Goal: Task Accomplishment & Management: Manage account settings

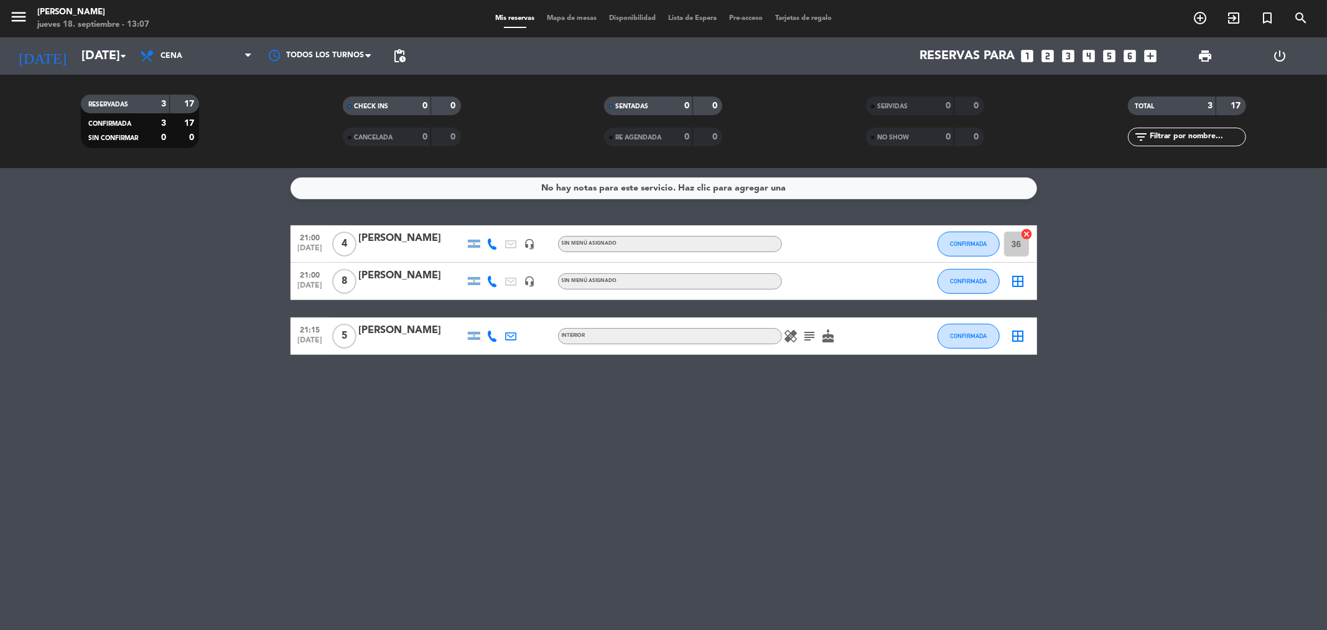
click at [1023, 282] on icon "border_all" at bounding box center [1018, 281] width 15 height 15
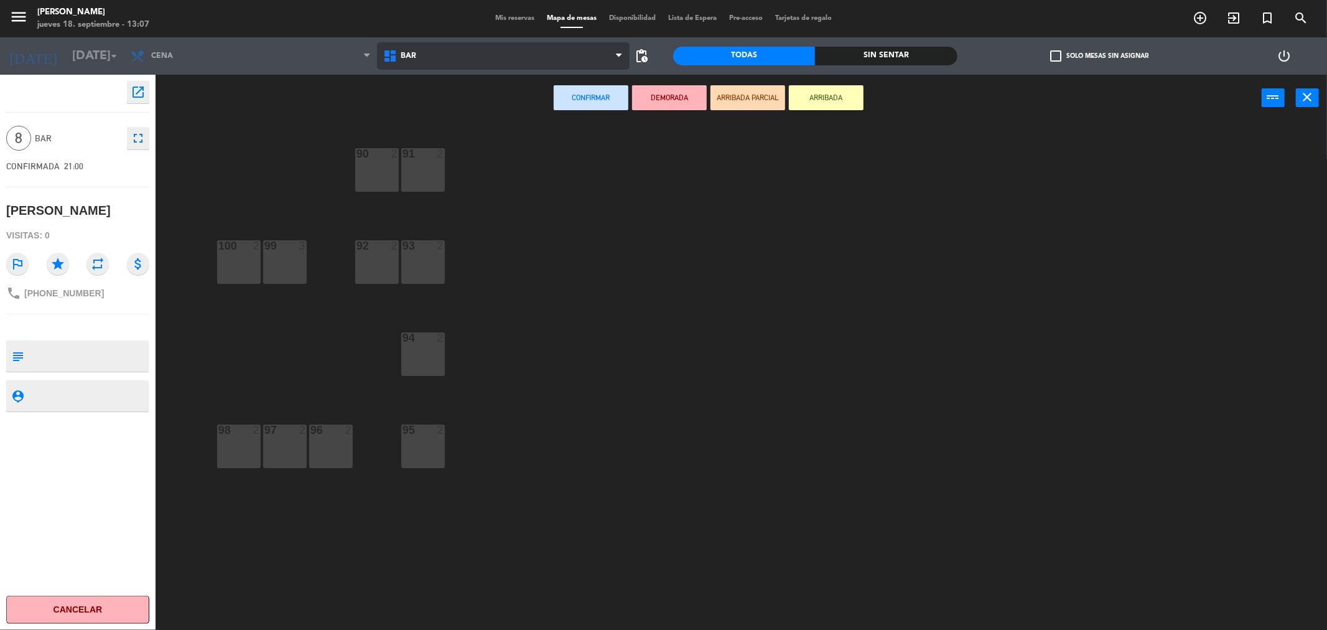
click at [418, 54] on span "BAR" at bounding box center [503, 55] width 253 height 27
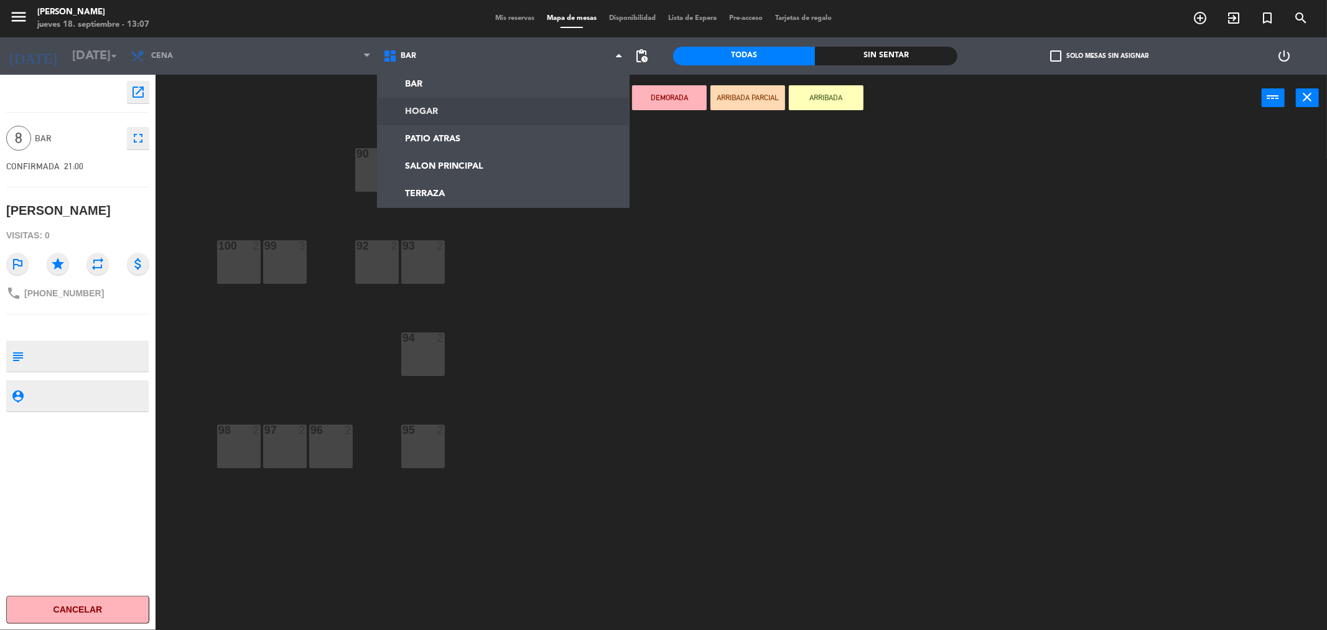
click at [420, 115] on ng-component "menu [PERSON_NAME] [DATE] 18. septiembre - 13:07 Mis reservas Mapa de mesas Dis…" at bounding box center [663, 317] width 1327 height 634
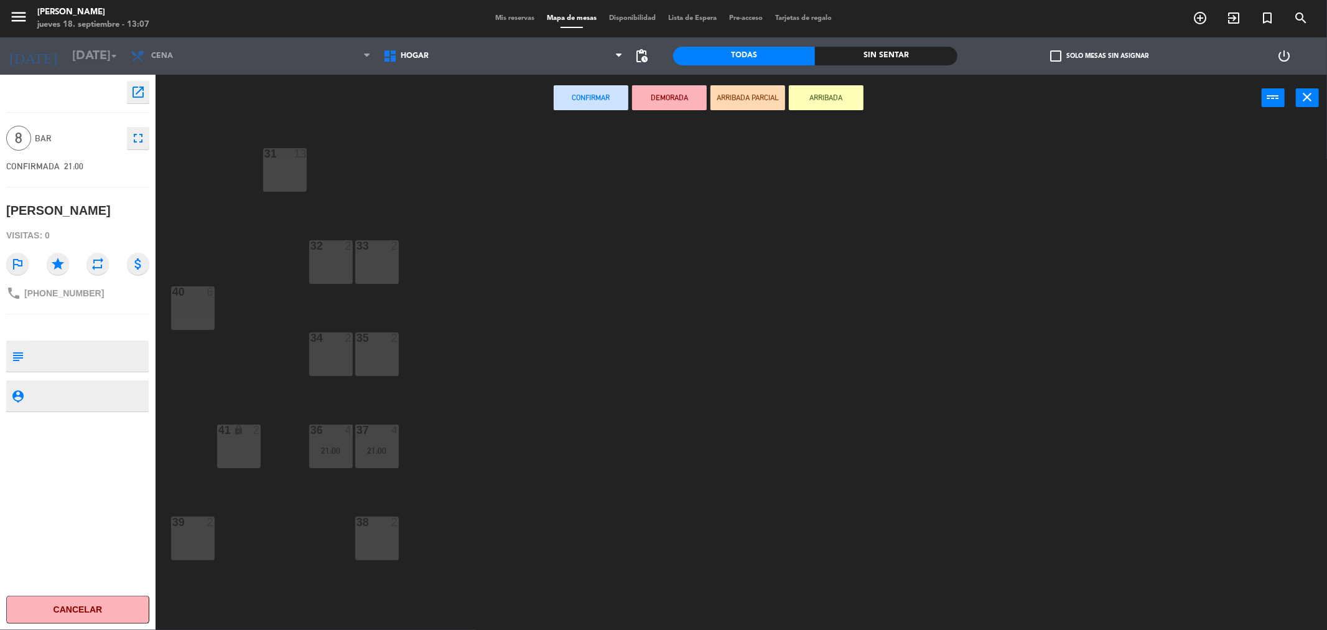
click at [296, 165] on div "31 13" at bounding box center [285, 170] width 44 height 44
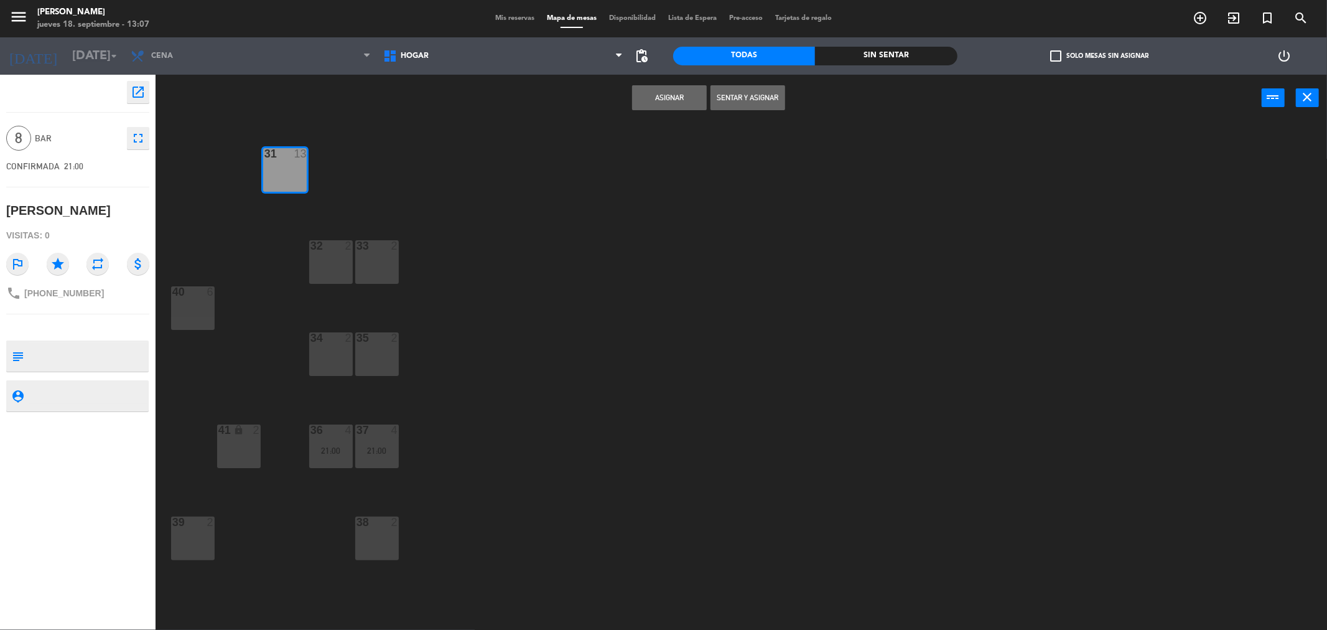
click at [655, 102] on button "Asignar" at bounding box center [669, 97] width 75 height 25
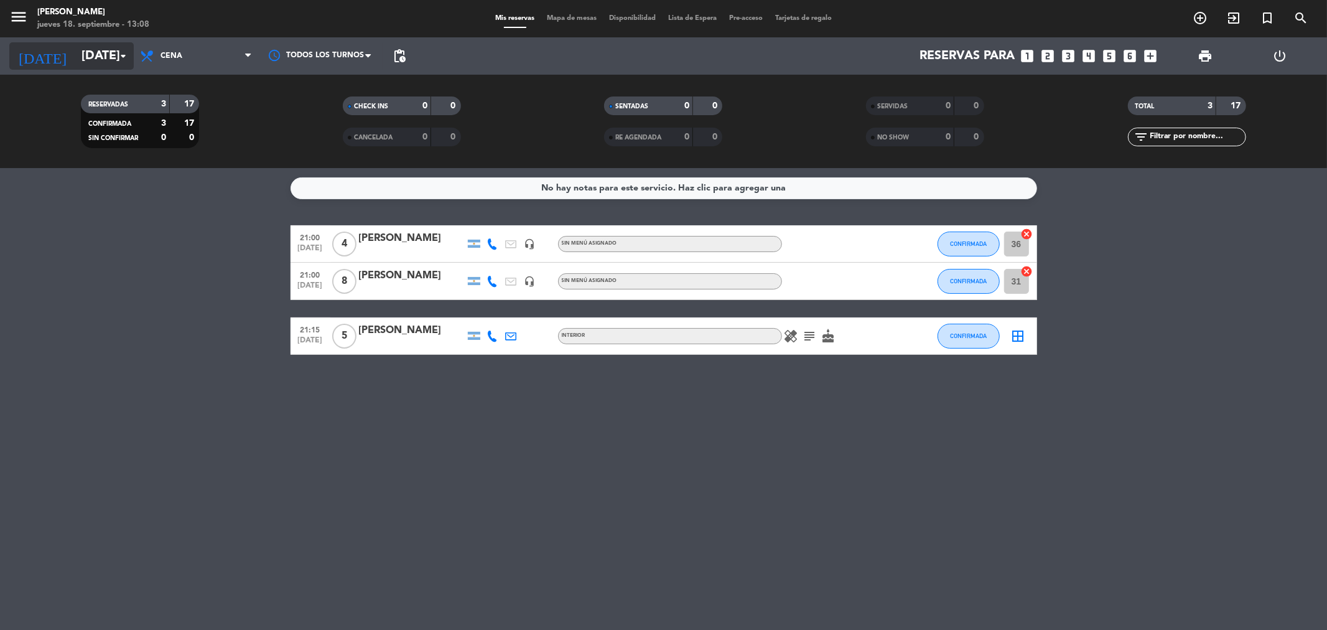
click at [81, 55] on input "[DATE]" at bounding box center [154, 55] width 158 height 27
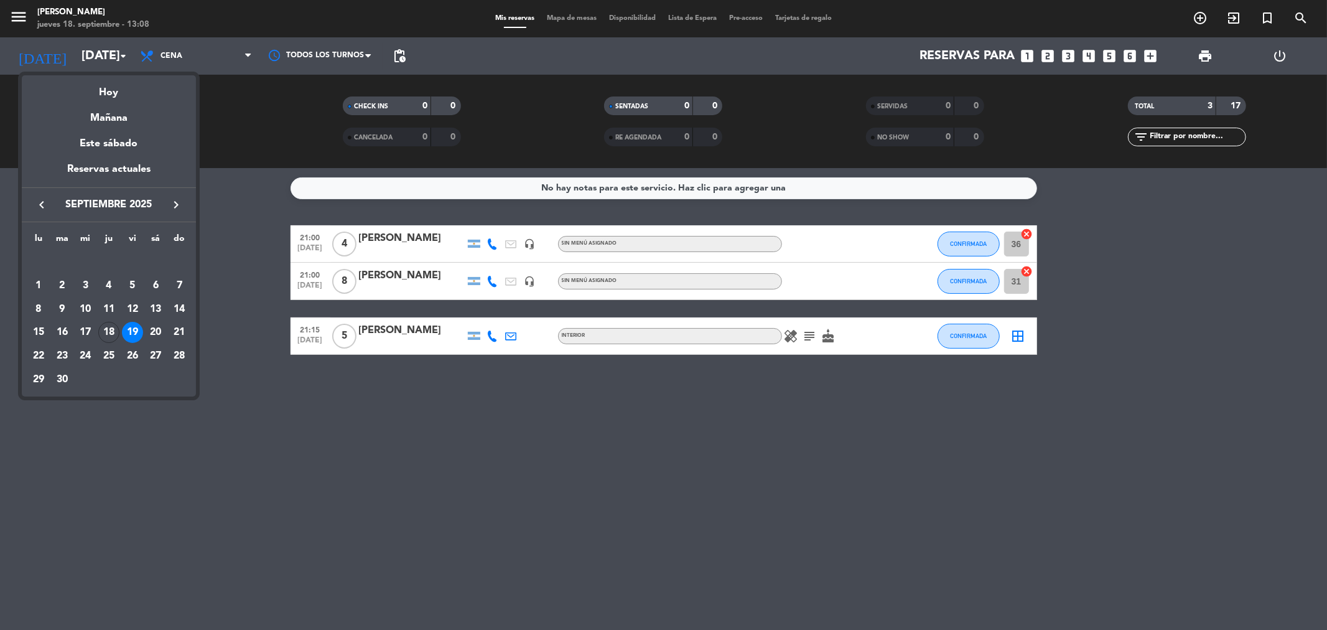
click at [179, 326] on div "21" at bounding box center [179, 332] width 21 height 21
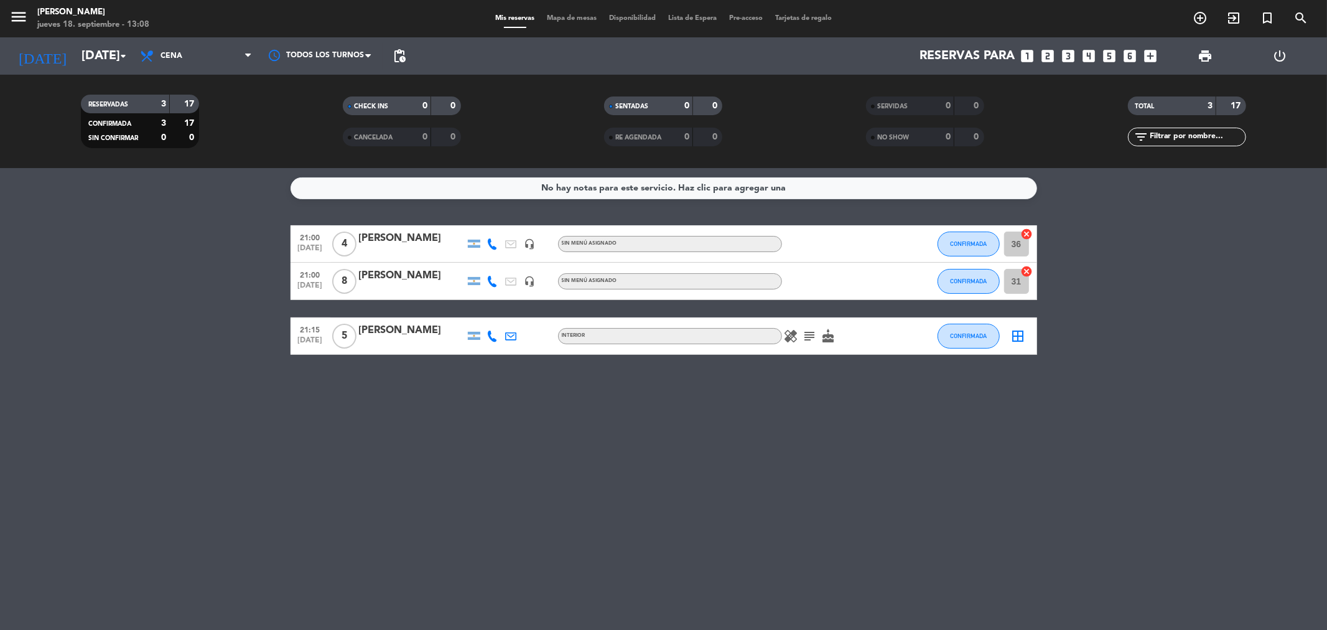
type input "[DATE]"
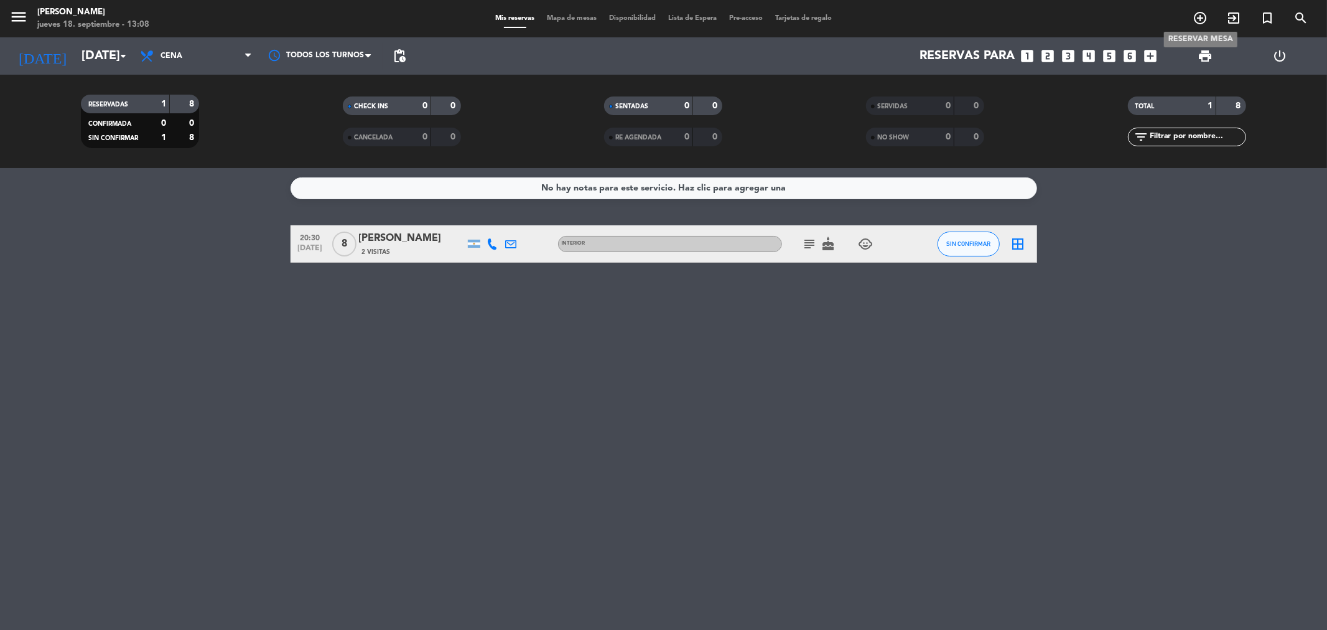
click at [1201, 20] on icon "add_circle_outline" at bounding box center [1200, 18] width 15 height 15
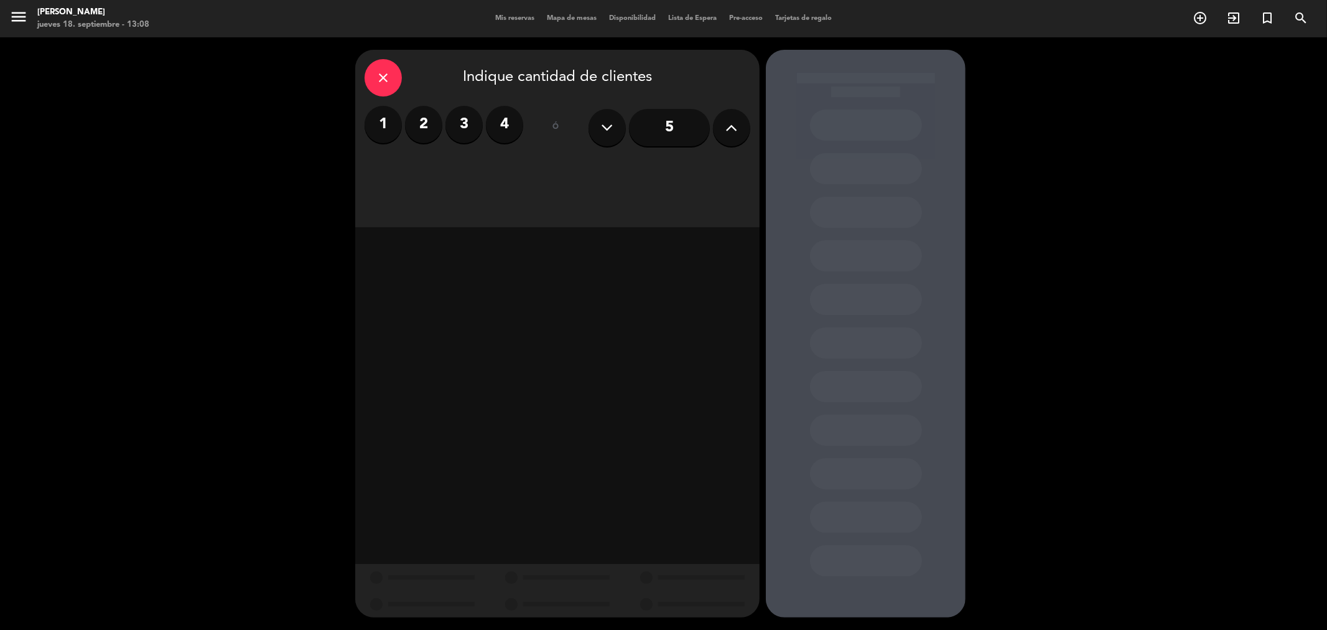
click at [735, 128] on icon at bounding box center [732, 127] width 12 height 19
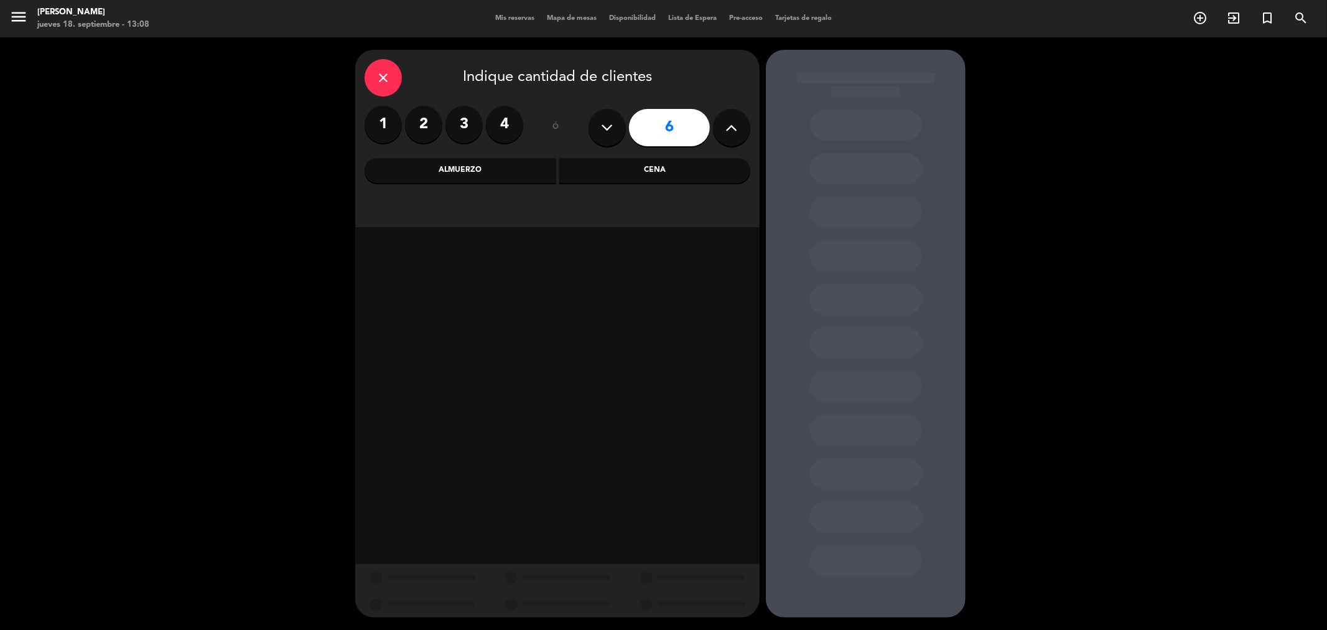
click at [470, 171] on div "Almuerzo" at bounding box center [461, 170] width 192 height 25
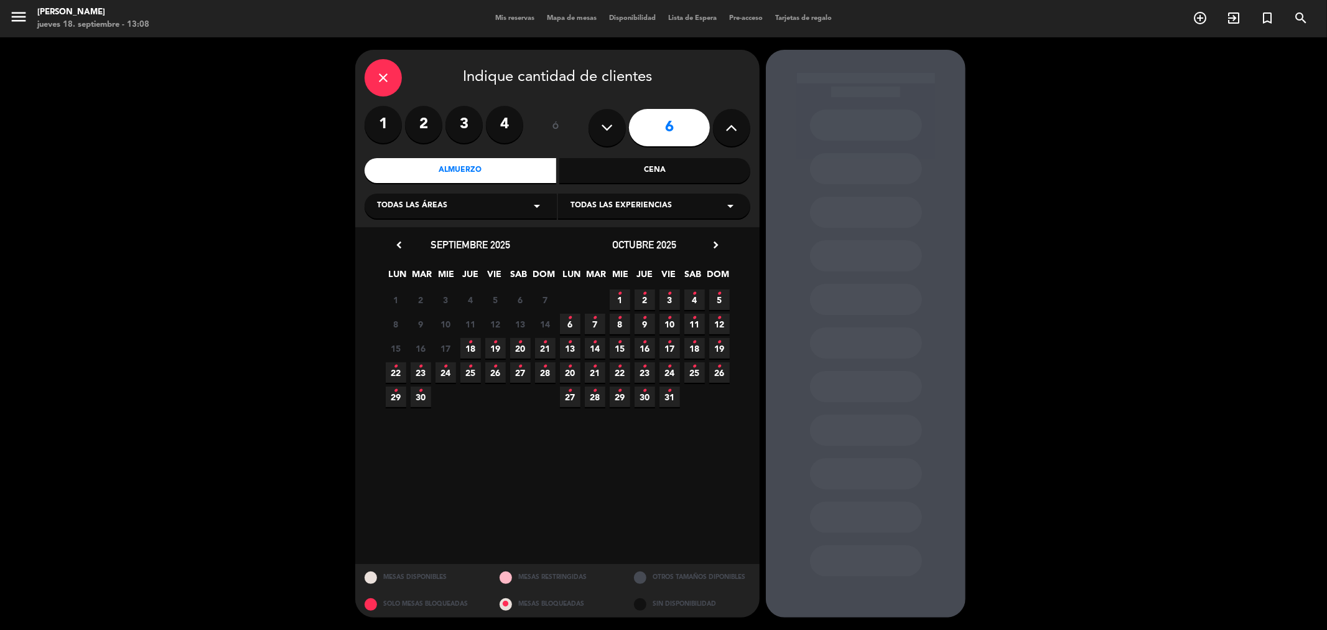
click at [543, 347] on icon "•" at bounding box center [545, 342] width 4 height 20
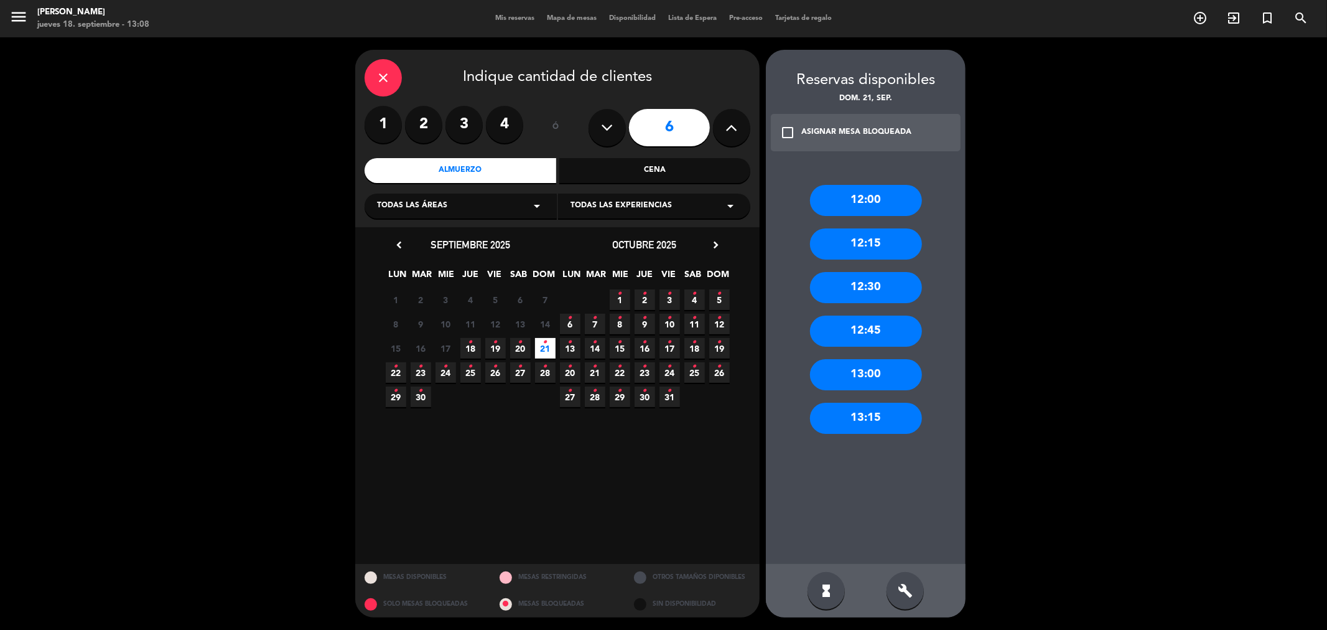
click at [881, 409] on div "13:15" at bounding box center [866, 418] width 112 height 31
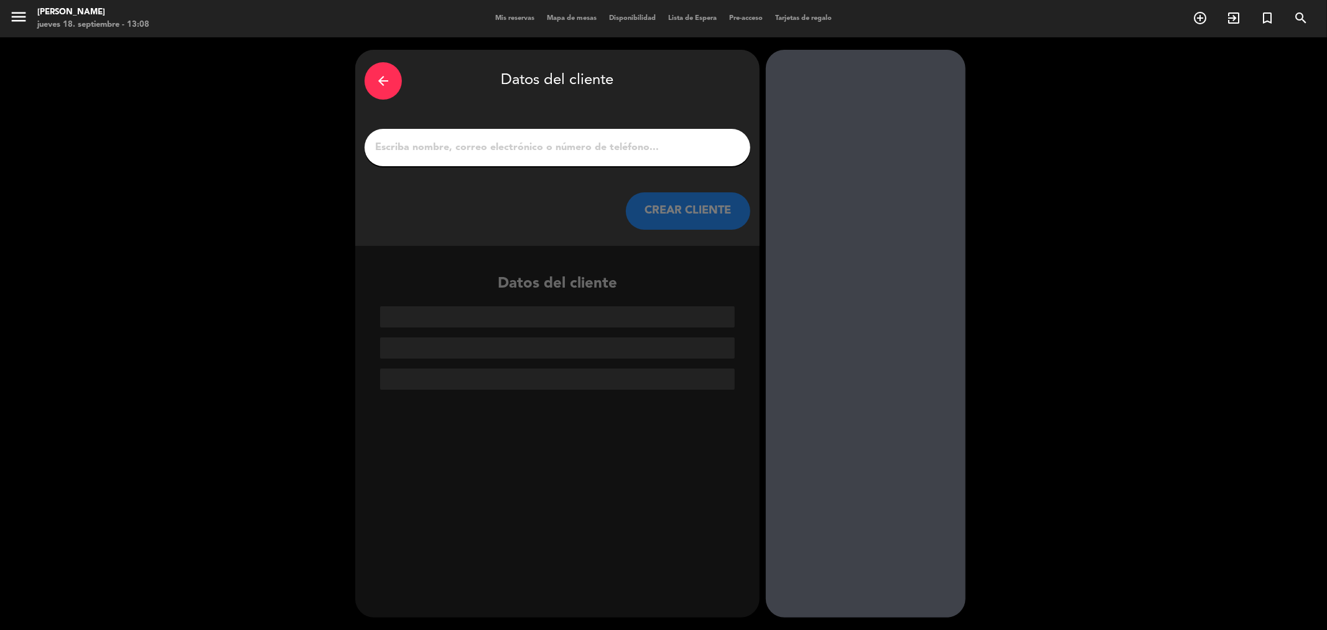
click at [609, 151] on input "1" at bounding box center [557, 147] width 367 height 17
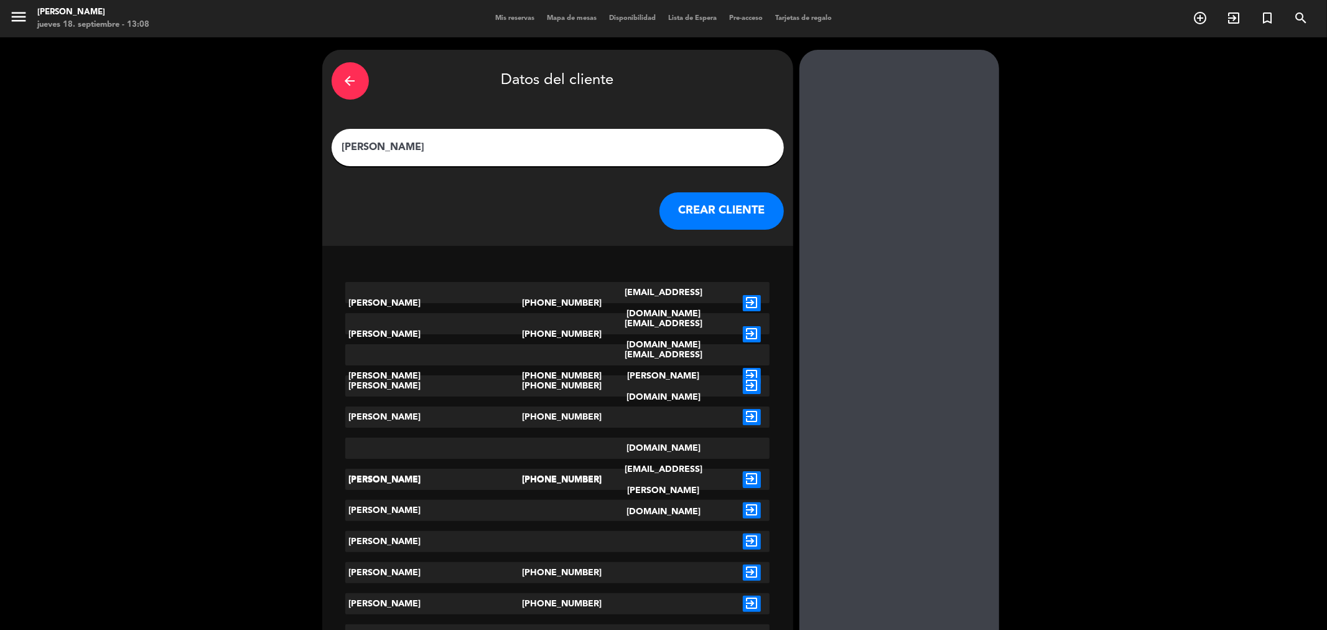
type input "[PERSON_NAME]"
click at [743, 507] on icon "exit_to_app" at bounding box center [752, 510] width 18 height 16
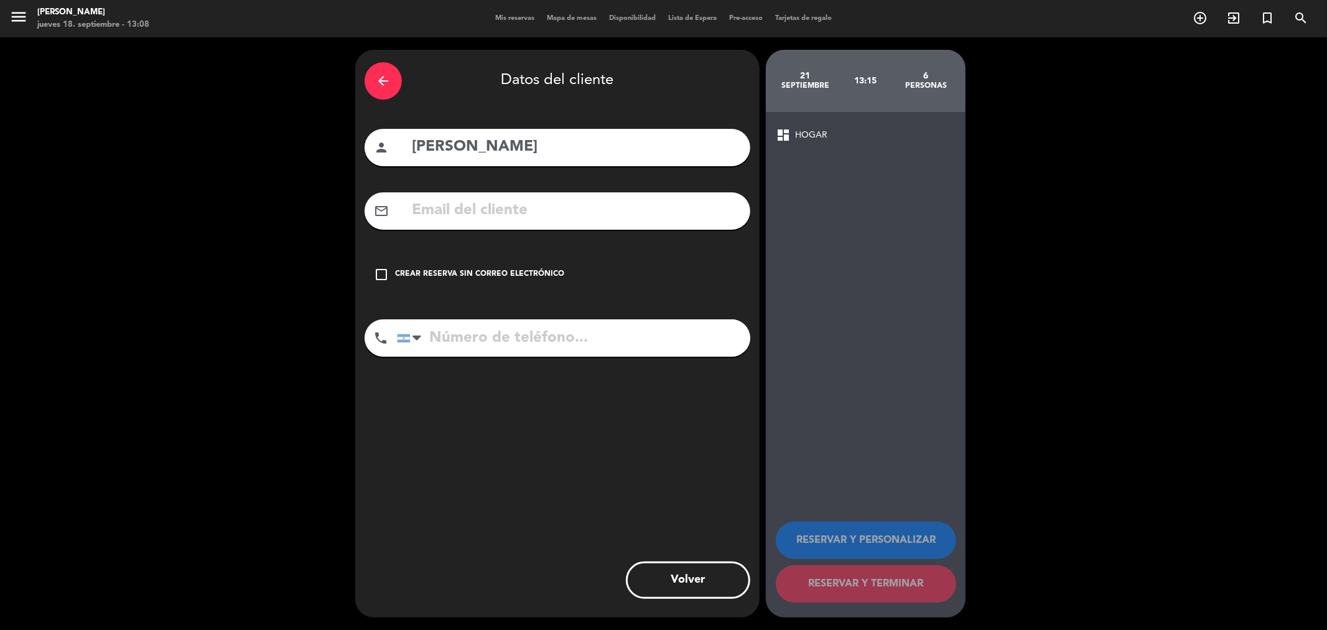
click at [521, 270] on div "Crear reserva sin correo electrónico" at bounding box center [479, 274] width 169 height 12
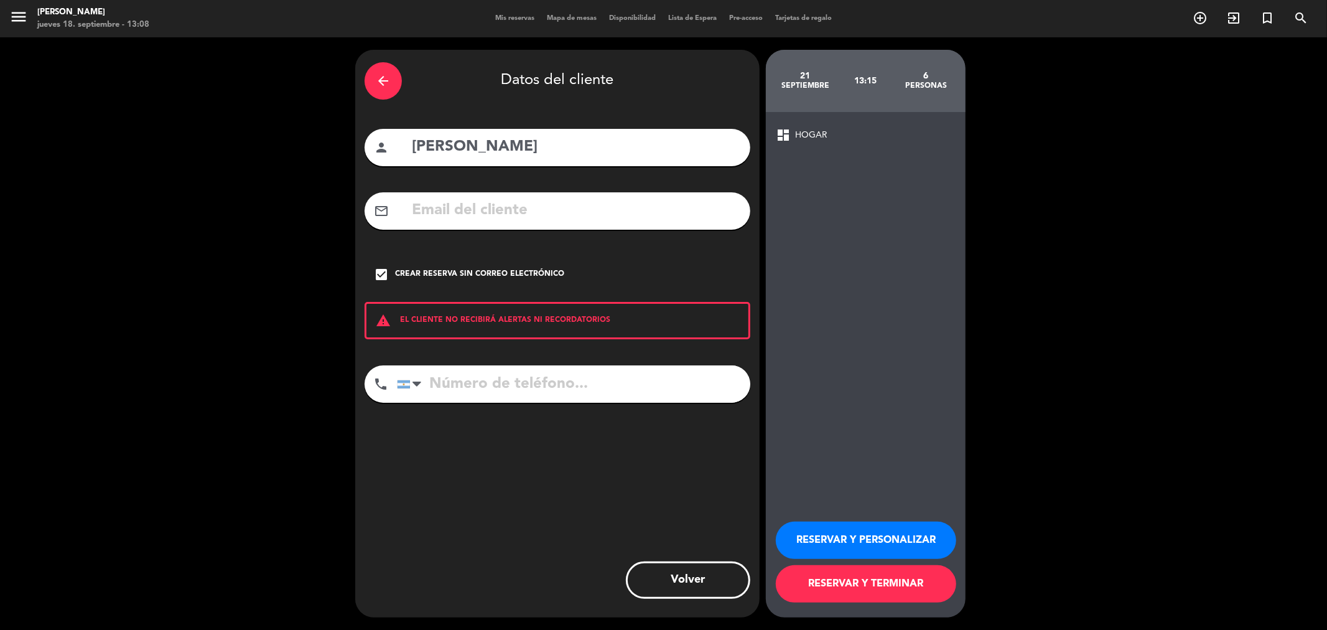
click at [517, 368] on input "tel" at bounding box center [573, 383] width 353 height 37
type input "1111111111"
click at [898, 538] on button "RESERVAR Y PERSONALIZAR" at bounding box center [866, 539] width 180 height 37
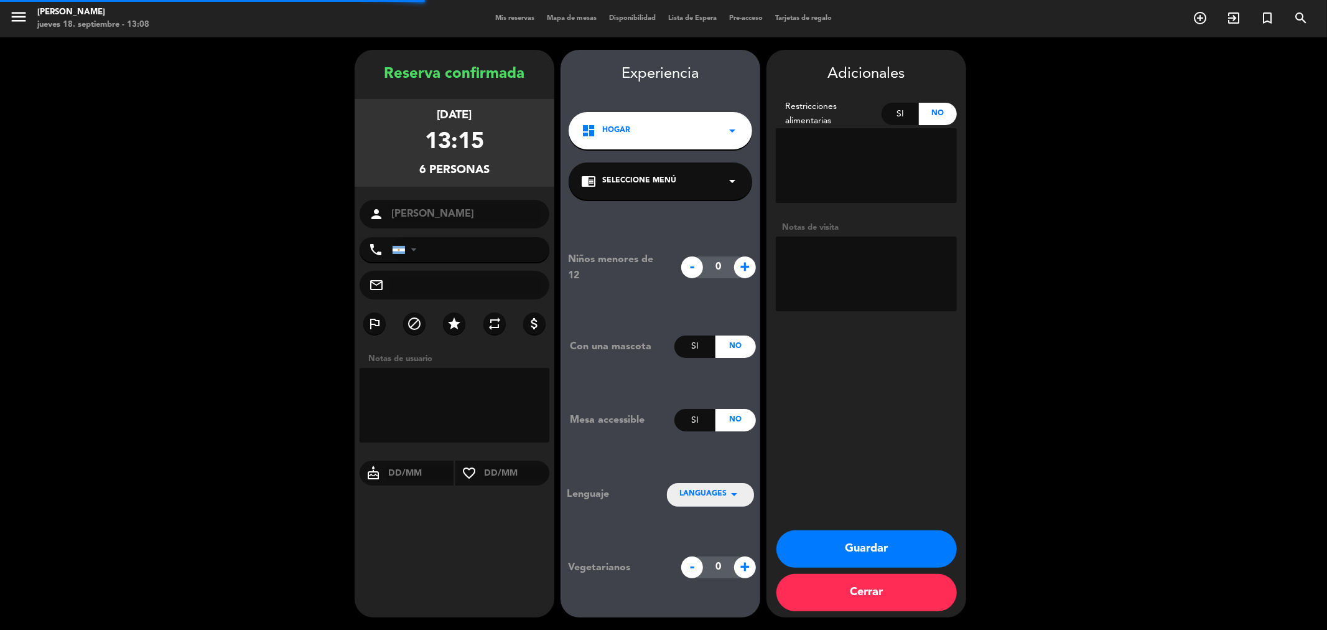
type input "[PHONE_NUMBER]"
click at [716, 127] on div "dashboard HOGAR arrow_drop_down" at bounding box center [661, 130] width 184 height 37
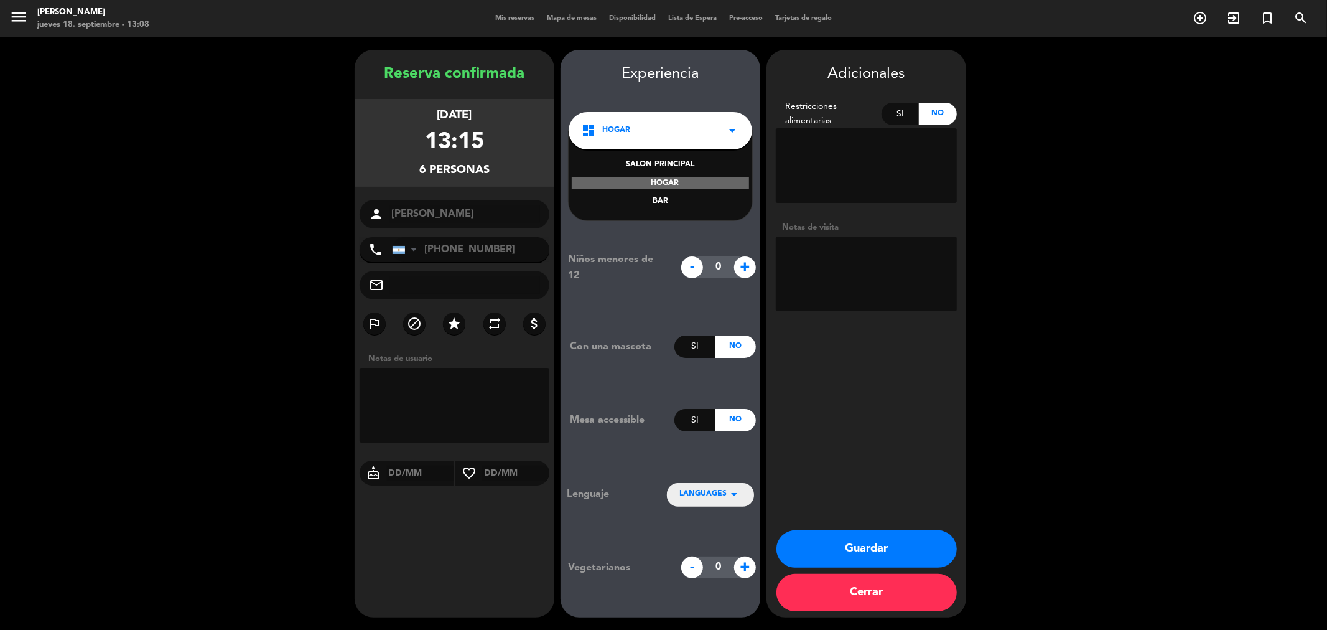
click at [704, 259] on input "0" at bounding box center [719, 267] width 44 height 22
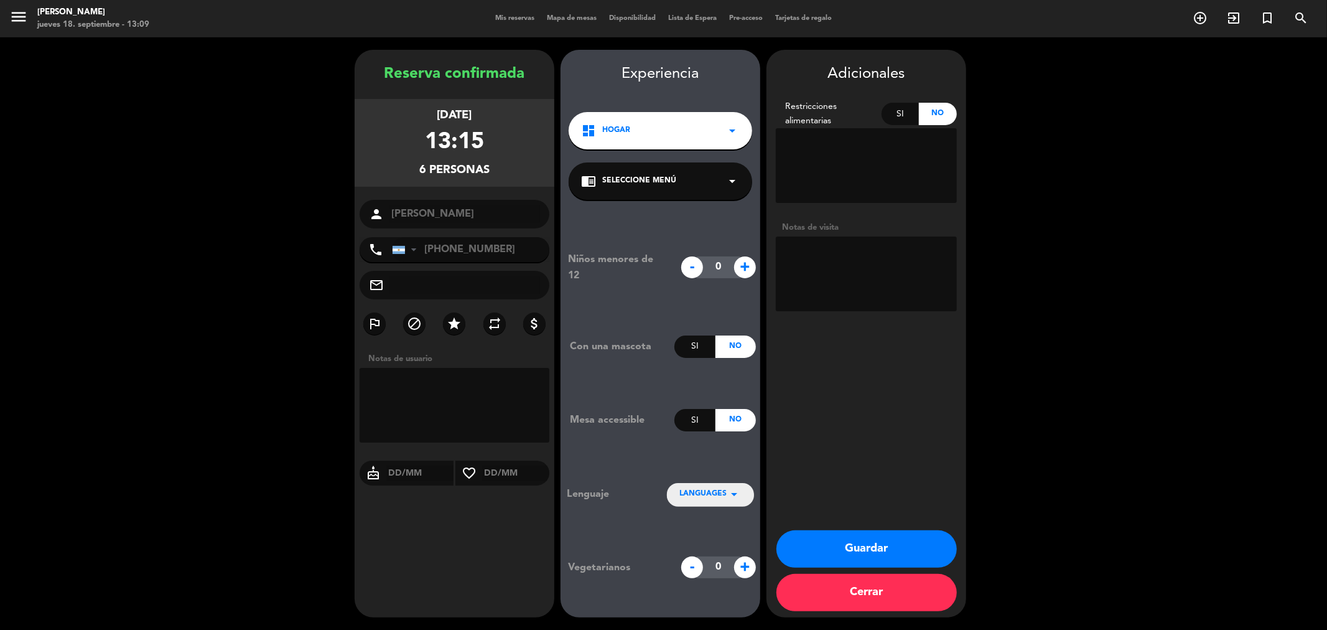
click at [699, 227] on div "Niños menores de 12 - 0 + Con una mascota Si No Mesa accessible Si No Lenguaje …" at bounding box center [661, 415] width 200 height 430
click at [899, 549] on button "Guardar" at bounding box center [867, 548] width 180 height 37
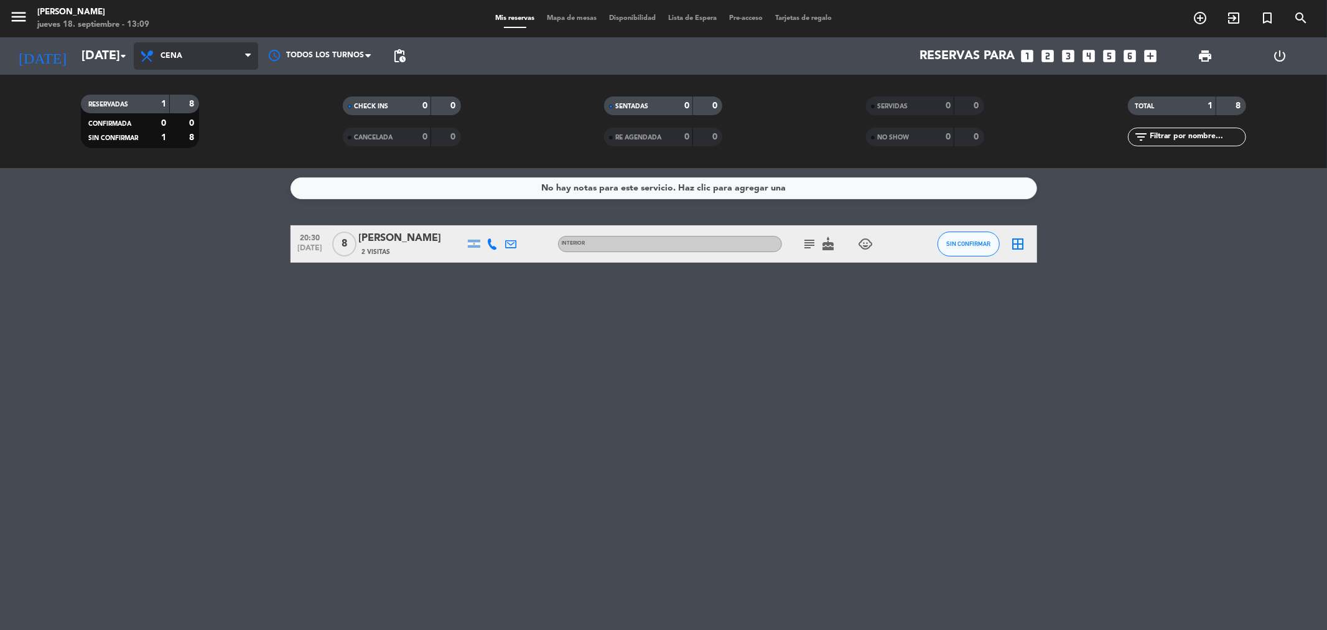
click at [187, 65] on span "Cena" at bounding box center [196, 55] width 124 height 27
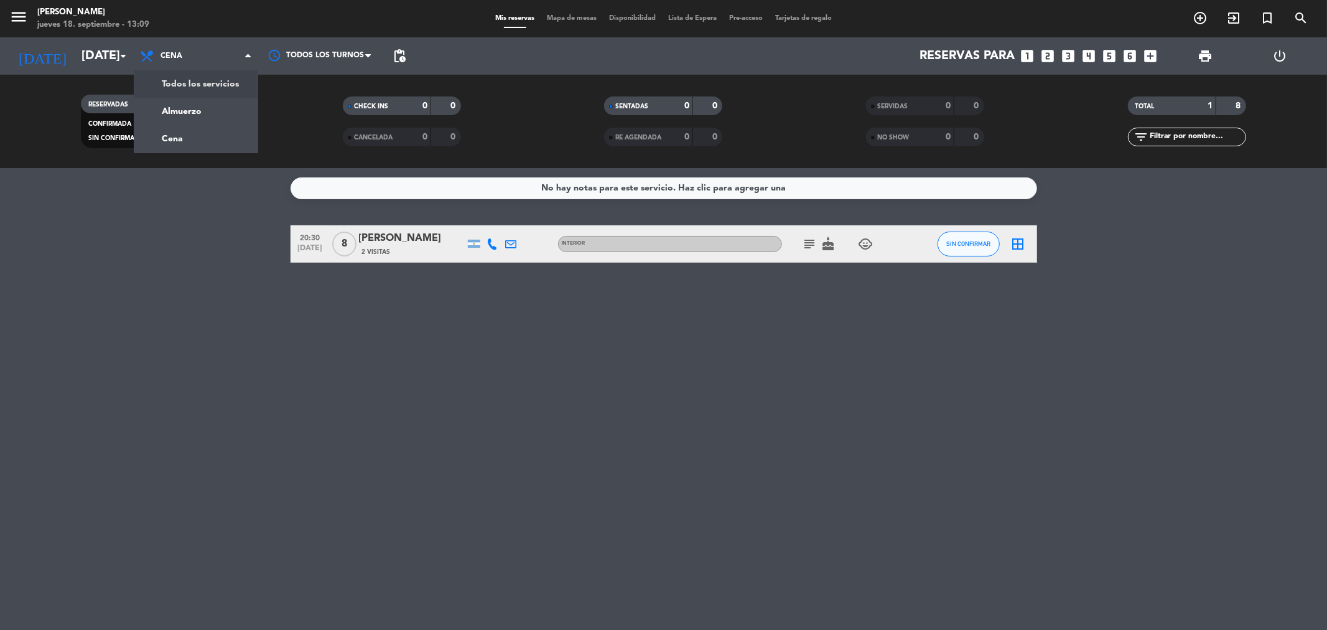
click at [192, 85] on div "menu [PERSON_NAME] [DATE] 18. septiembre - 13:09 Mis reservas Mapa de mesas Dis…" at bounding box center [663, 84] width 1327 height 168
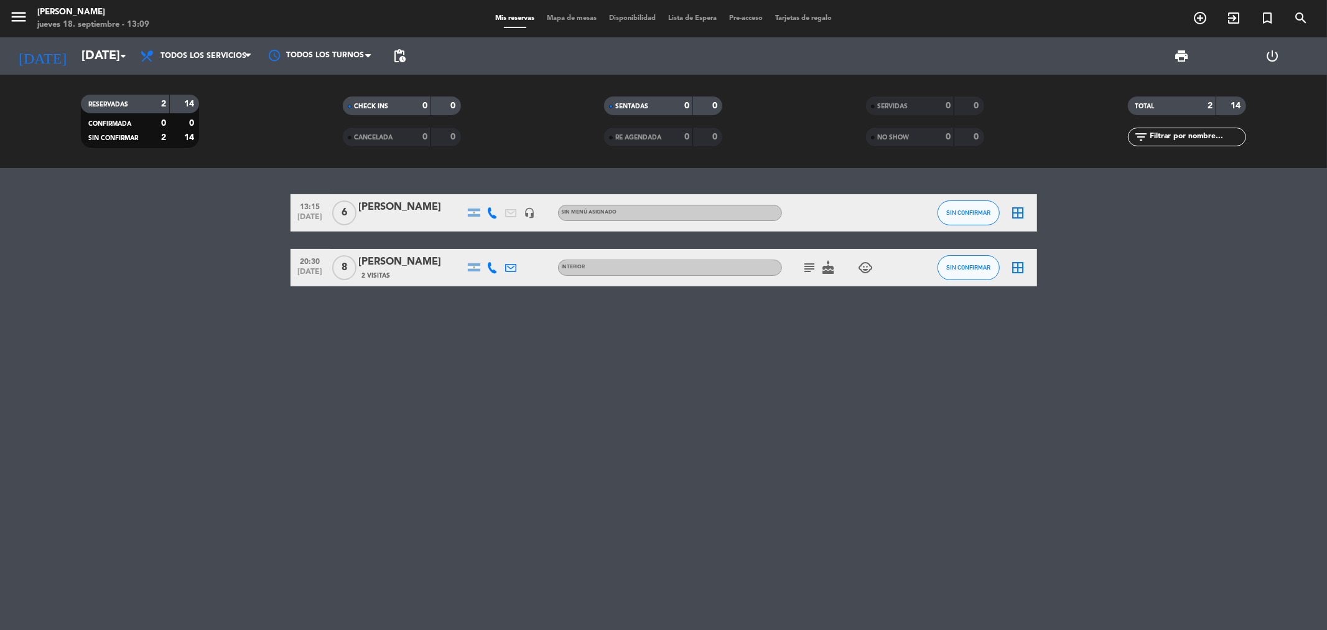
click at [1022, 213] on icon "border_all" at bounding box center [1018, 212] width 15 height 15
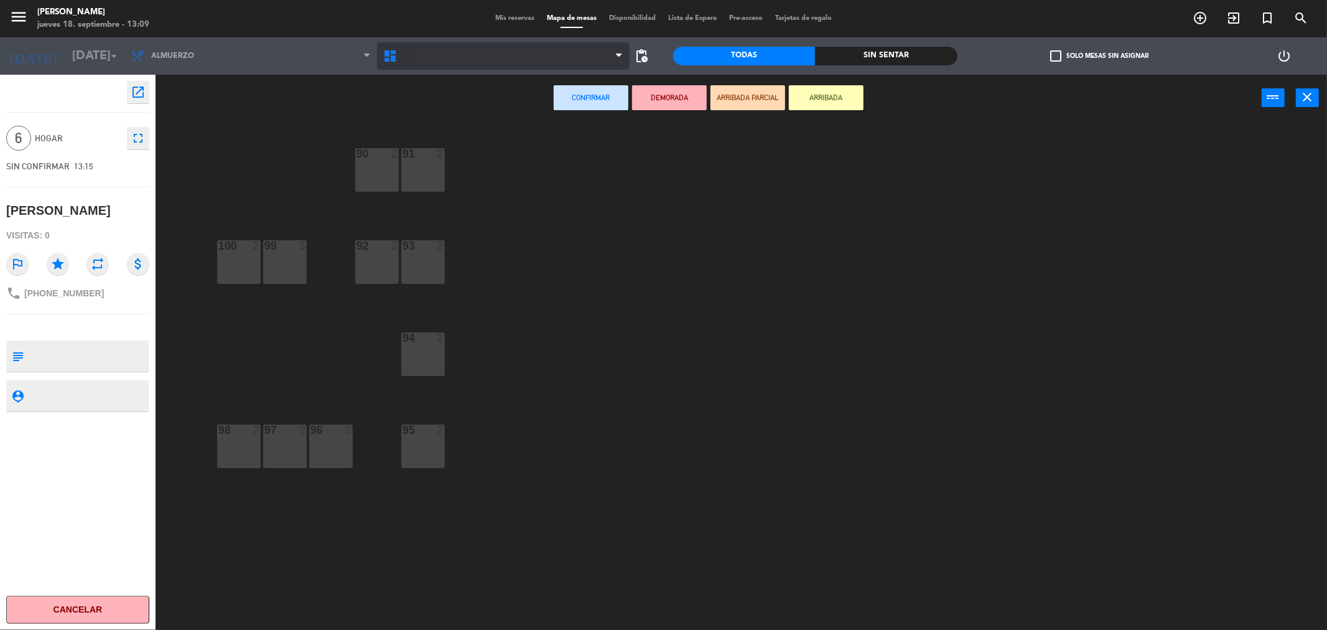
click at [419, 67] on span "BAR" at bounding box center [503, 55] width 253 height 27
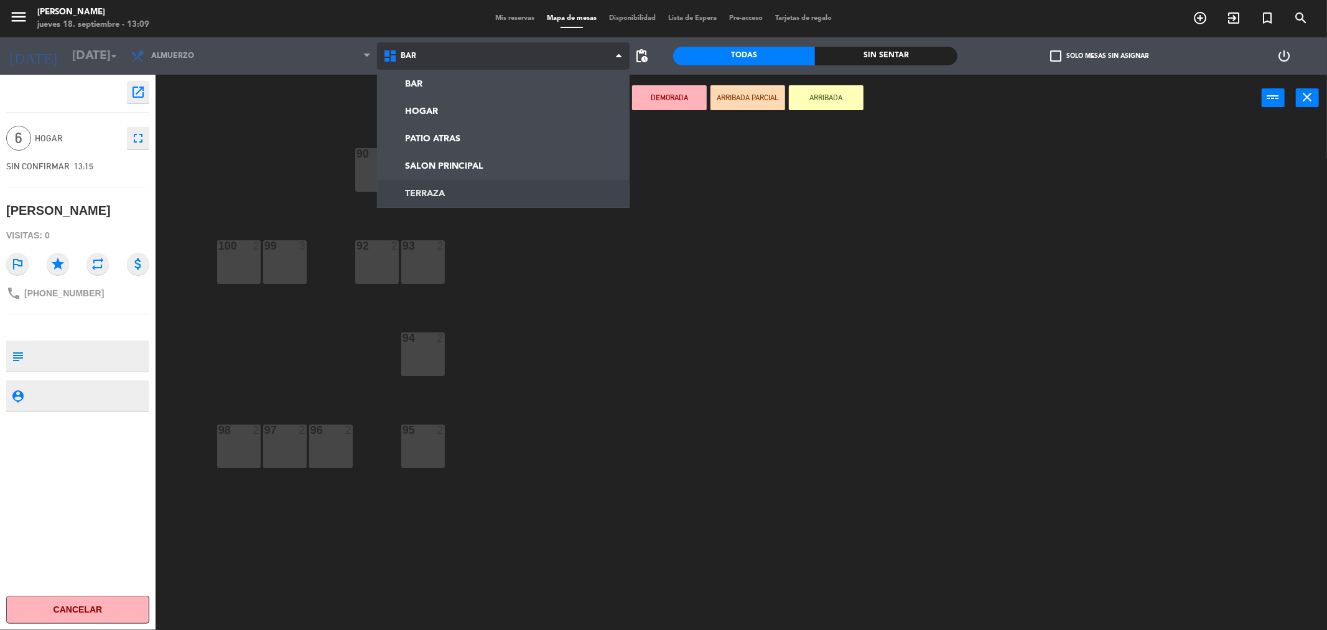
click at [426, 190] on ng-component "menu [PERSON_NAME] [DATE] 18. septiembre - 13:09 Mis reservas Mapa de mesas Dis…" at bounding box center [663, 317] width 1327 height 634
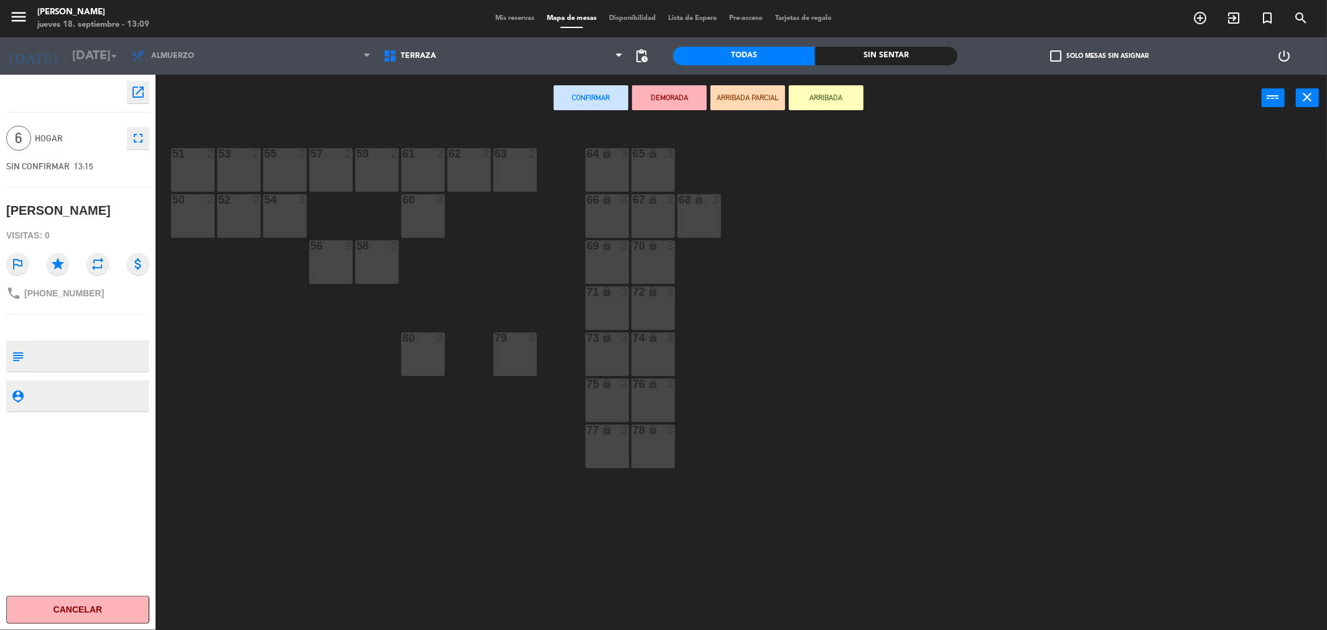
click at [434, 173] on div "61 2" at bounding box center [423, 170] width 44 height 44
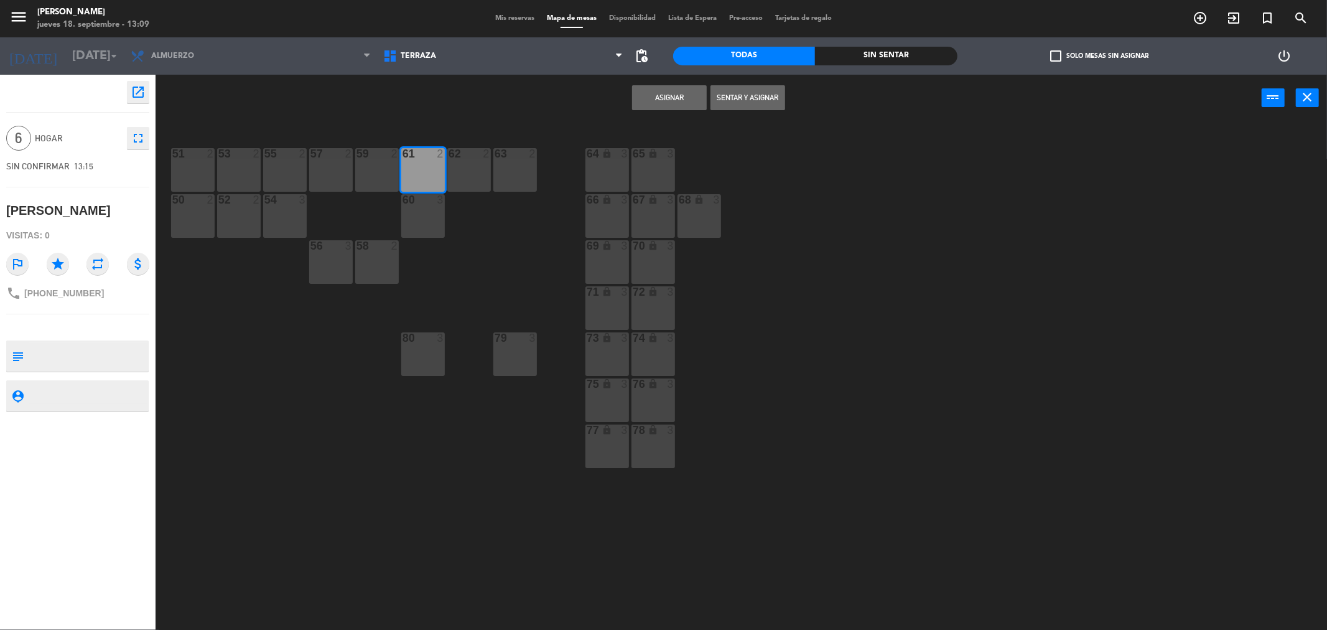
click at [422, 220] on div "60 3" at bounding box center [423, 216] width 44 height 44
click at [425, 350] on div "80 3" at bounding box center [423, 354] width 44 height 44
click at [661, 91] on button "Asignar" at bounding box center [669, 97] width 75 height 25
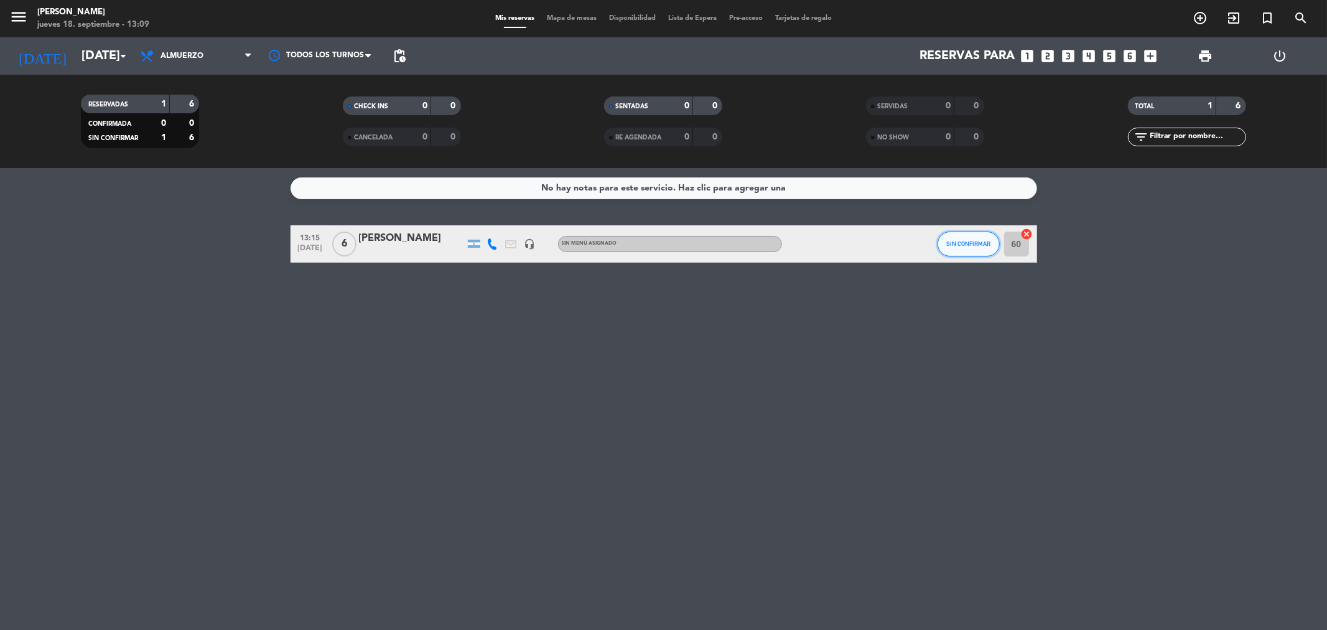
click at [966, 254] on button "SIN CONFIRMAR" at bounding box center [969, 243] width 62 height 25
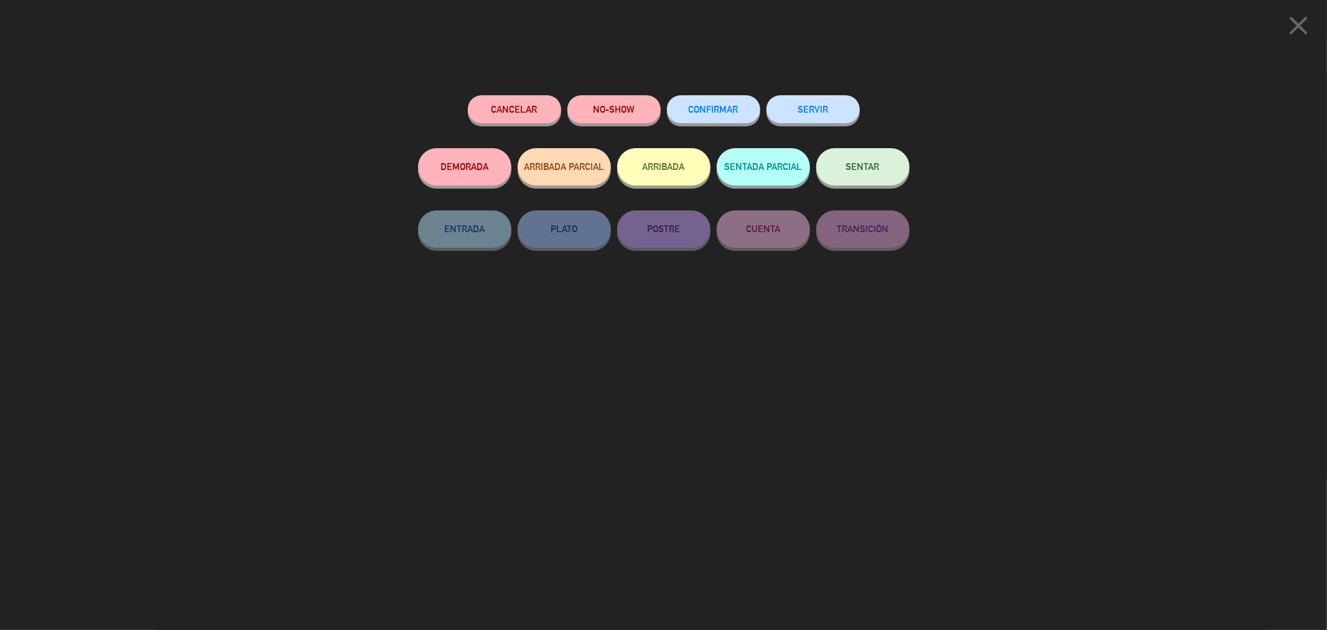
click at [719, 109] on span "CONFIRMAR" at bounding box center [714, 109] width 50 height 11
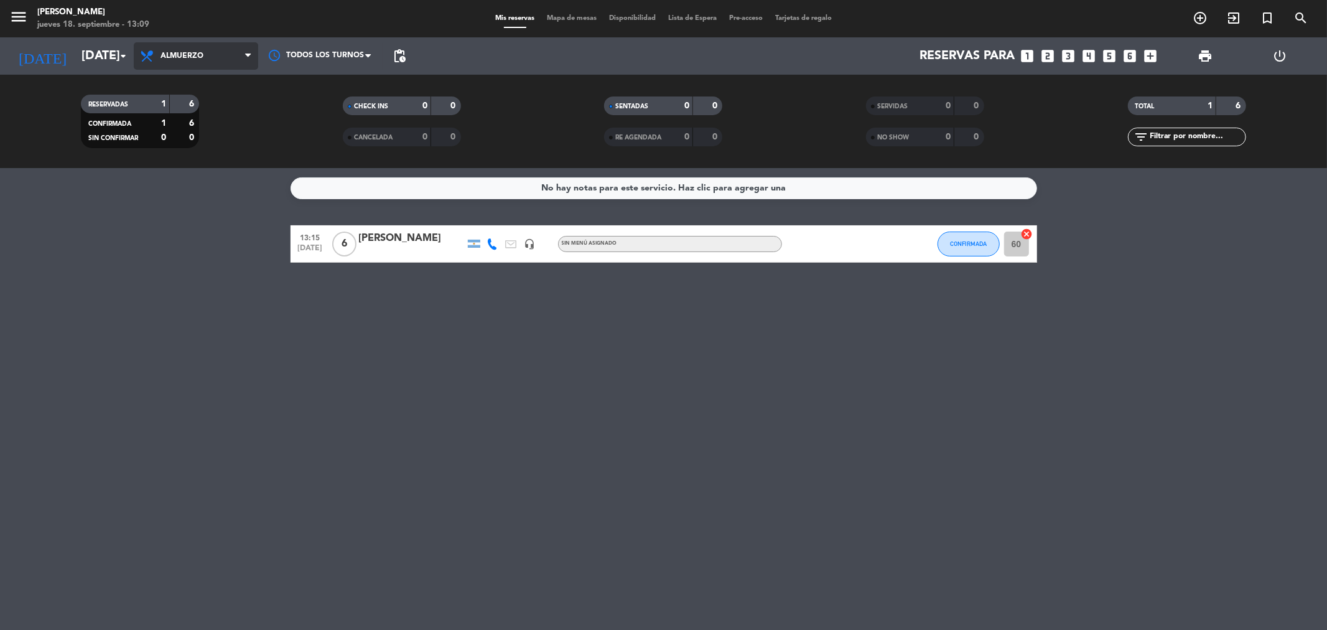
click at [203, 63] on span "Almuerzo" at bounding box center [196, 55] width 124 height 27
click at [195, 138] on div "menu [PERSON_NAME] [DATE] 18. septiembre - 13:09 Mis reservas Mapa de mesas Dis…" at bounding box center [663, 84] width 1327 height 168
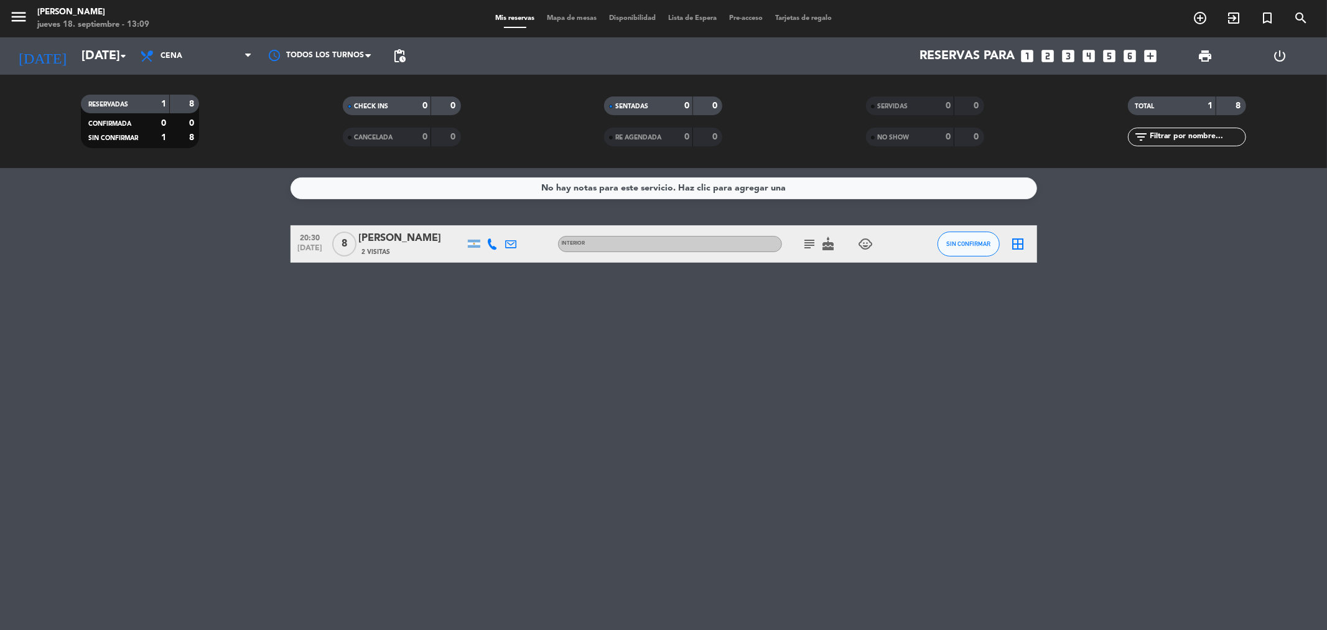
click at [810, 243] on icon "subject" at bounding box center [810, 243] width 15 height 15
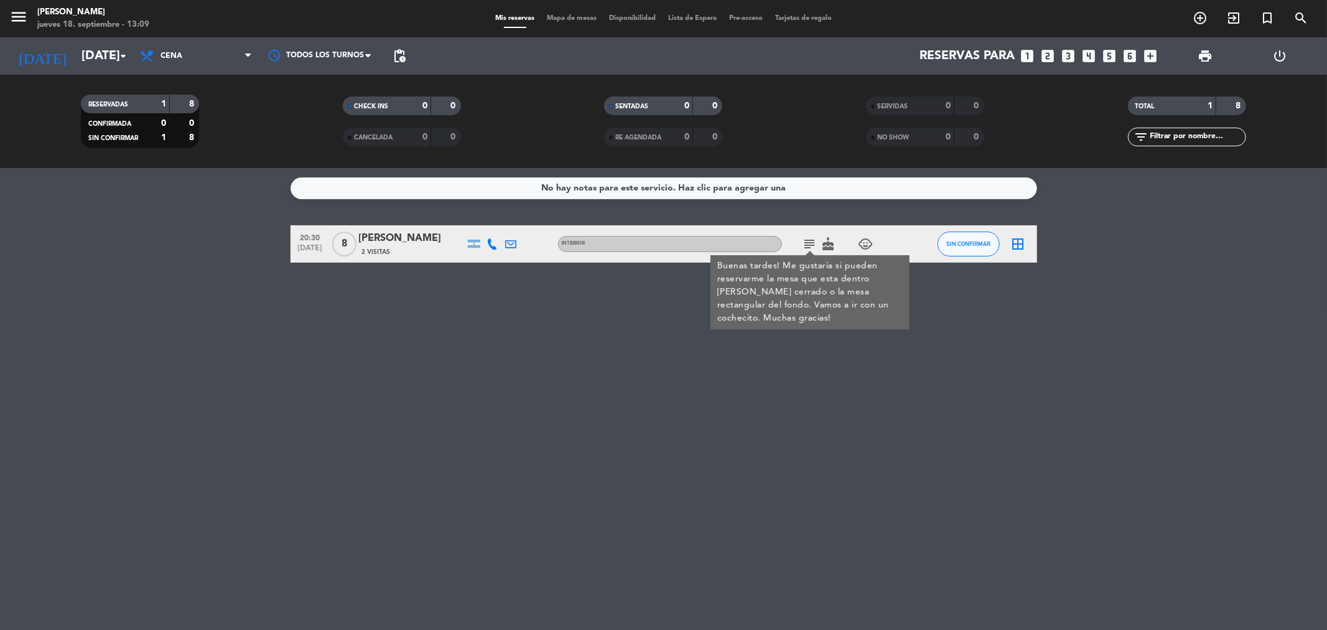
click at [409, 233] on div "[PERSON_NAME]" at bounding box center [412, 238] width 106 height 16
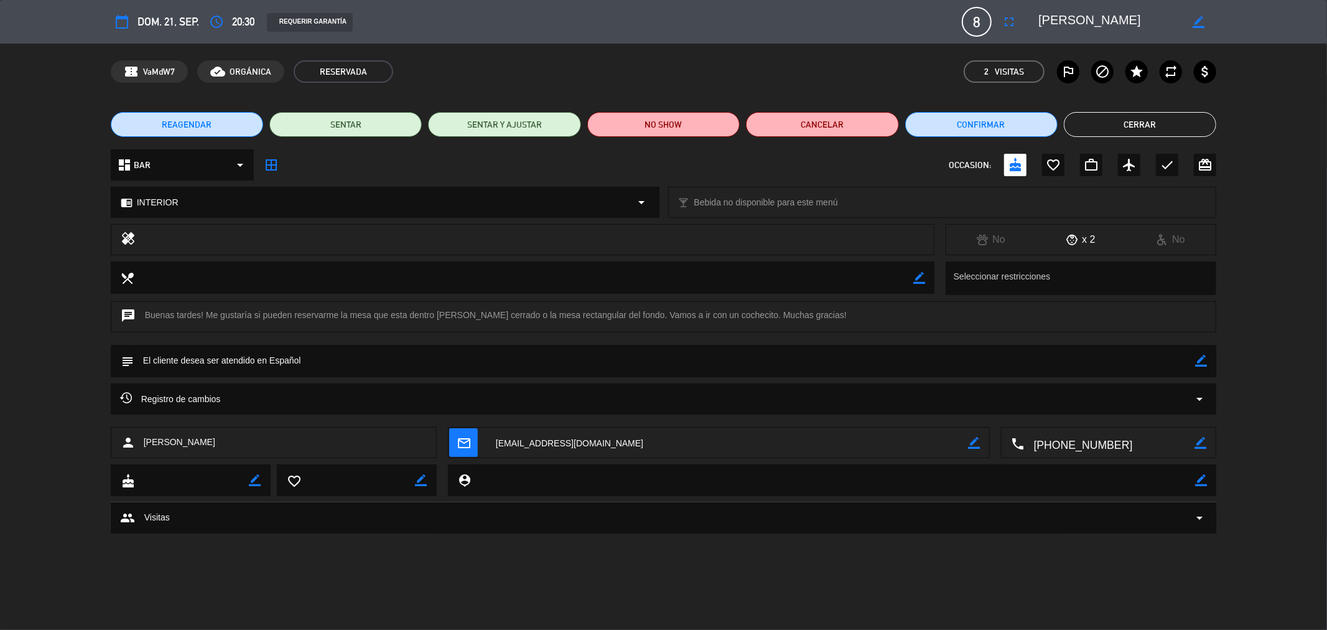
drag, startPoint x: 1042, startPoint y: 440, endPoint x: 1115, endPoint y: 439, distance: 72.8
click at [1115, 439] on textarea at bounding box center [1110, 443] width 171 height 31
click at [1154, 417] on span at bounding box center [1154, 412] width 10 height 10
click at [781, 133] on button "Cancelar" at bounding box center [822, 124] width 152 height 25
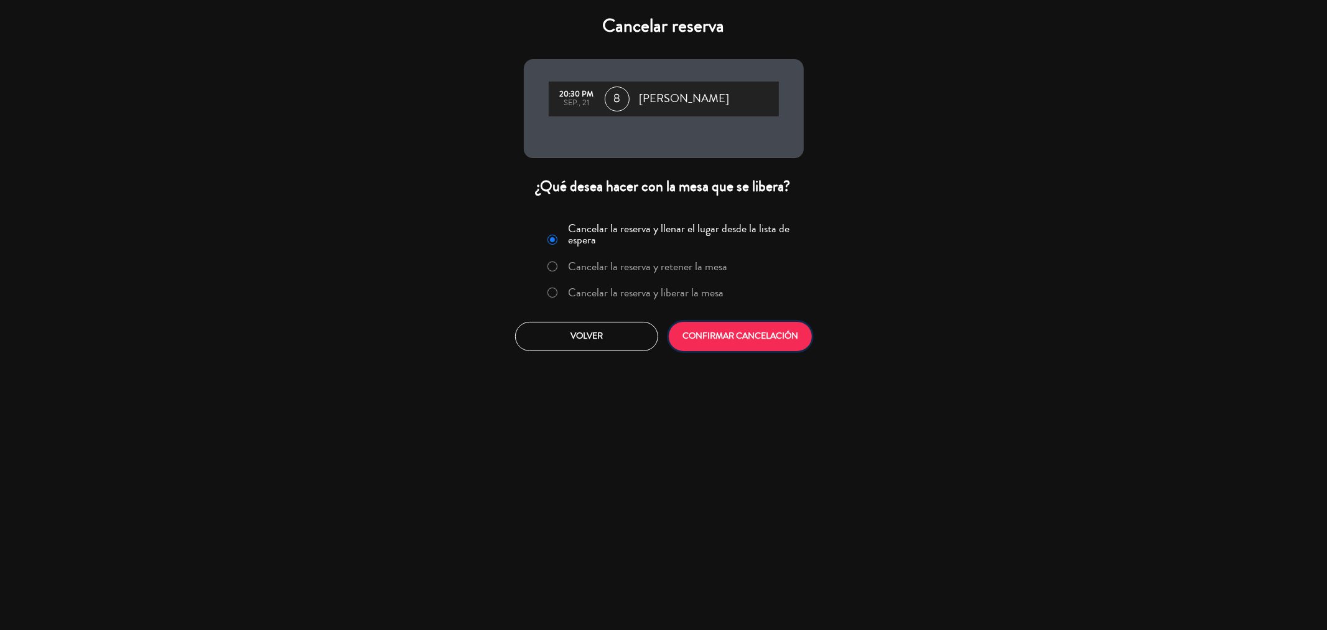
click at [694, 332] on button "CONFIRMAR CANCELACIÓN" at bounding box center [740, 336] width 143 height 29
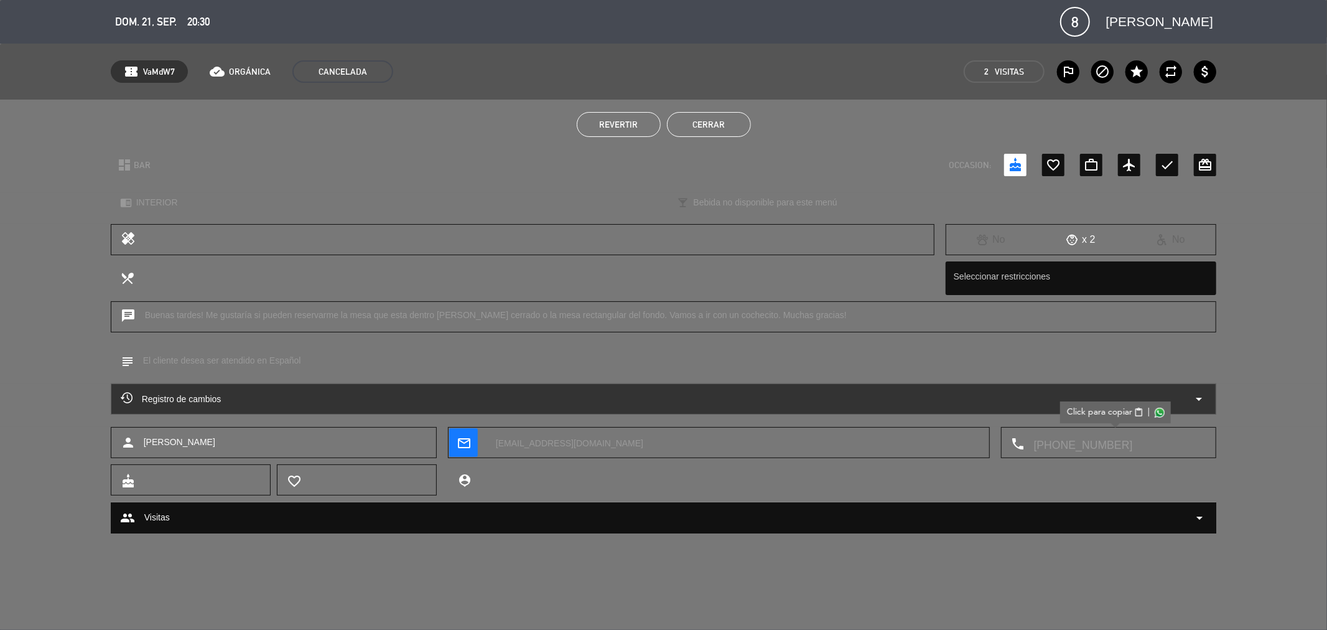
click at [629, 127] on span "Revertir" at bounding box center [618, 124] width 39 height 10
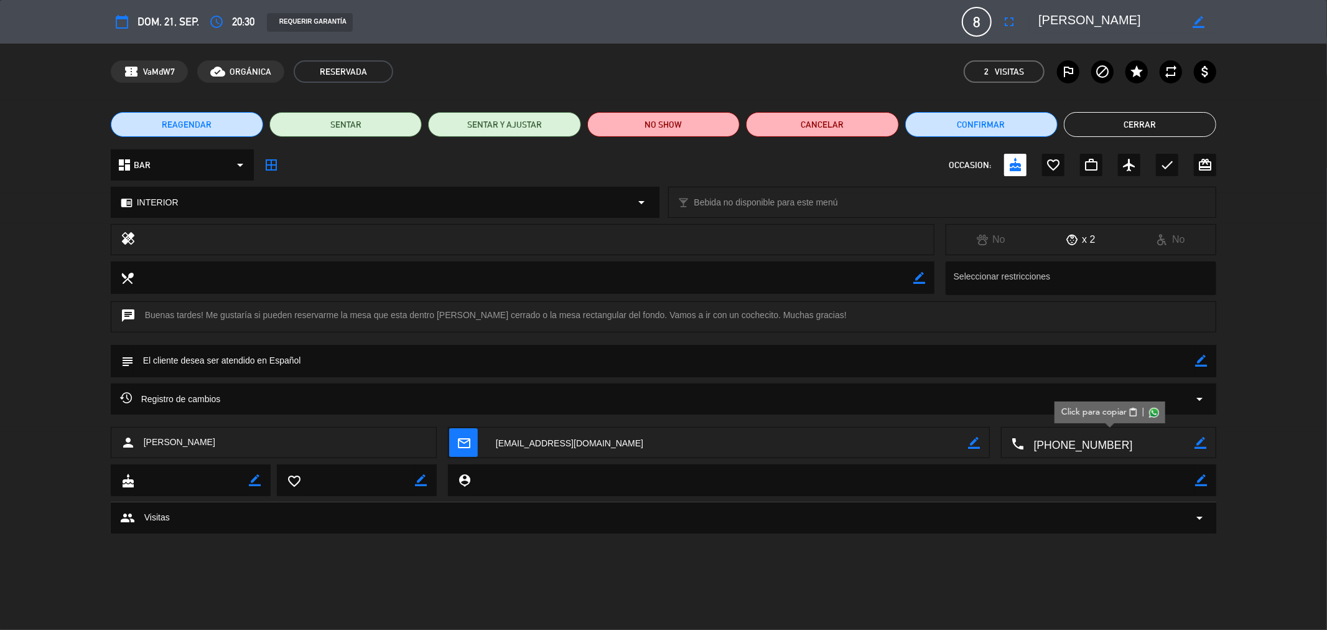
click at [180, 122] on span "REAGENDAR" at bounding box center [187, 124] width 50 height 13
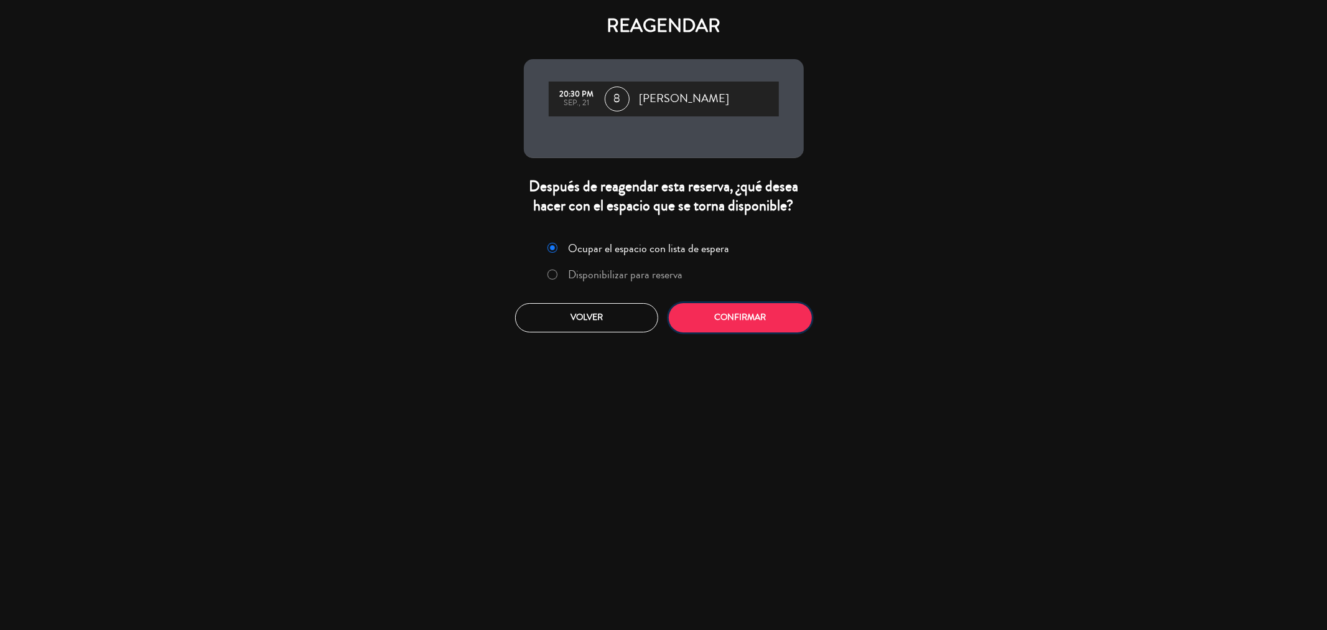
click at [747, 320] on button "Confirmar" at bounding box center [740, 317] width 143 height 29
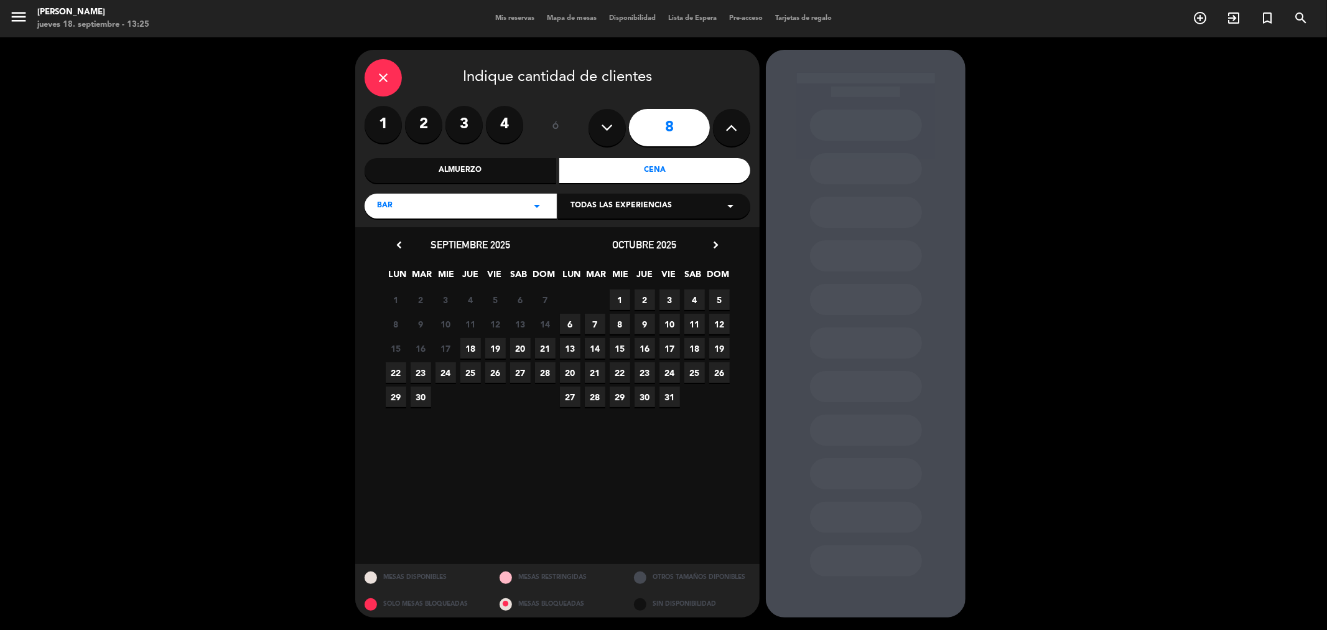
click at [515, 350] on span "20" at bounding box center [520, 348] width 21 height 21
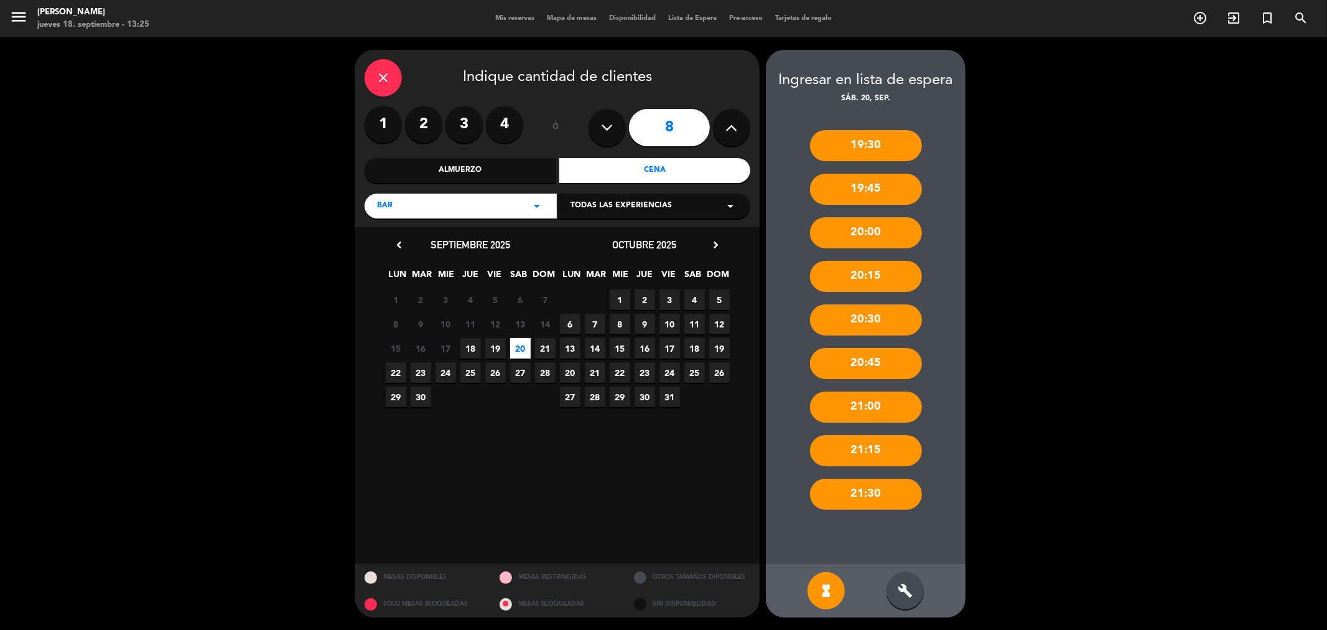
click at [840, 495] on div "21:30" at bounding box center [866, 494] width 112 height 31
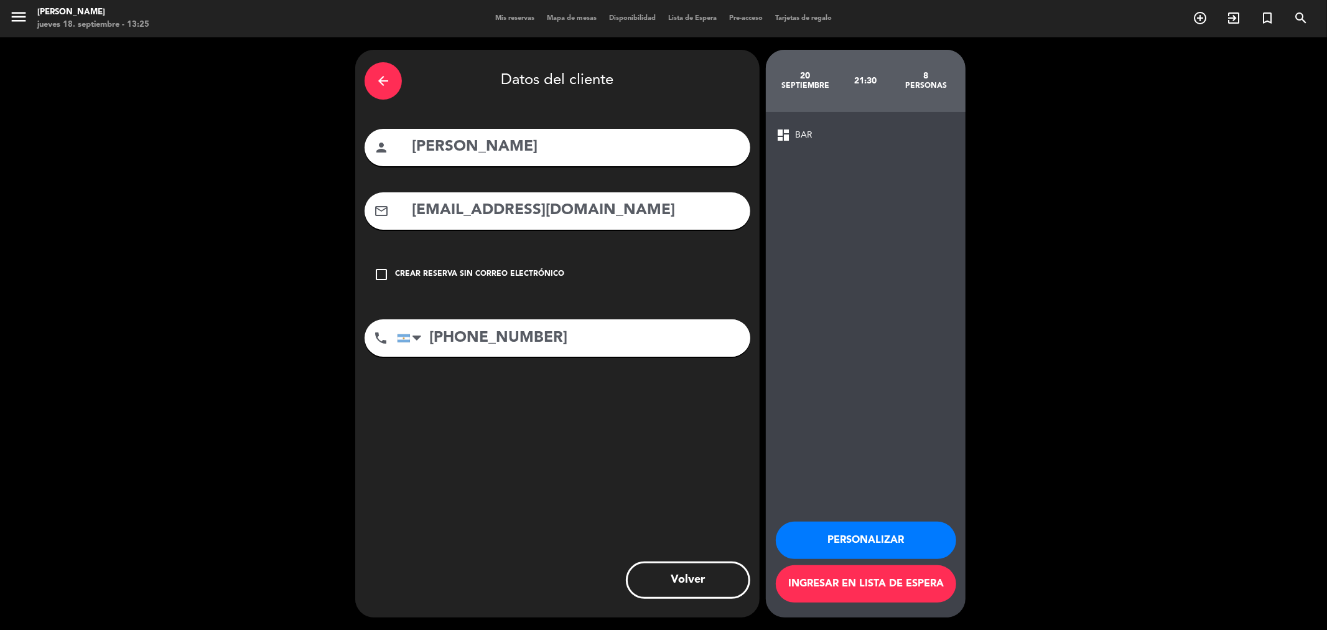
drag, startPoint x: 541, startPoint y: 273, endPoint x: 625, endPoint y: 357, distance: 118.8
click at [542, 273] on div "Crear reserva sin correo electrónico" at bounding box center [479, 274] width 169 height 12
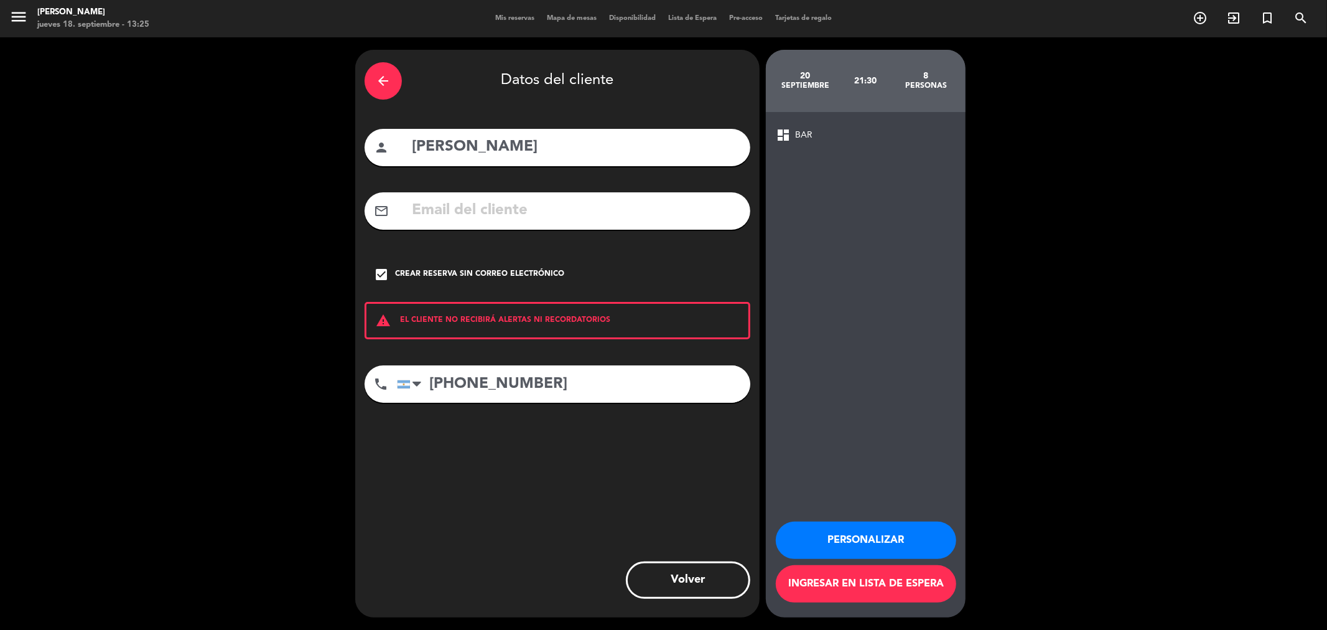
click at [829, 538] on button "Personalizar" at bounding box center [866, 539] width 180 height 37
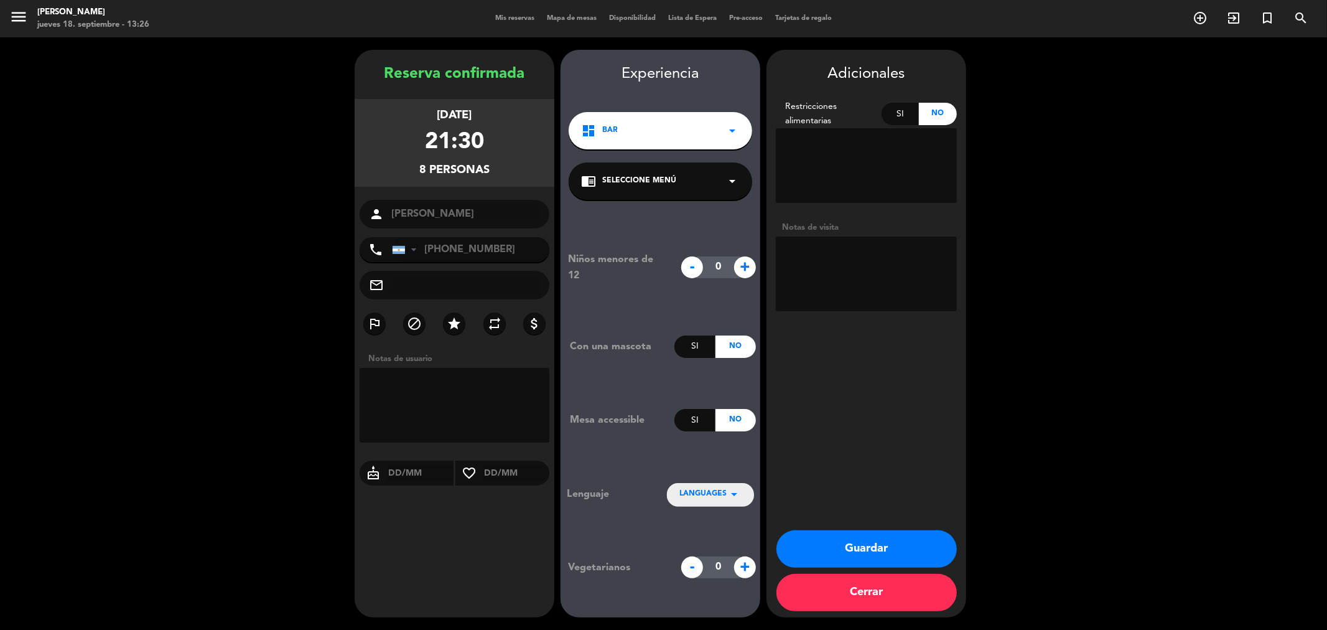
click at [698, 139] on div "dashboard BAR arrow_drop_down" at bounding box center [661, 130] width 184 height 37
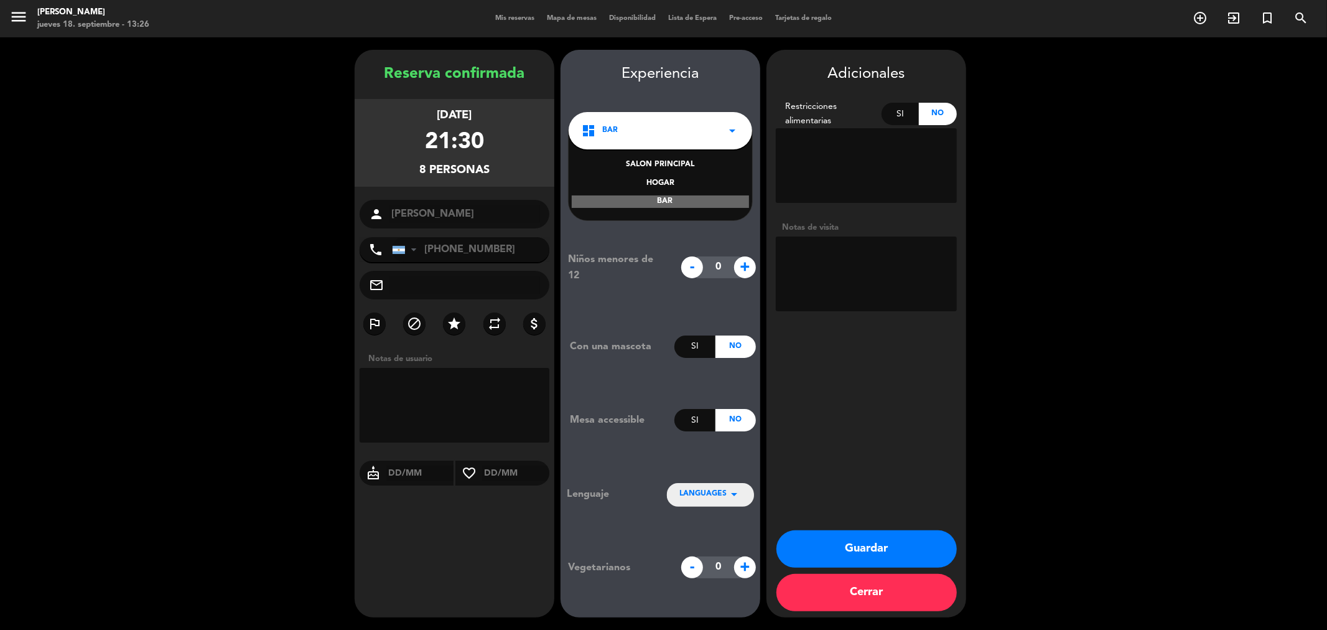
click at [665, 178] on div "HOGAR" at bounding box center [660, 183] width 159 height 12
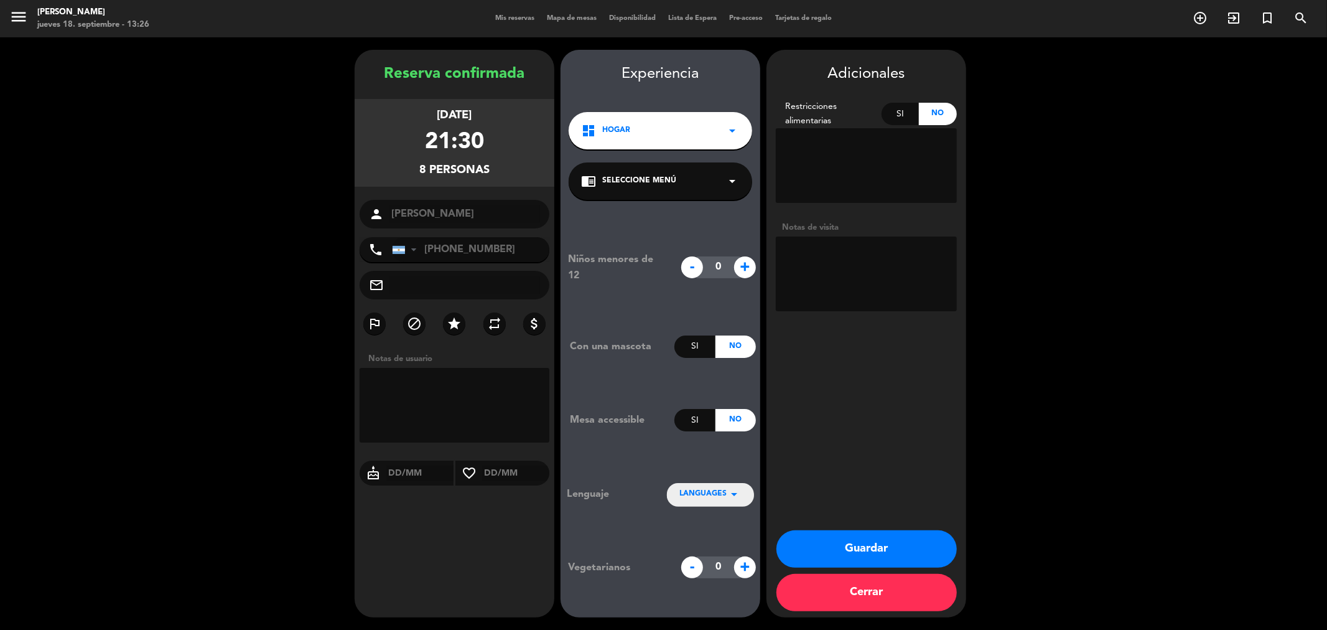
click at [841, 556] on button "Guardar" at bounding box center [867, 548] width 180 height 37
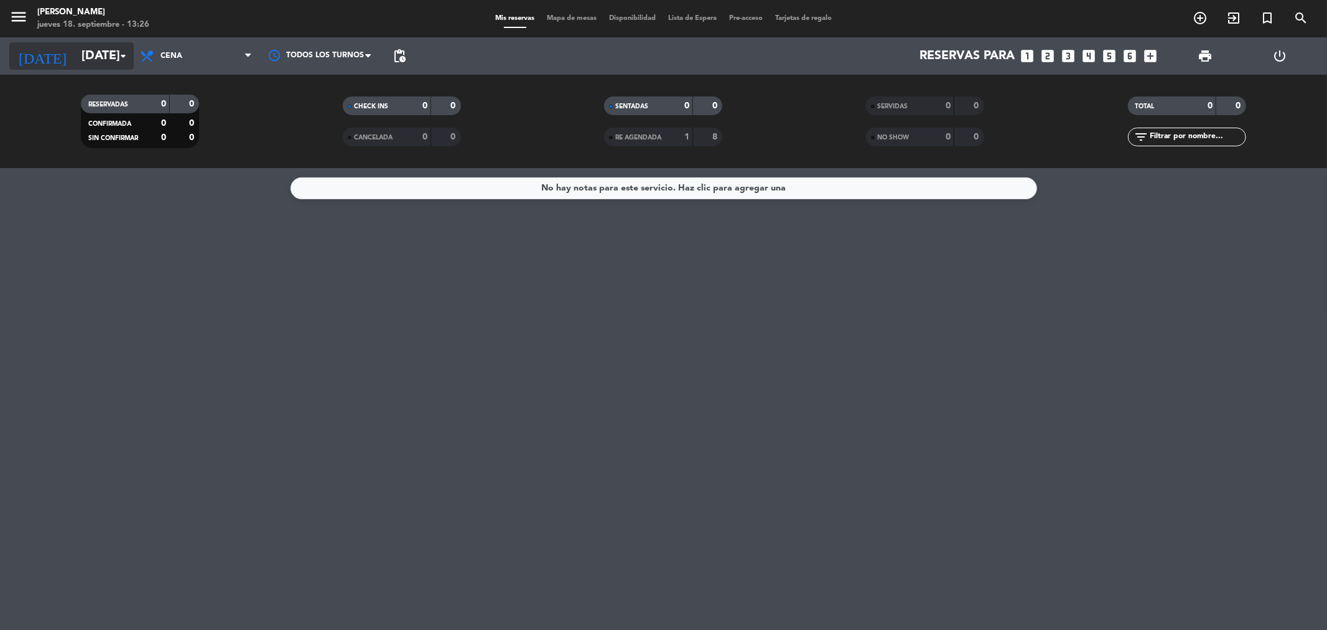
click at [115, 54] on input "[DATE]" at bounding box center [154, 55] width 158 height 27
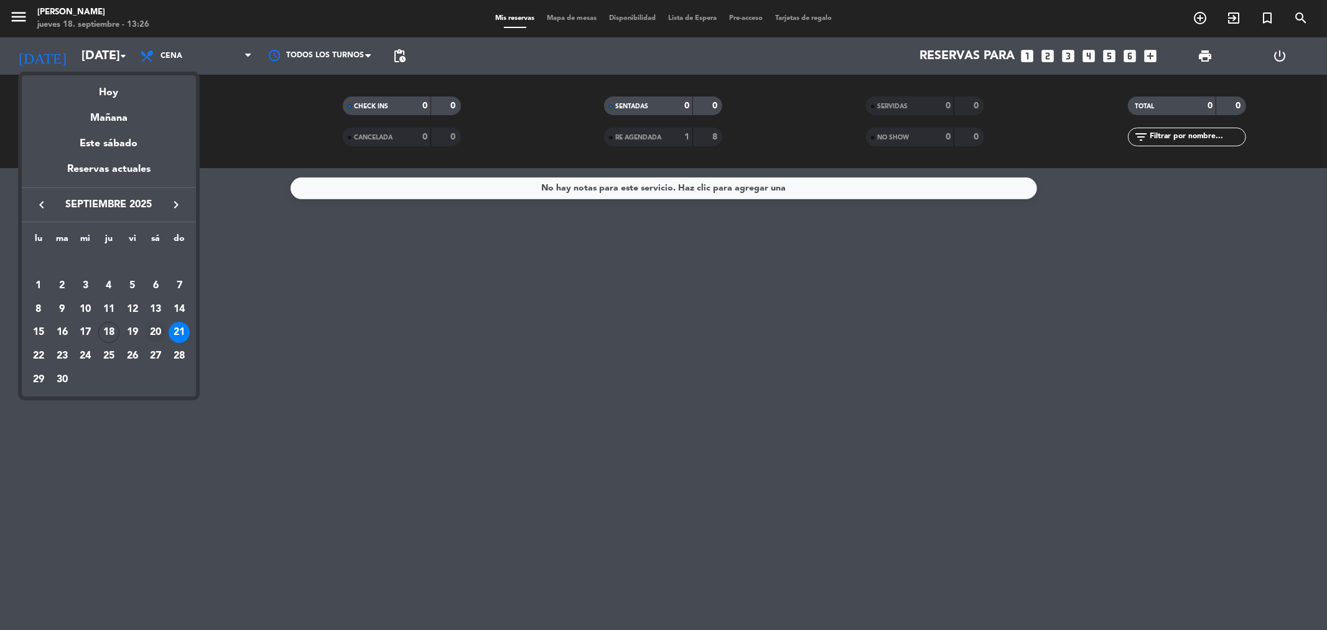
click at [156, 334] on div "20" at bounding box center [155, 332] width 21 height 21
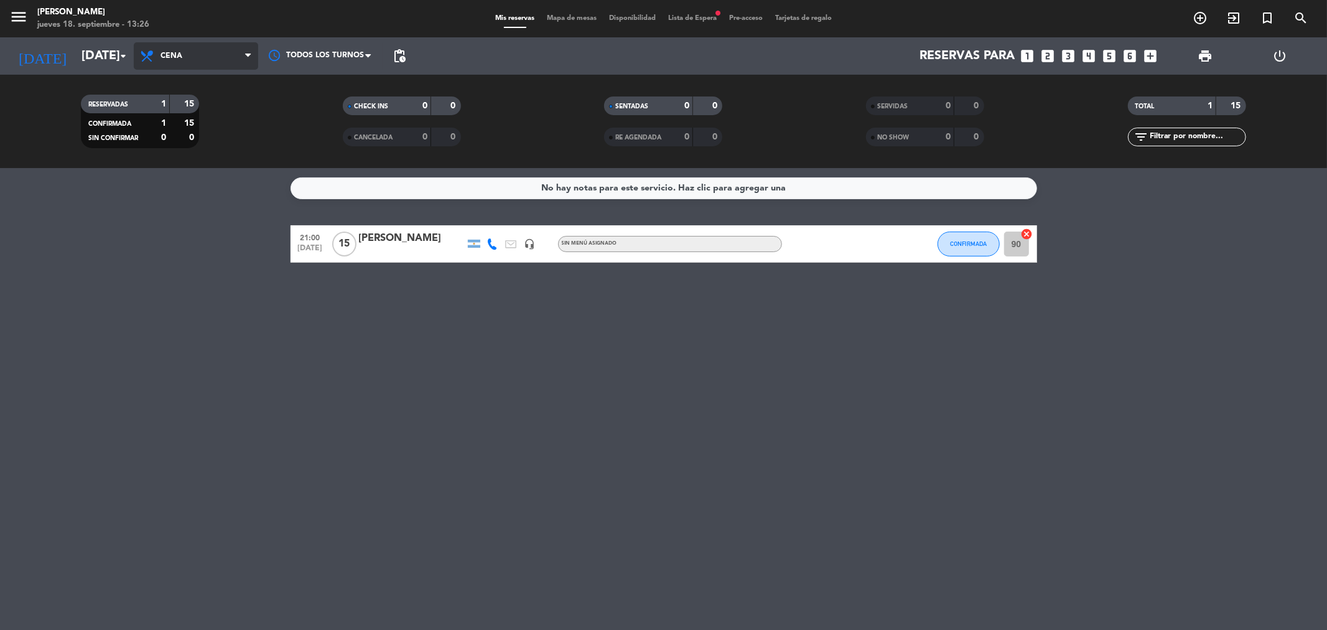
click at [238, 60] on span "Cena" at bounding box center [196, 55] width 124 height 27
click at [226, 104] on div "menu [PERSON_NAME] [DATE] 18. septiembre - 13:26 Mis reservas Mapa de mesas Dis…" at bounding box center [663, 84] width 1327 height 168
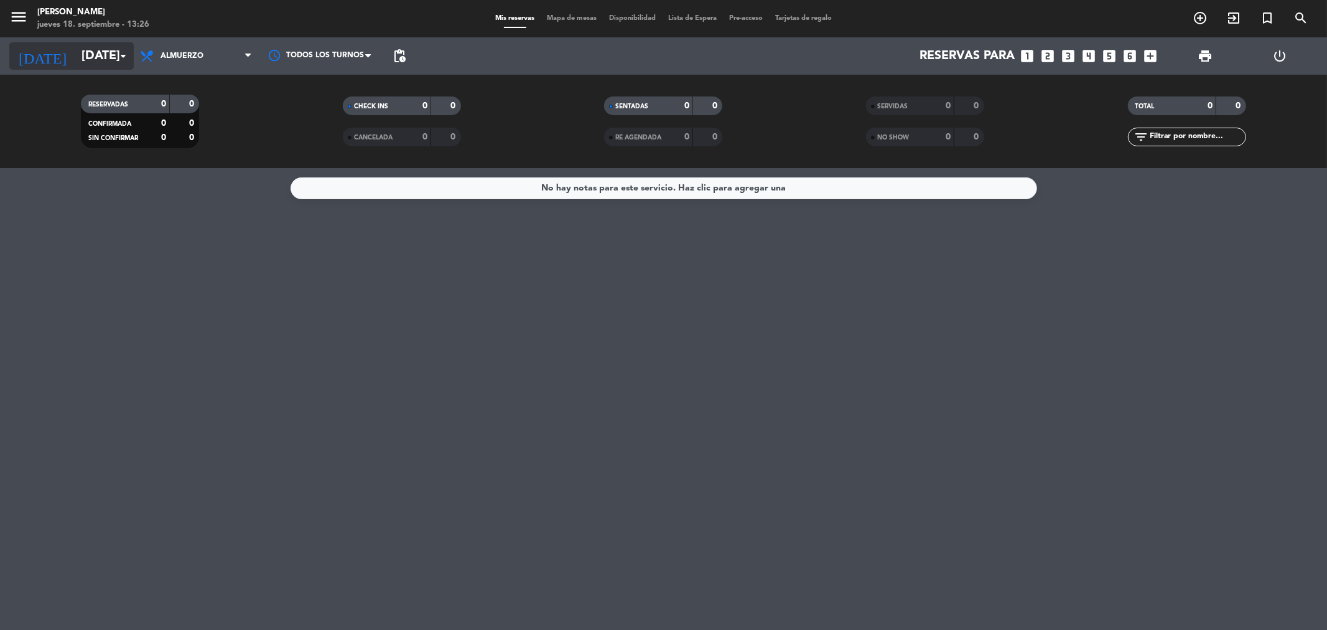
click at [106, 60] on input "[DATE]" at bounding box center [154, 55] width 158 height 27
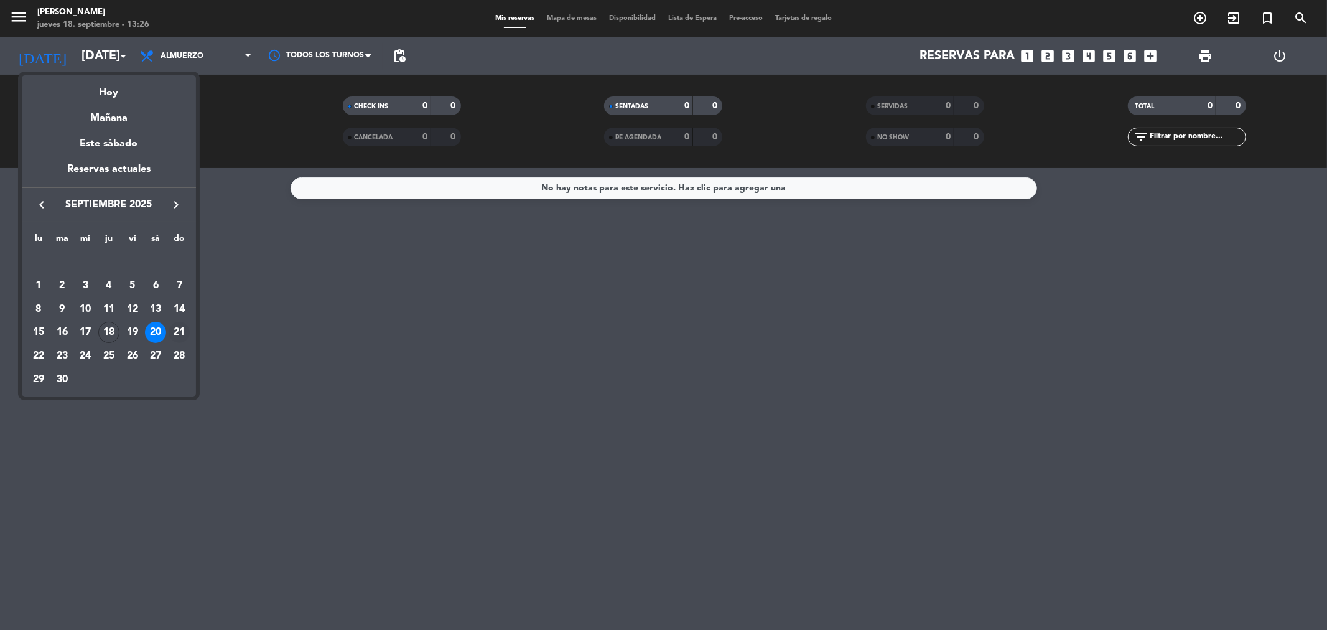
click at [180, 330] on div "21" at bounding box center [179, 332] width 21 height 21
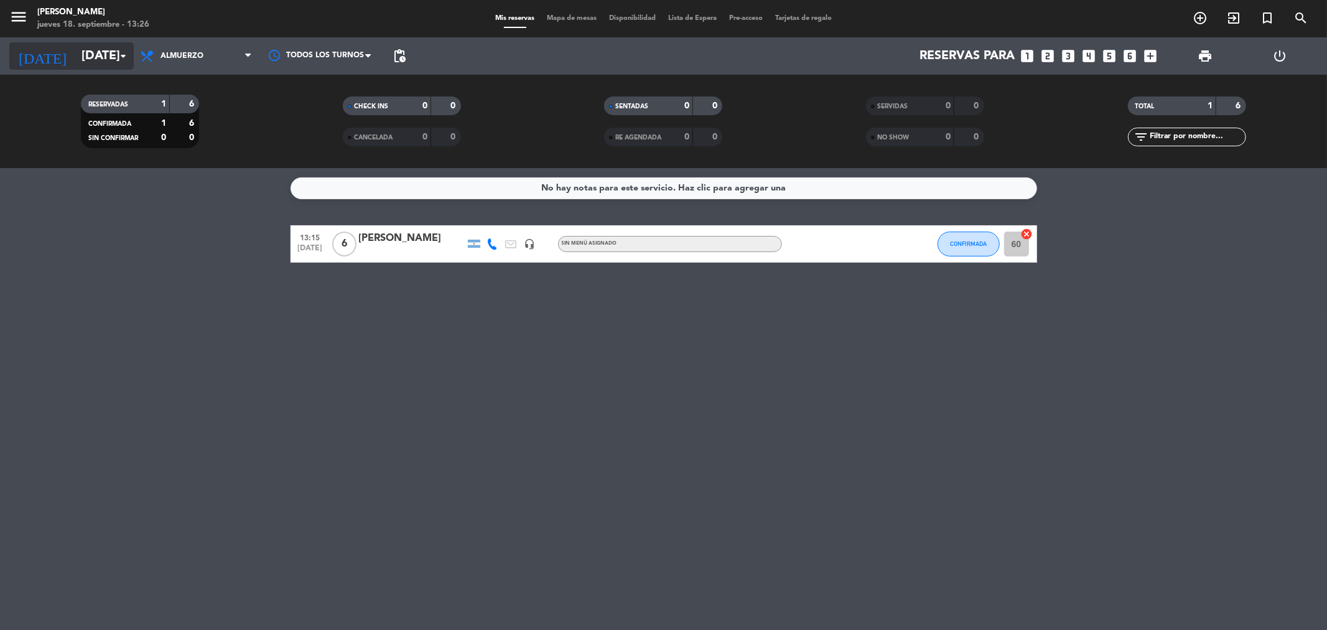
click at [120, 58] on icon "arrow_drop_down" at bounding box center [123, 56] width 15 height 15
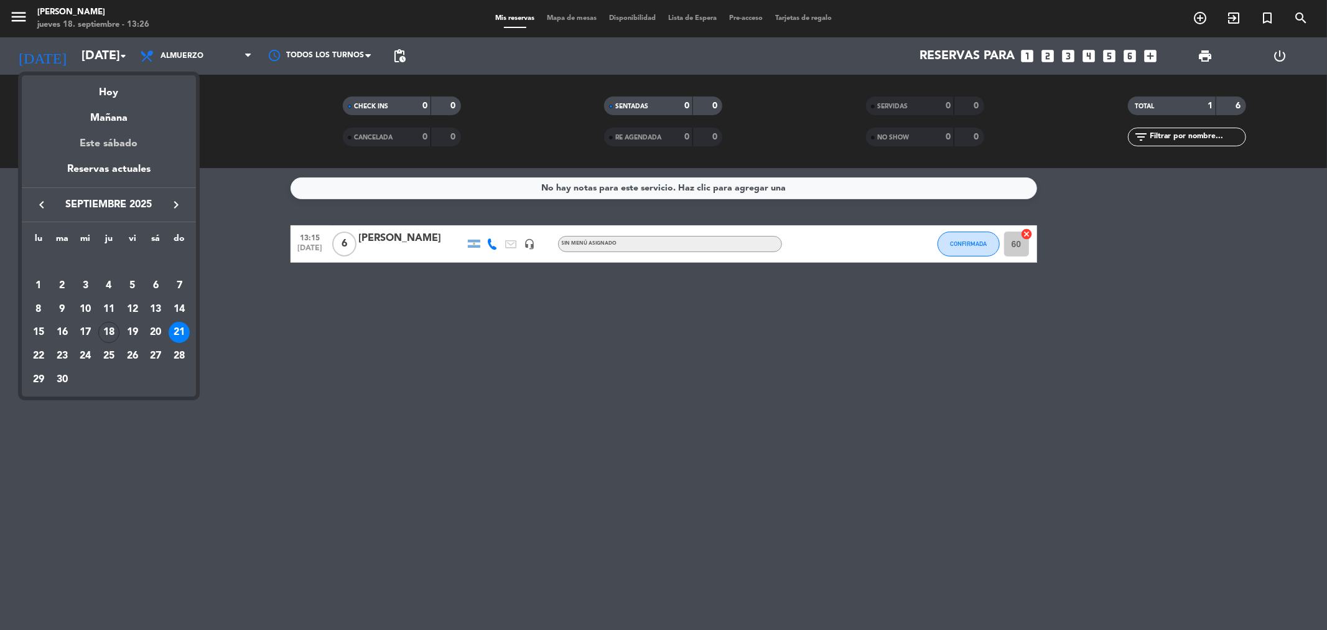
click at [119, 142] on div "Este sábado" at bounding box center [109, 143] width 174 height 35
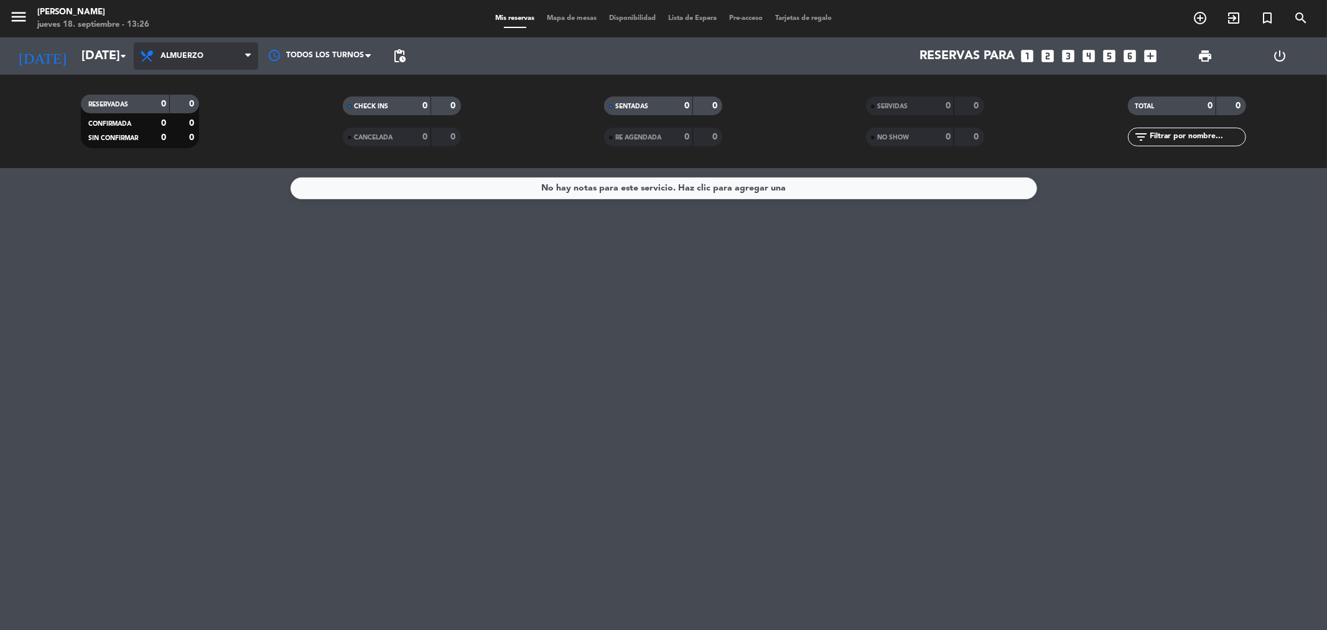
click at [233, 59] on span "Almuerzo" at bounding box center [196, 55] width 124 height 27
click at [214, 94] on div "menu [PERSON_NAME] [DATE] 18. septiembre - 13:26 Mis reservas Mapa de mesas Dis…" at bounding box center [663, 84] width 1327 height 168
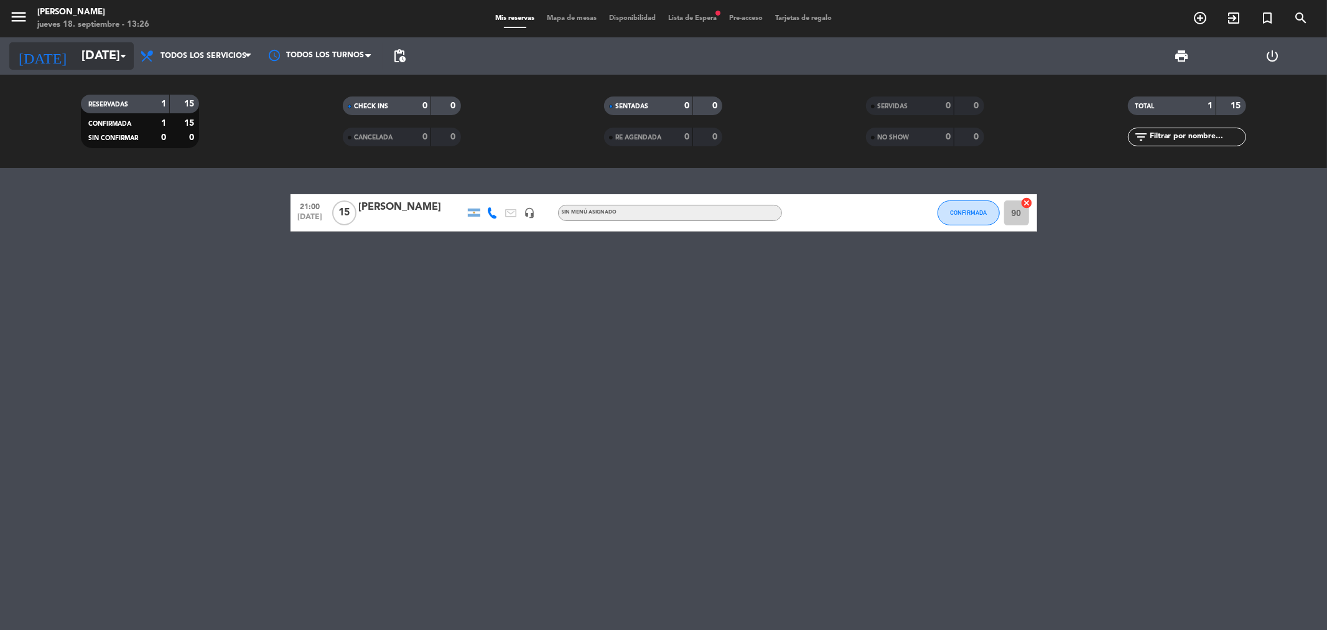
click at [88, 56] on input "[DATE]" at bounding box center [154, 55] width 158 height 27
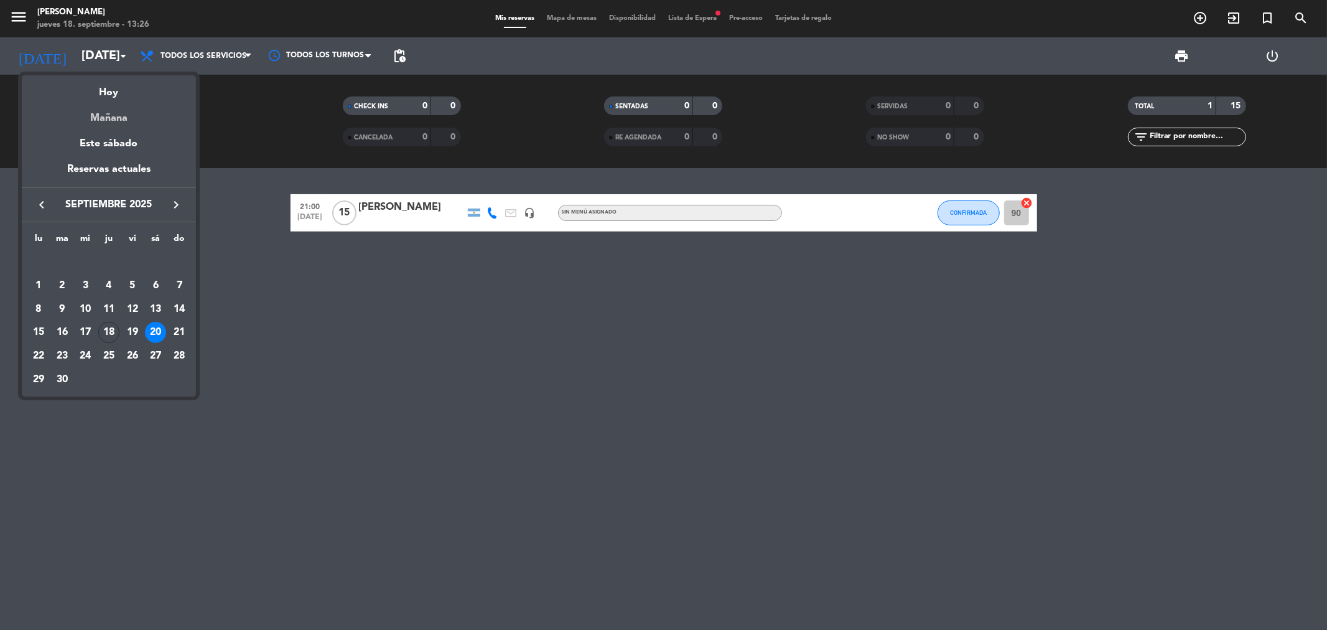
click at [104, 117] on div "Mañana" at bounding box center [109, 114] width 174 height 26
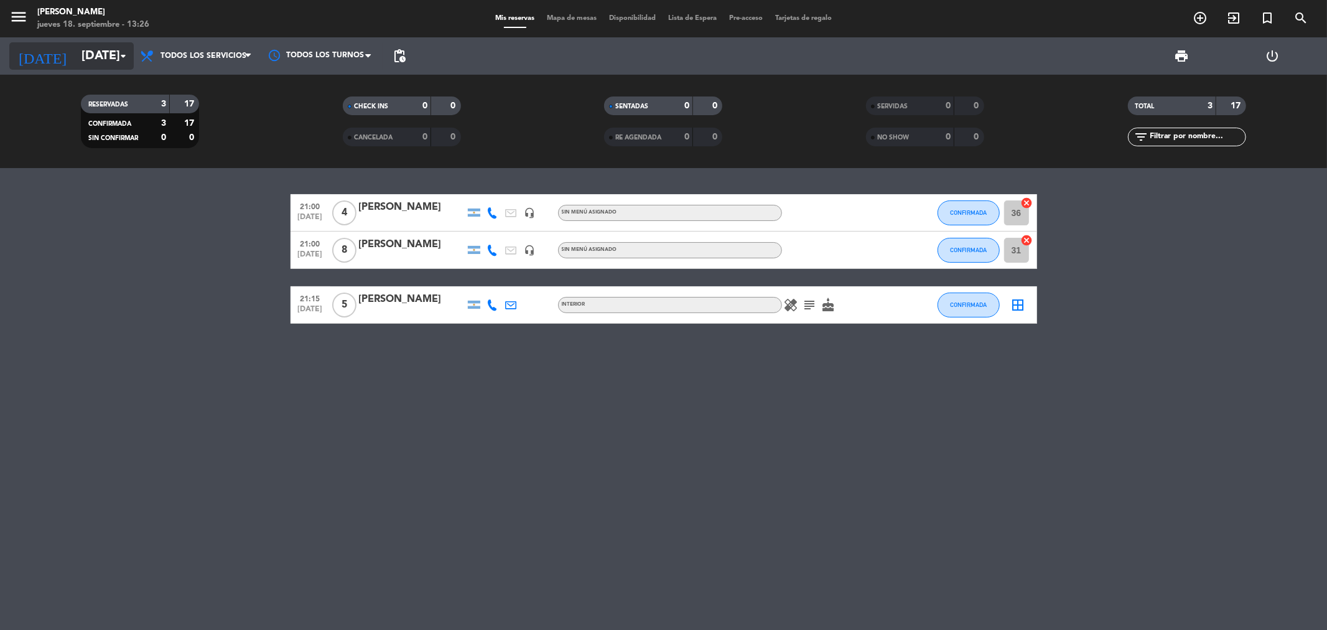
click at [113, 56] on input "[DATE]" at bounding box center [154, 55] width 158 height 27
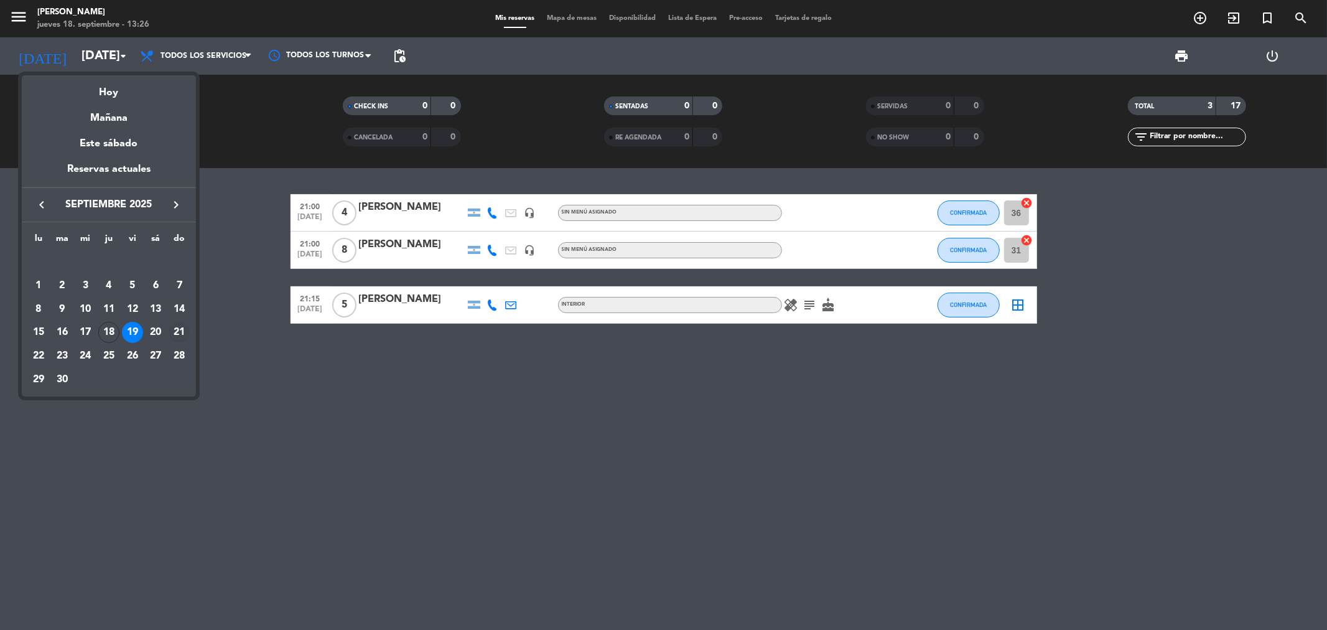
click at [177, 329] on div "21" at bounding box center [179, 332] width 21 height 21
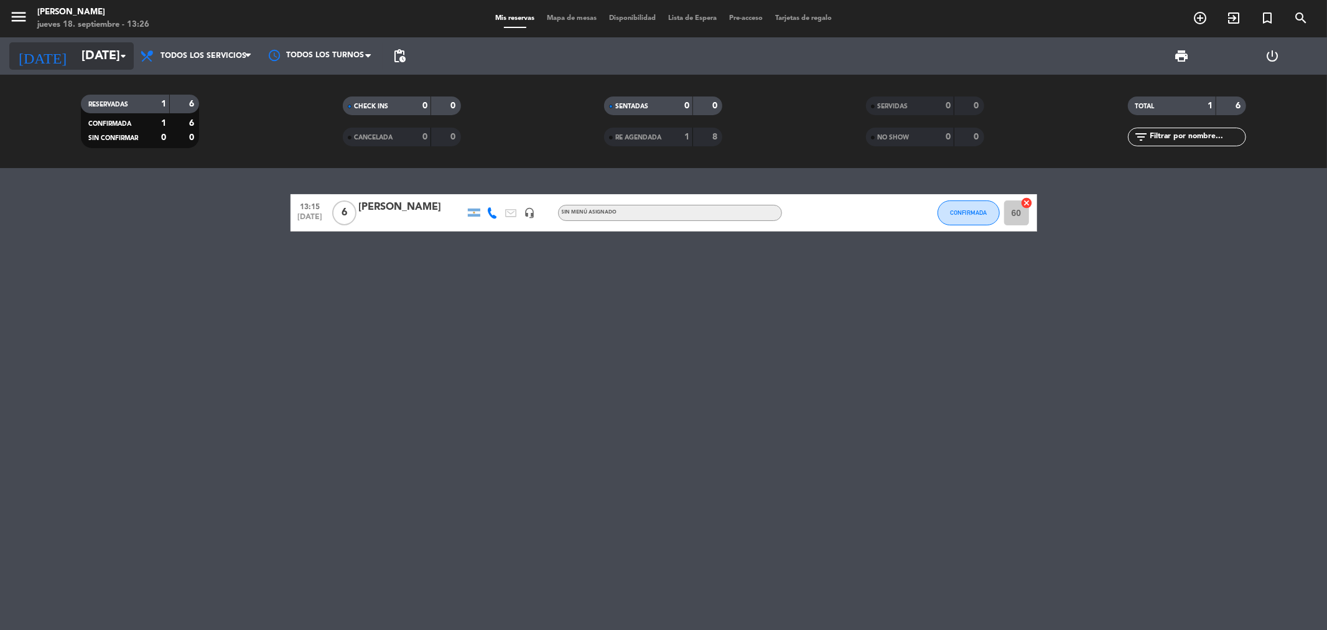
click at [79, 58] on input "[DATE]" at bounding box center [154, 55] width 158 height 27
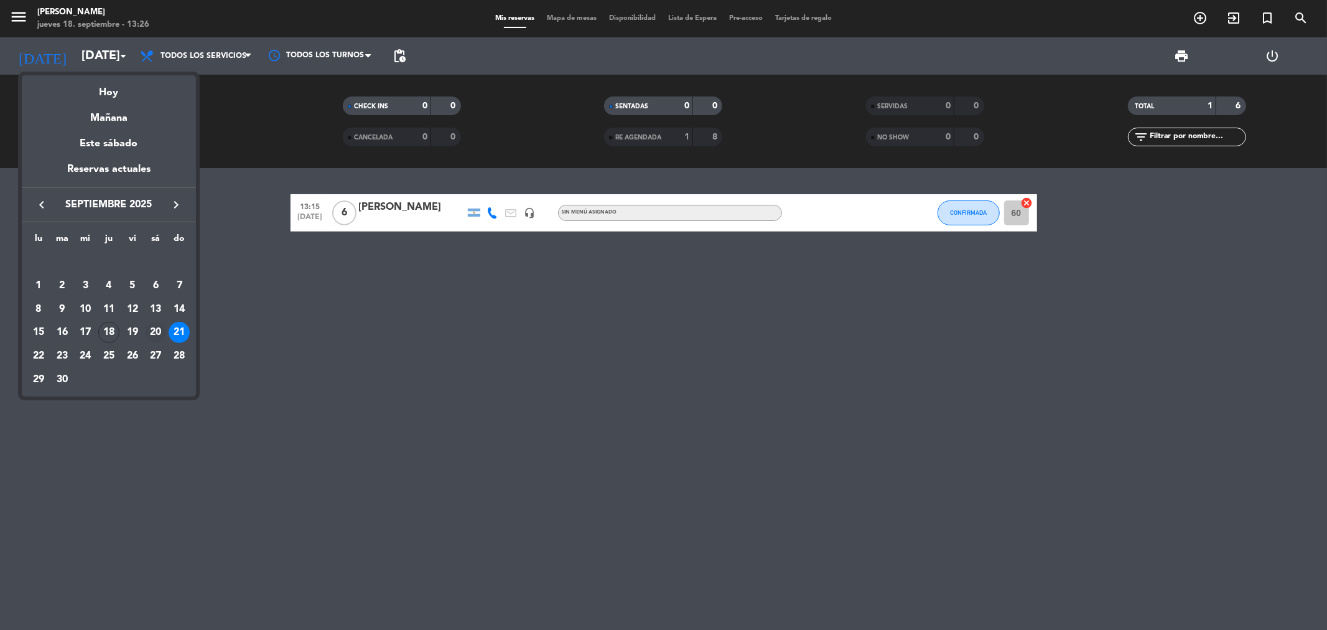
click at [154, 334] on div "20" at bounding box center [155, 332] width 21 height 21
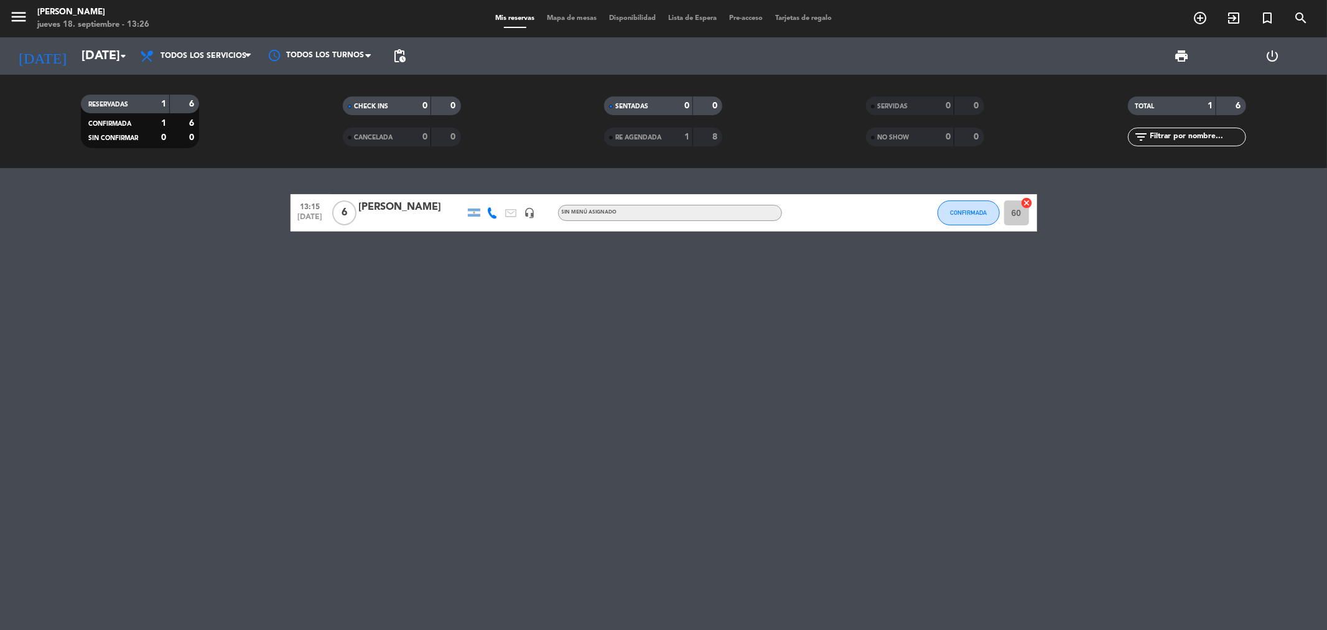
type input "[DATE]"
click at [698, 16] on span "Lista de Espera fiber_manual_record" at bounding box center [692, 18] width 61 height 7
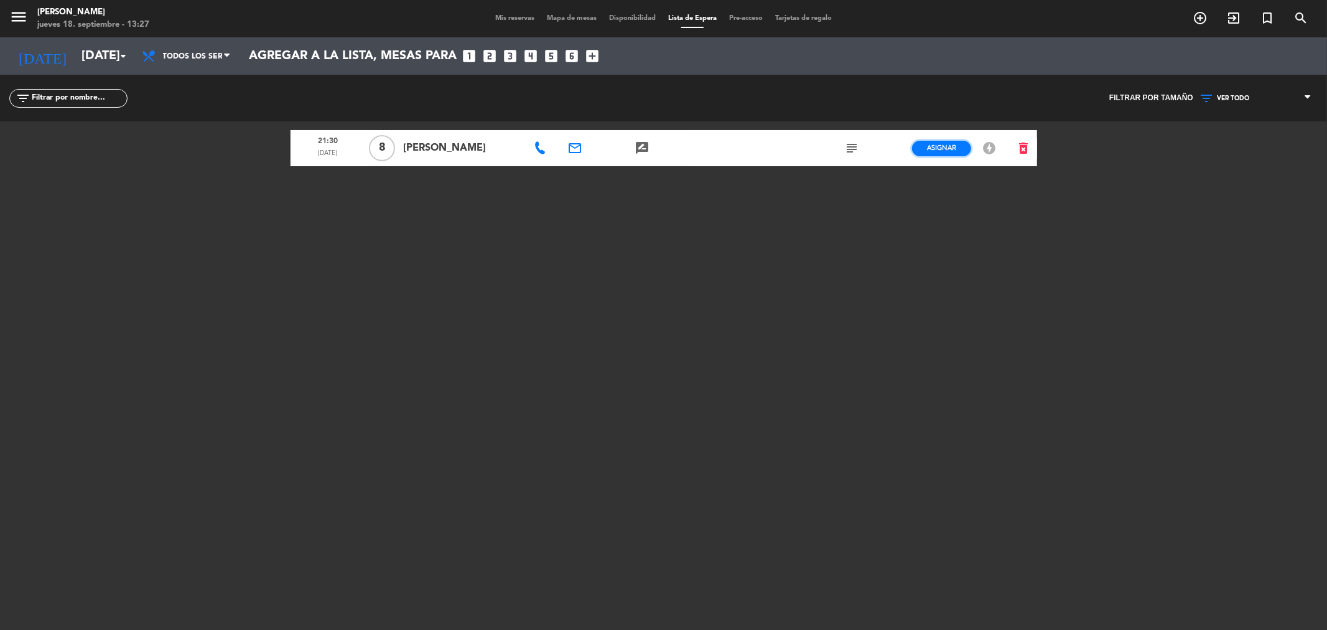
click at [937, 147] on span "Asignar" at bounding box center [941, 147] width 29 height 9
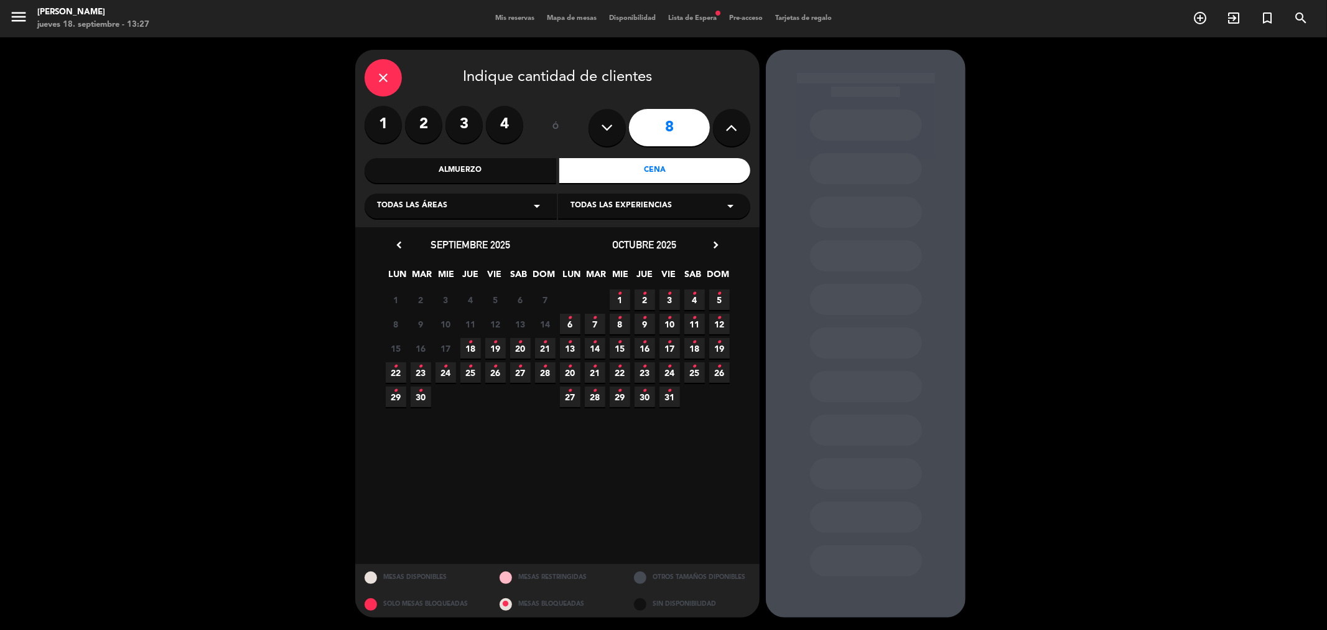
click at [517, 352] on span "20 •" at bounding box center [520, 348] width 21 height 21
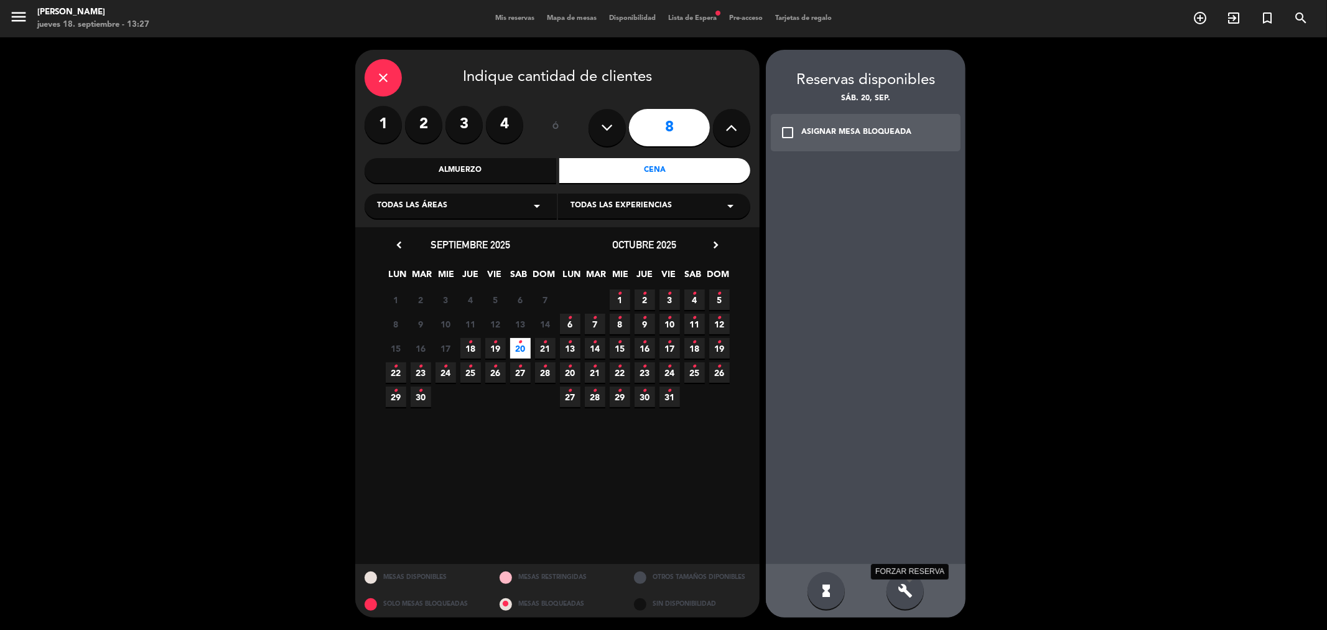
click at [902, 591] on icon "build" at bounding box center [905, 590] width 15 height 15
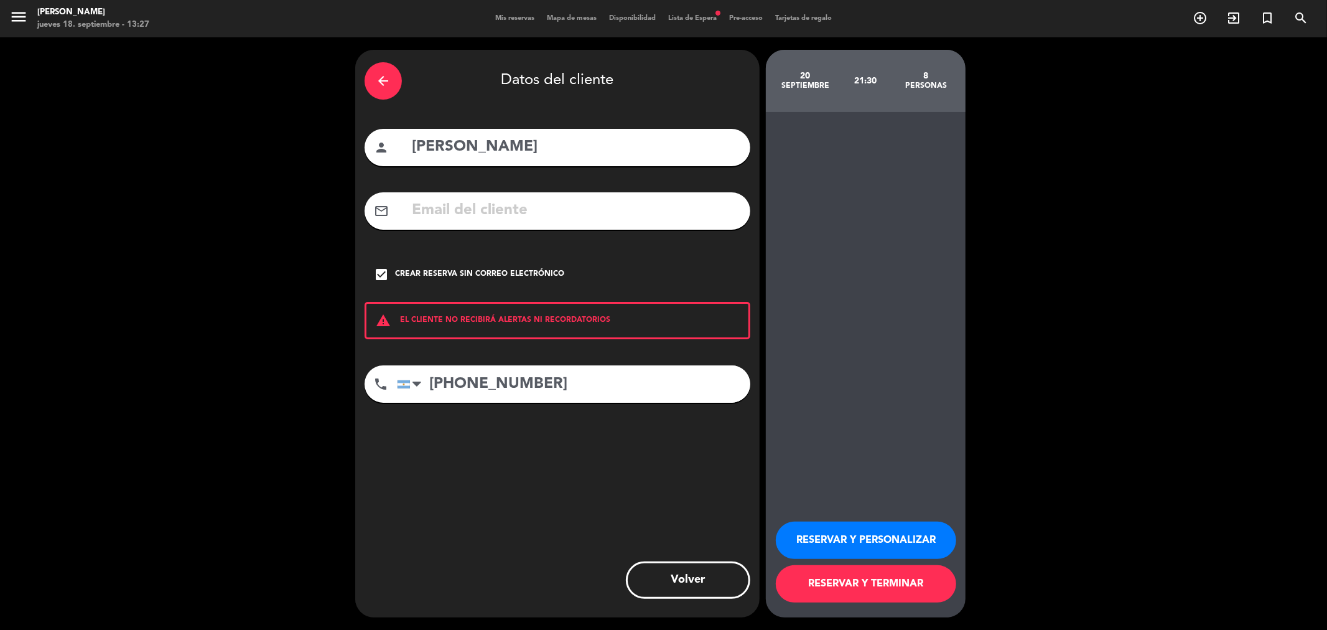
click at [886, 539] on button "RESERVAR Y PERSONALIZAR" at bounding box center [866, 539] width 180 height 37
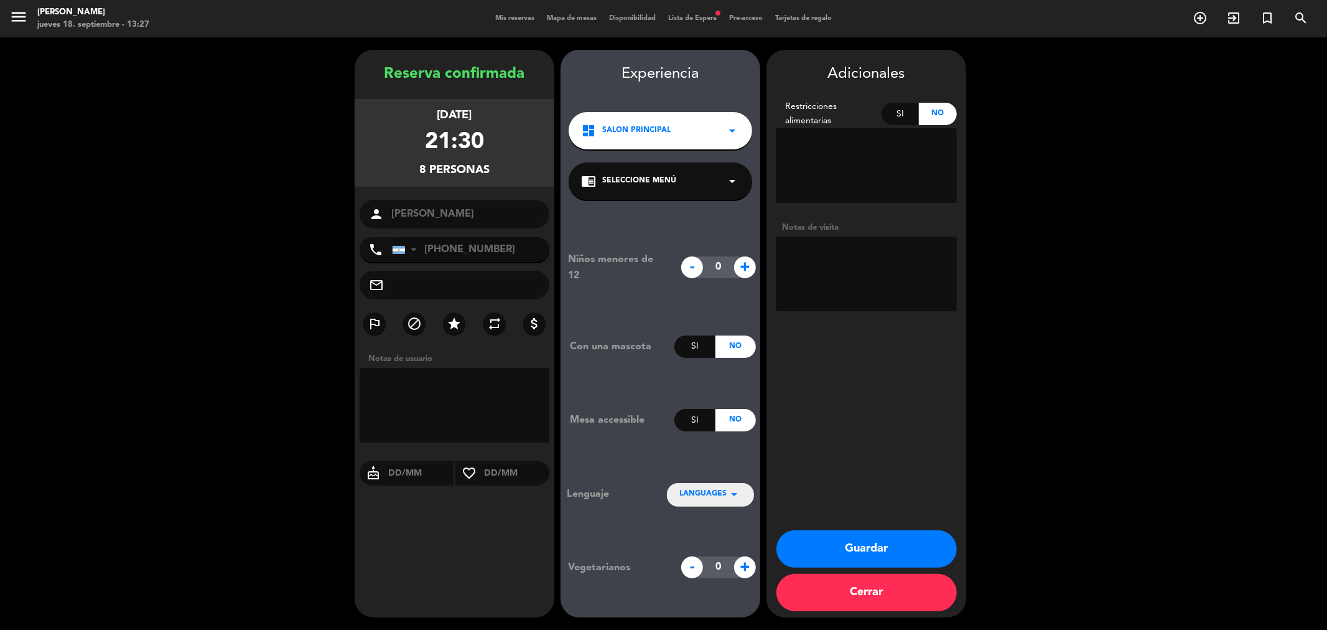
click at [871, 538] on button "Guardar" at bounding box center [867, 548] width 180 height 37
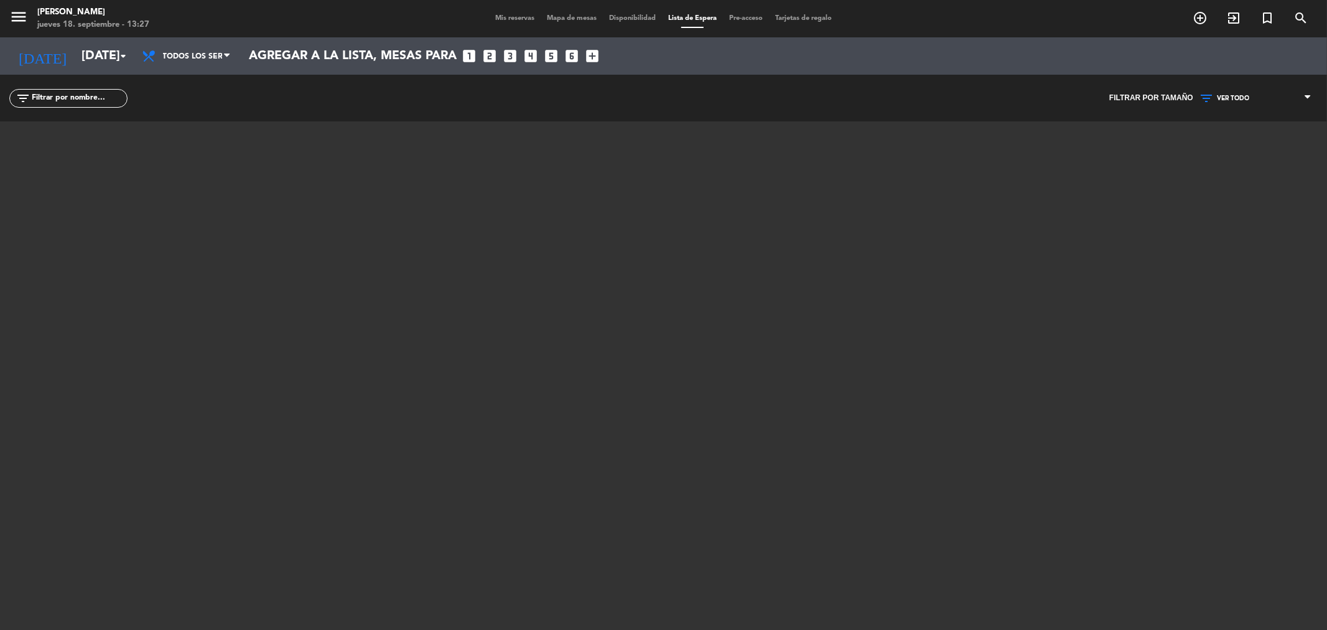
click at [523, 22] on div "Mis reservas Mapa de mesas Disponibilidad Lista de Espera Pre-acceso Tarjetas d…" at bounding box center [663, 18] width 349 height 11
click at [513, 16] on span "Mis reservas" at bounding box center [515, 18] width 52 height 7
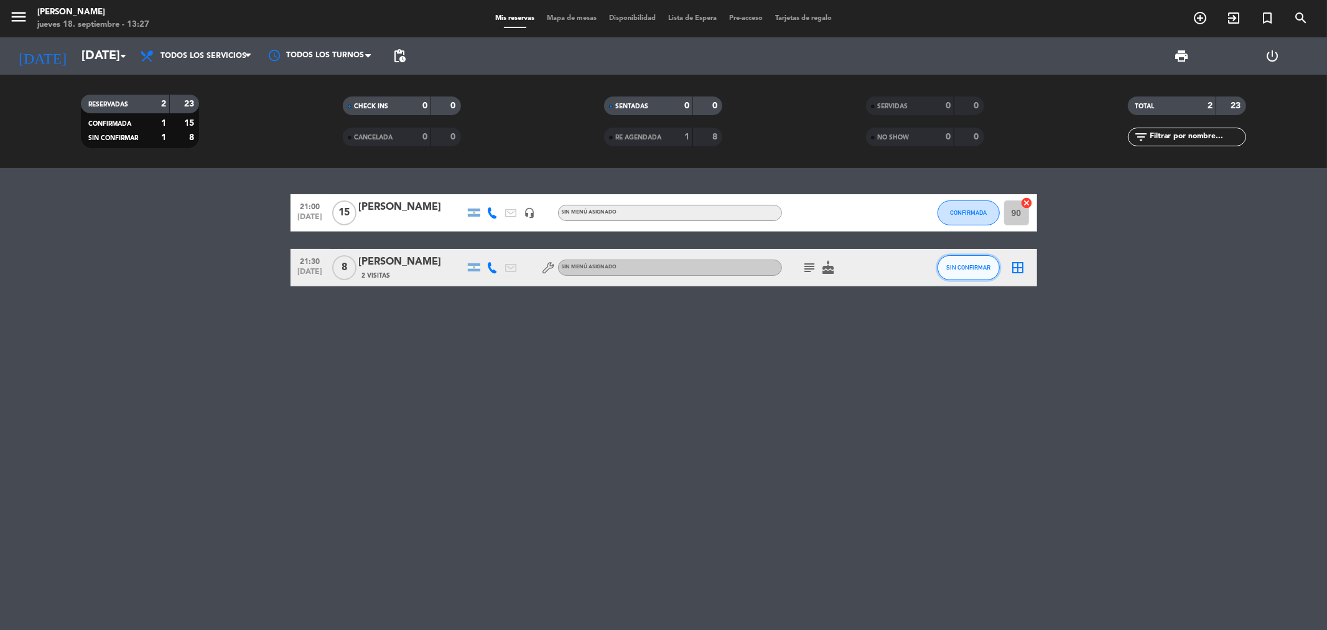
click at [959, 266] on span "SIN CONFIRMAR" at bounding box center [969, 267] width 44 height 7
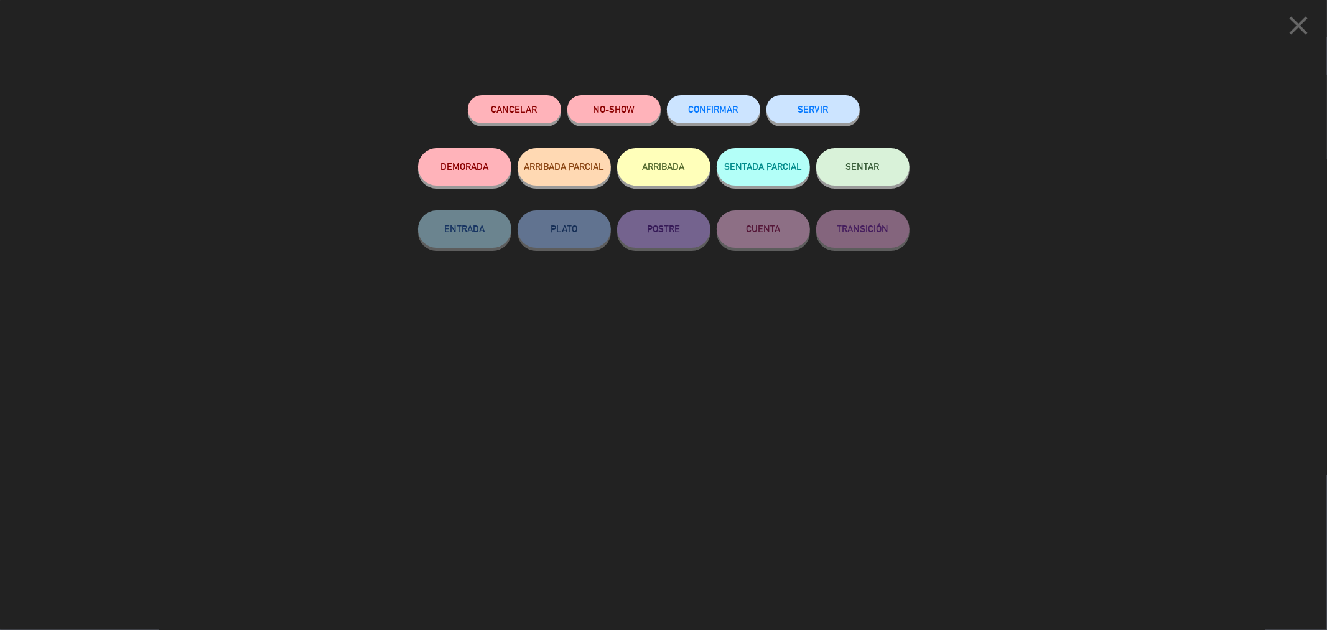
click at [698, 95] on div "CONFIRMAR" at bounding box center [713, 121] width 93 height 53
click at [704, 115] on button "CONFIRMAR" at bounding box center [713, 109] width 93 height 28
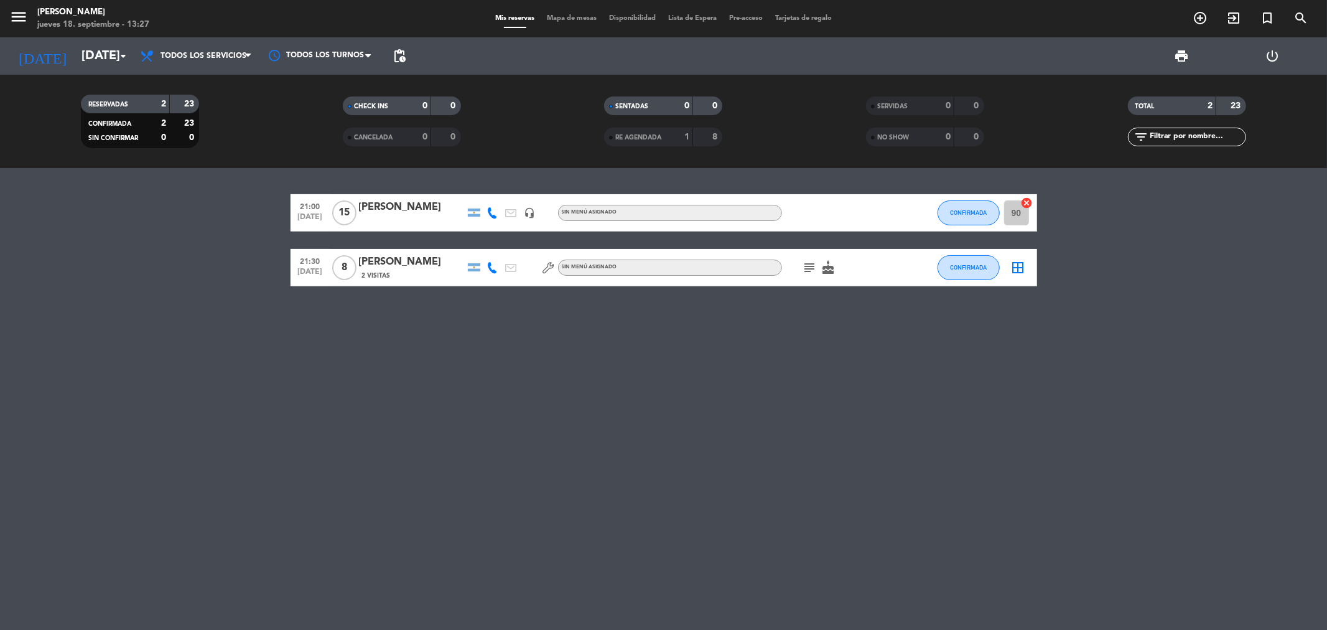
click at [812, 272] on icon "subject" at bounding box center [810, 267] width 15 height 15
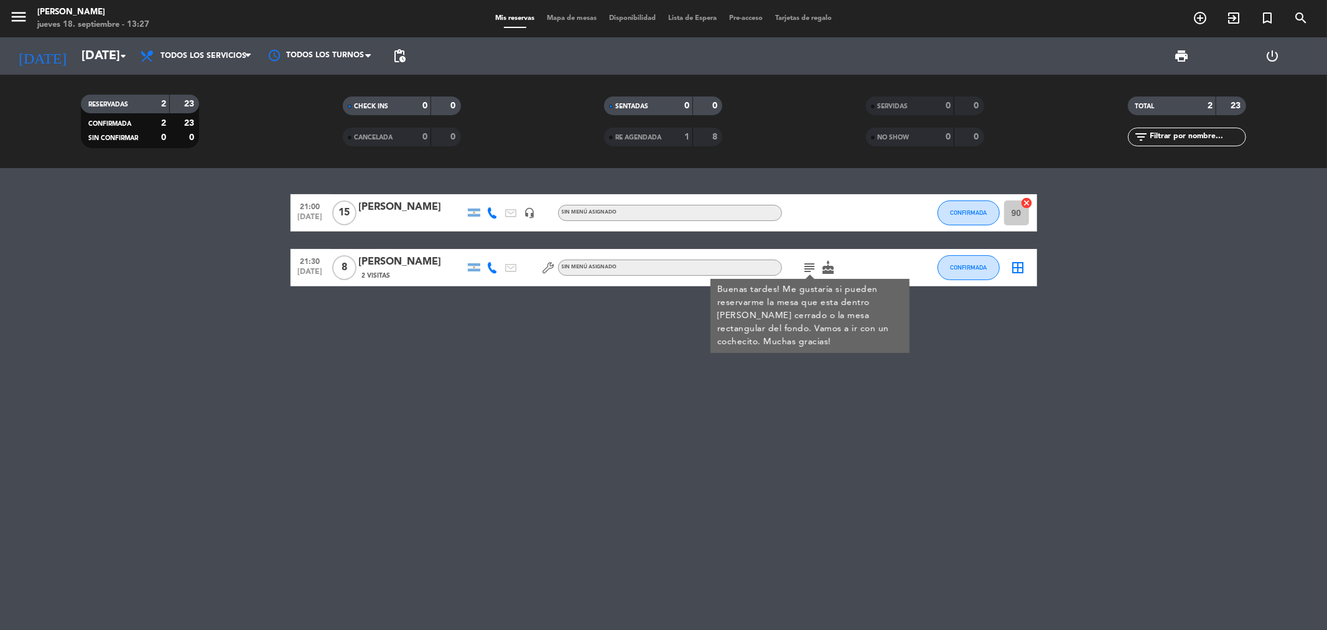
click at [1017, 263] on icon "border_all" at bounding box center [1018, 267] width 15 height 15
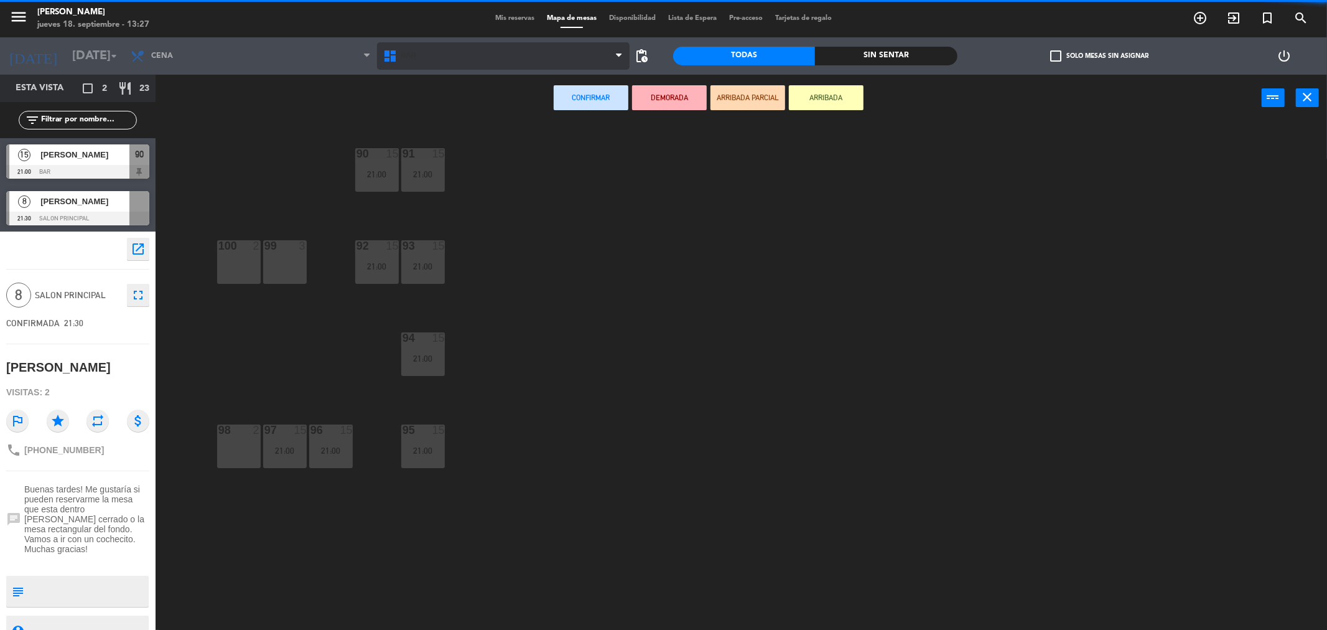
click at [403, 64] on span "BAR" at bounding box center [503, 55] width 253 height 27
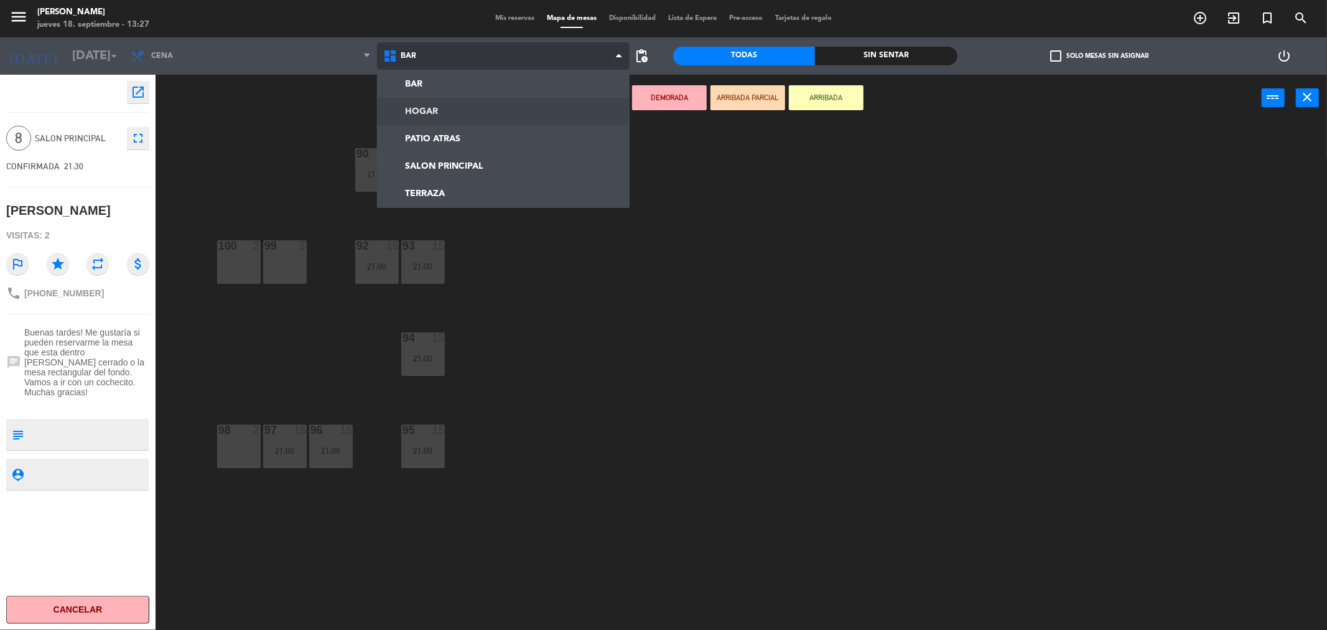
click at [412, 107] on ng-component "menu [PERSON_NAME] [DATE] 18. septiembre - 13:27 Mis reservas Mapa de mesas Dis…" at bounding box center [663, 317] width 1327 height 634
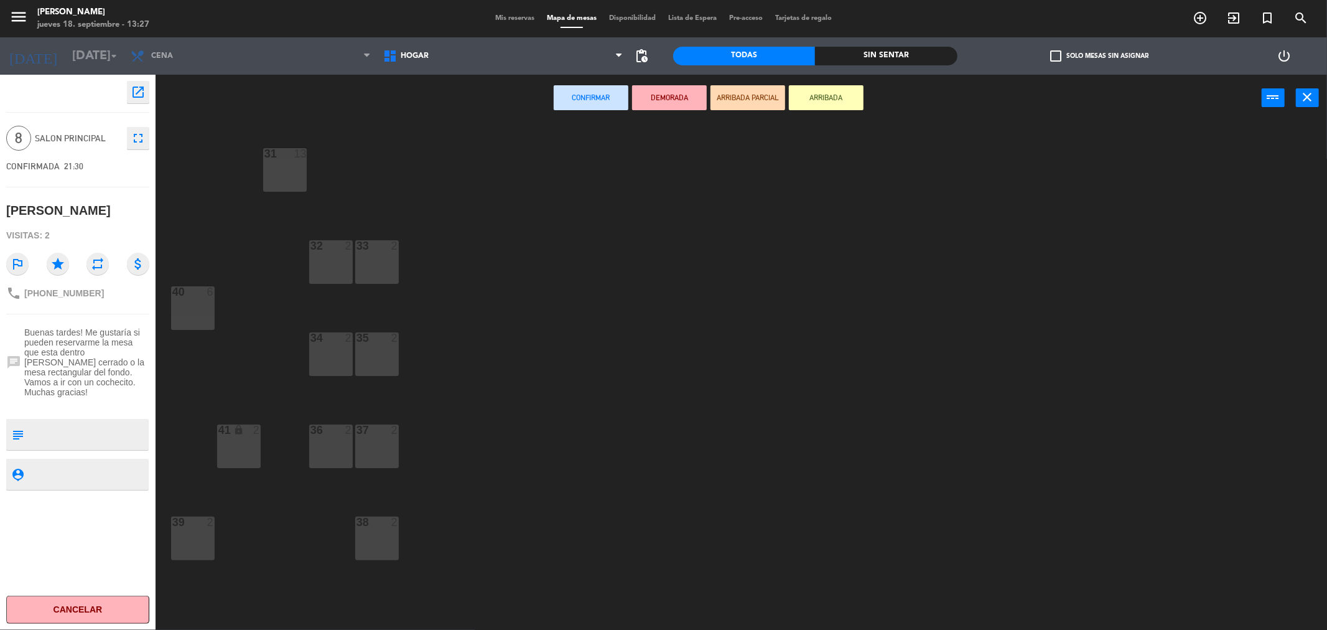
click at [289, 166] on div "31 13" at bounding box center [285, 170] width 44 height 44
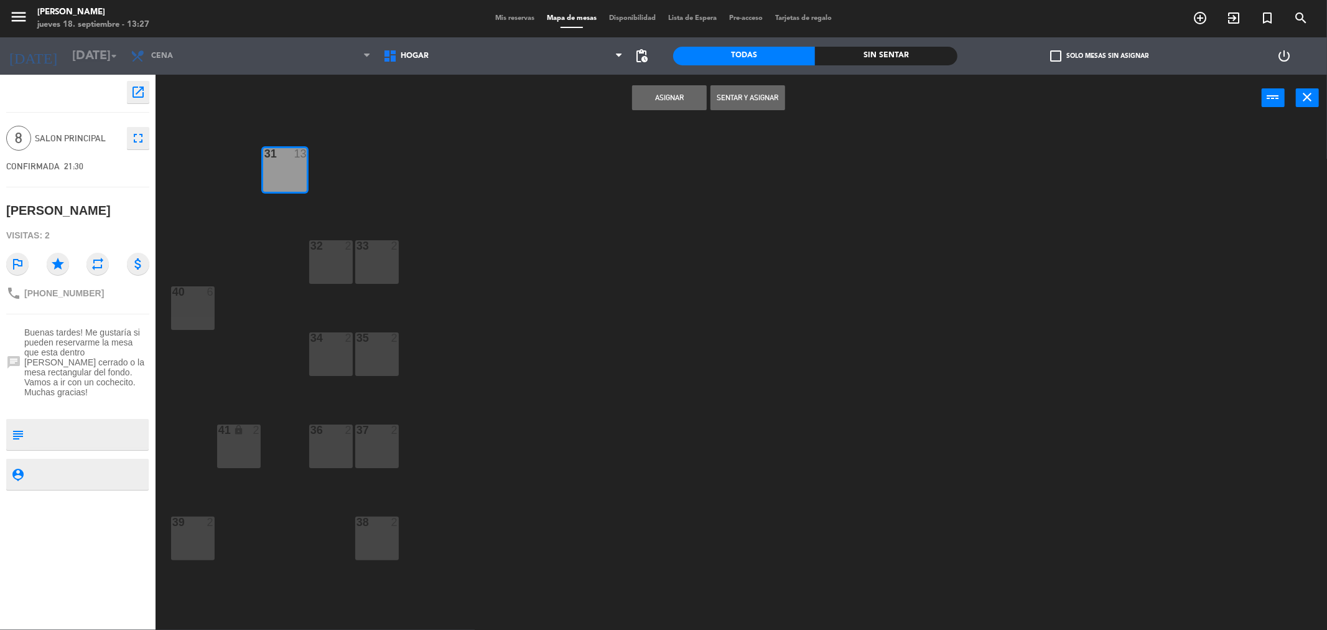
click at [670, 106] on button "Asignar" at bounding box center [669, 97] width 75 height 25
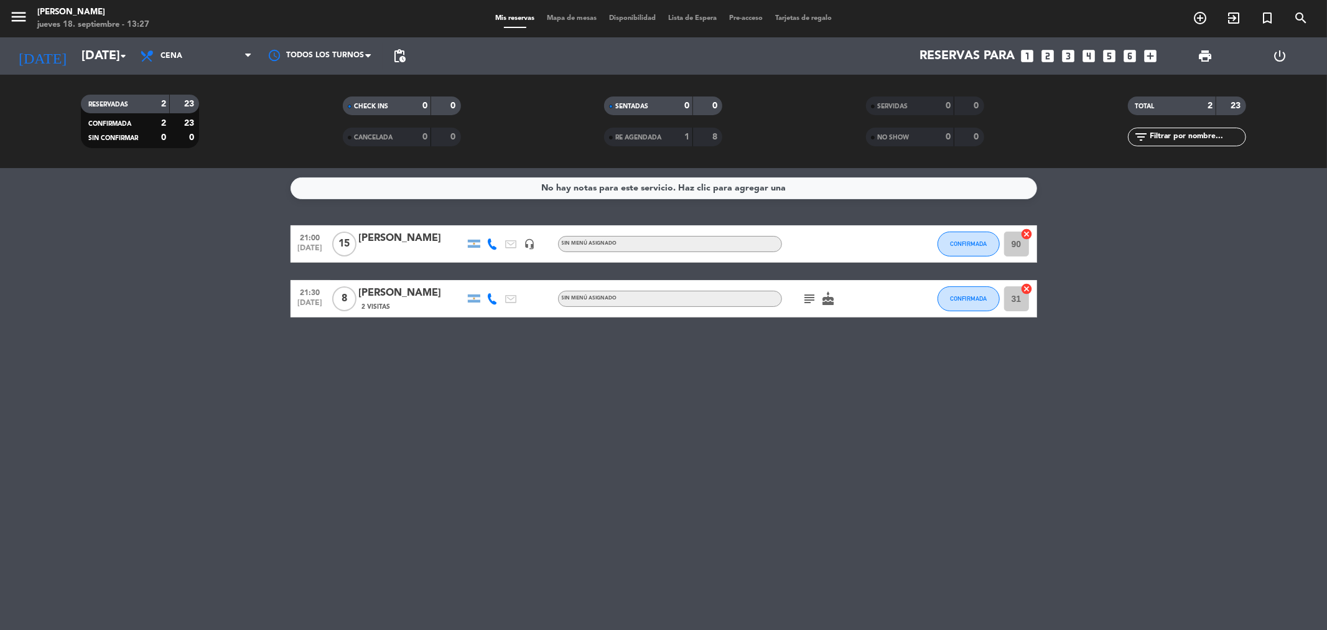
click at [653, 403] on div "No hay notas para este servicio. Haz clic para agregar una 21:00 [DATE] [PERSON…" at bounding box center [663, 399] width 1327 height 462
click at [834, 301] on icon "cake" at bounding box center [828, 298] width 15 height 15
click at [830, 301] on icon "cake" at bounding box center [828, 298] width 15 height 15
click at [1029, 290] on icon "cancel" at bounding box center [1027, 289] width 12 height 12
click at [1023, 294] on icon "border_all" at bounding box center [1018, 298] width 15 height 15
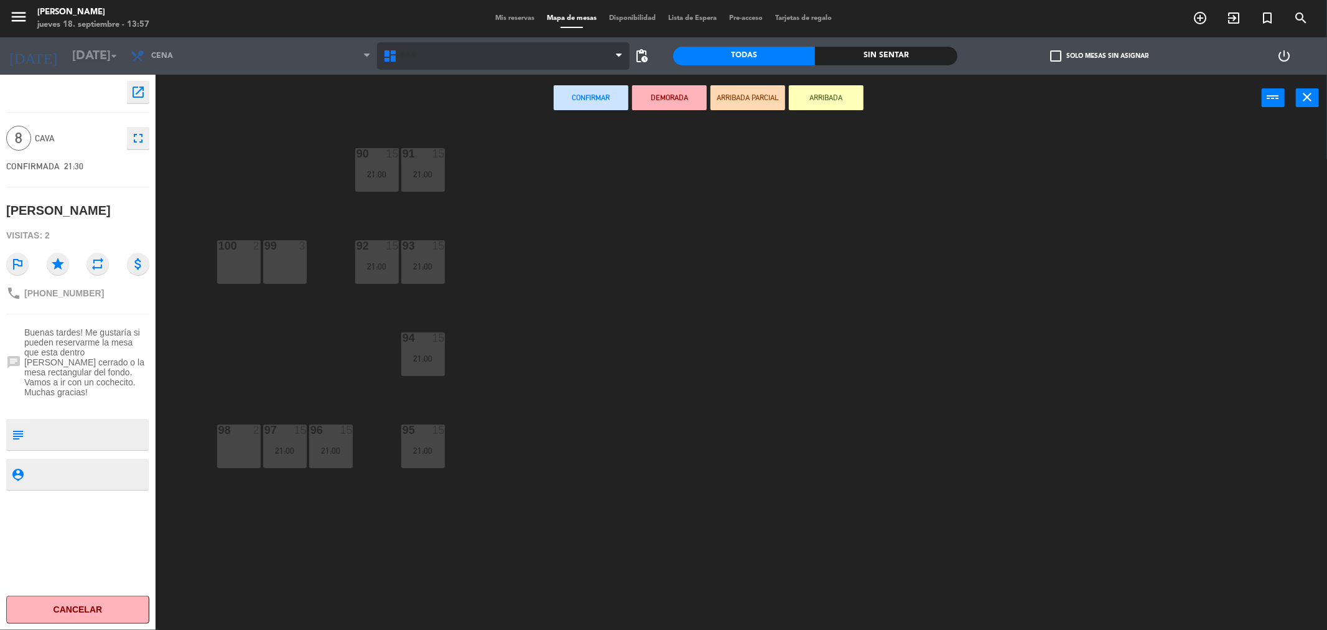
click at [405, 57] on span "BAR" at bounding box center [409, 56] width 16 height 9
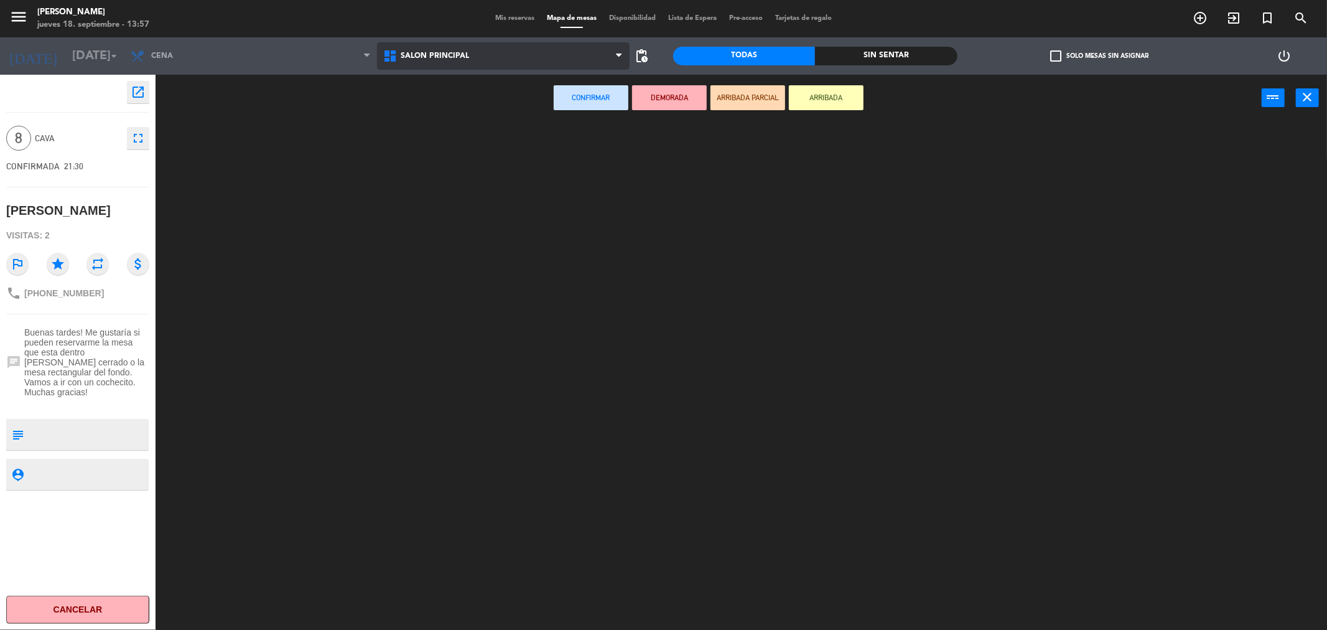
click at [446, 159] on ng-component "menu [PERSON_NAME] [DATE] 18. septiembre - 13:57 Mis reservas Mapa de mesas Dis…" at bounding box center [663, 317] width 1327 height 634
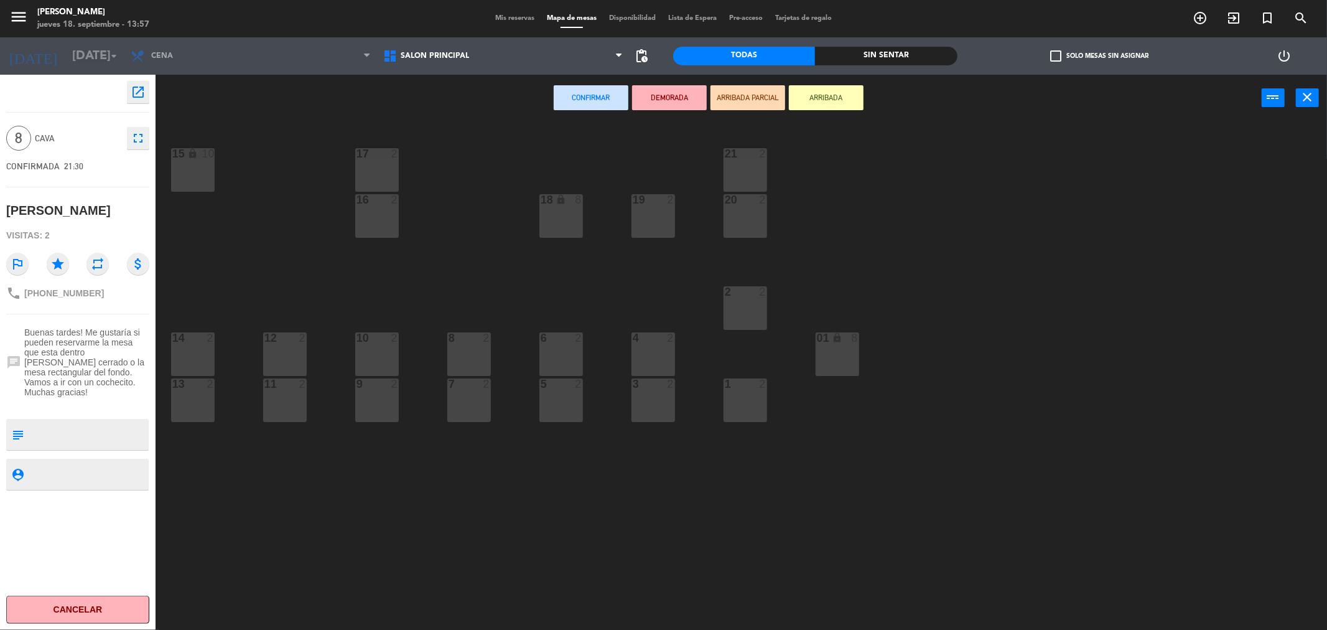
click at [844, 357] on div "01 lock 8" at bounding box center [838, 354] width 44 height 44
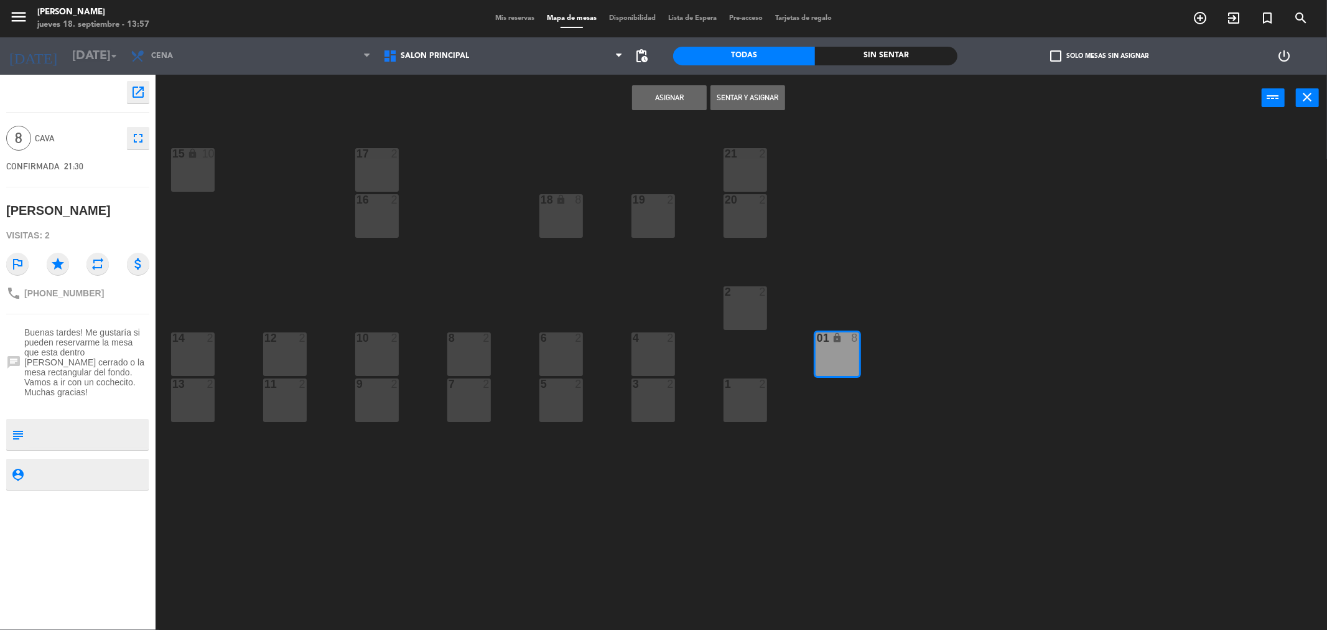
click at [660, 100] on button "Asignar" at bounding box center [669, 97] width 75 height 25
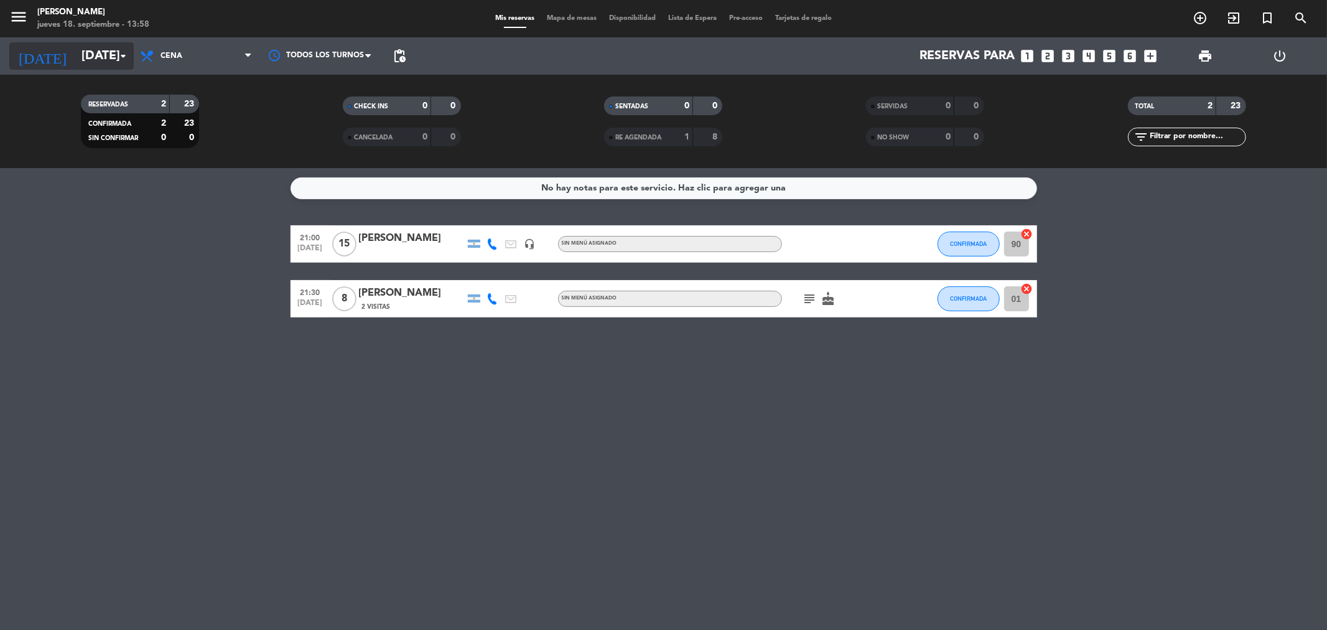
click at [125, 58] on icon "arrow_drop_down" at bounding box center [123, 56] width 15 height 15
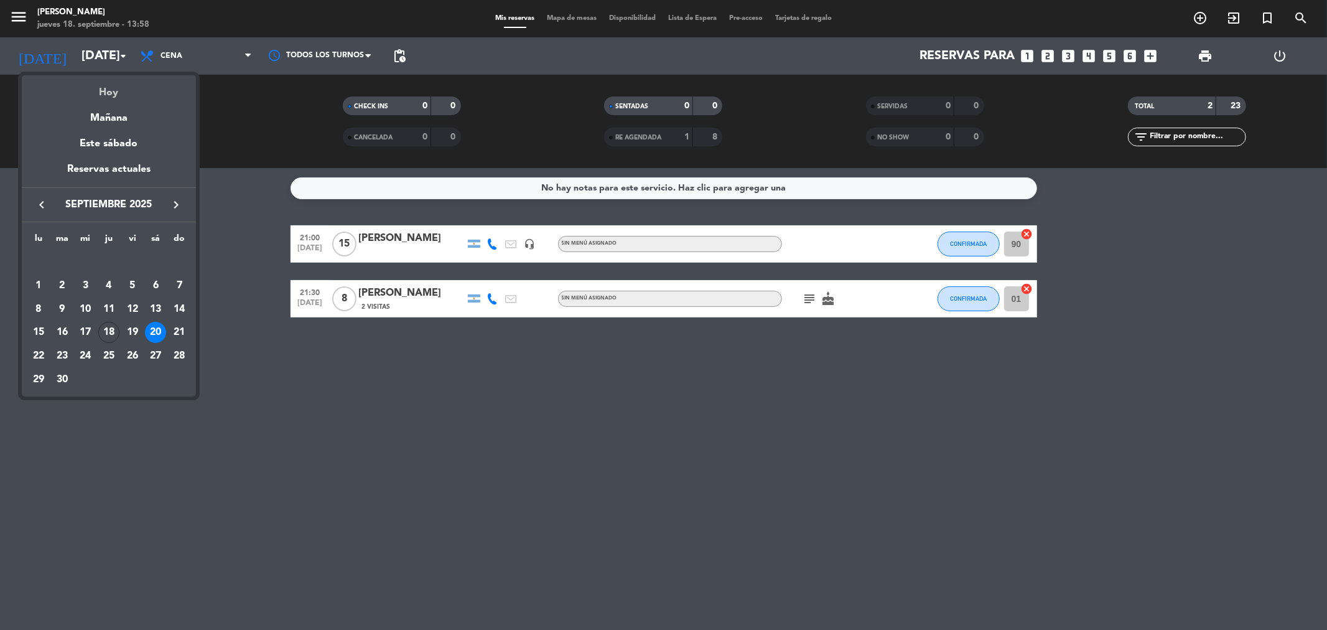
click at [116, 89] on div "Hoy" at bounding box center [109, 88] width 174 height 26
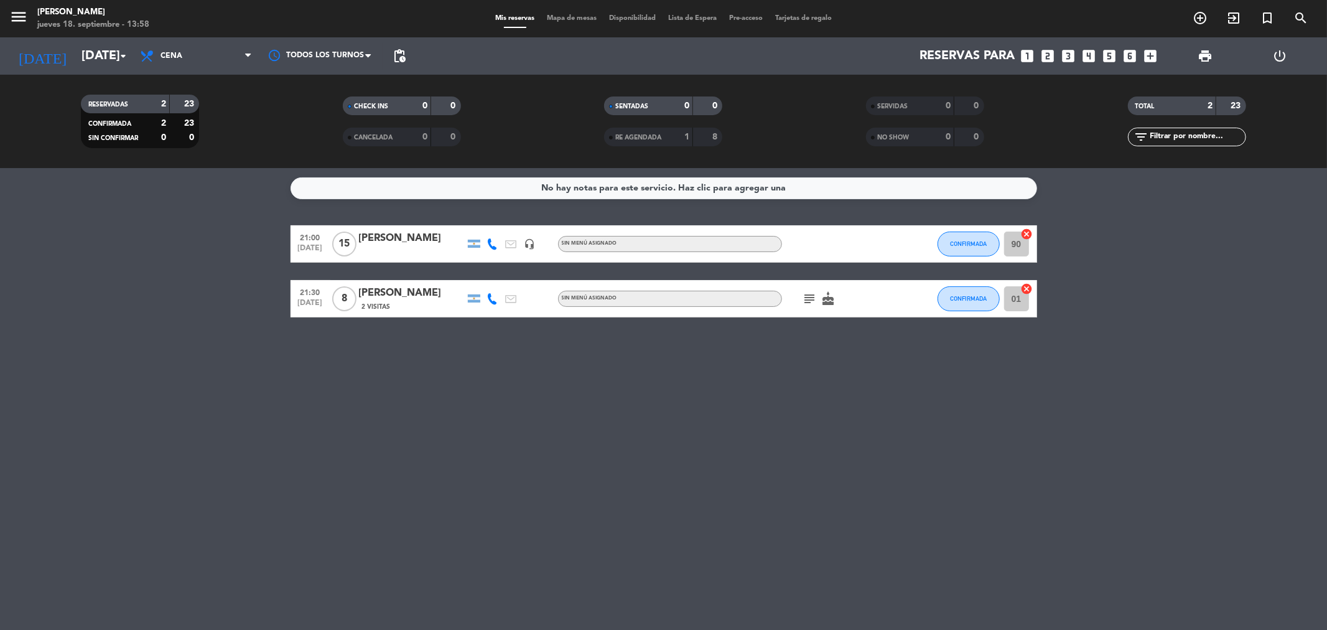
type input "[DEMOGRAPHIC_DATA][DATE]"
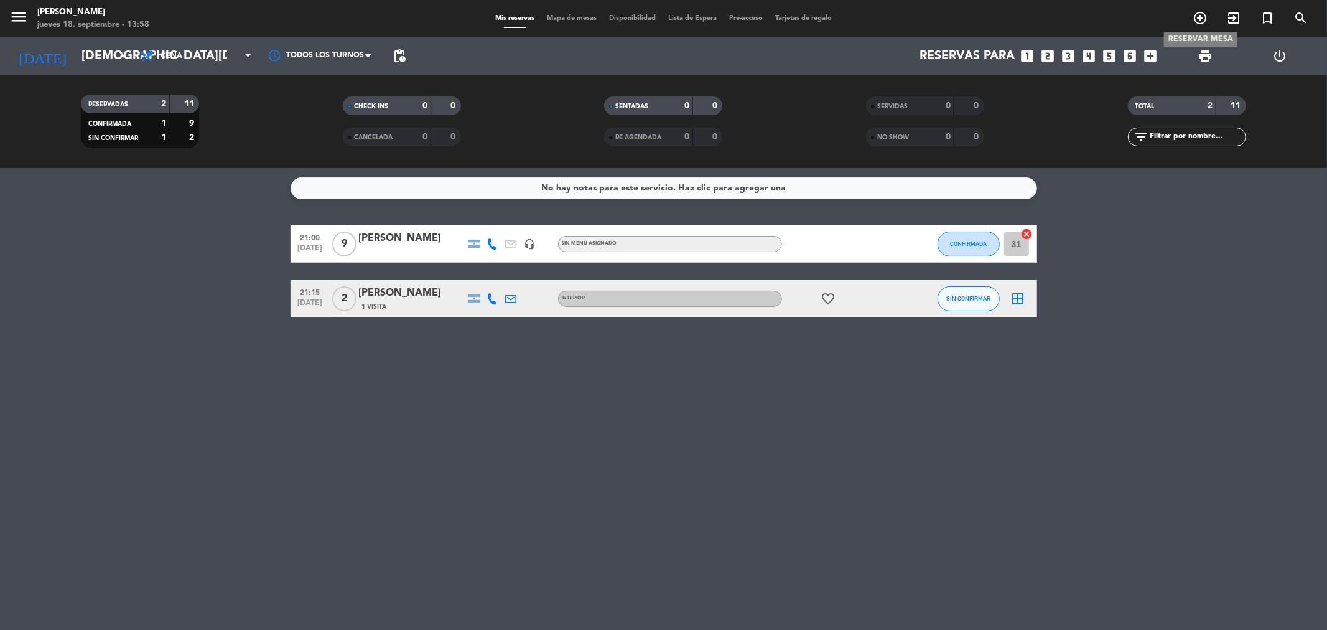
click at [1196, 17] on icon "add_circle_outline" at bounding box center [1200, 18] width 15 height 15
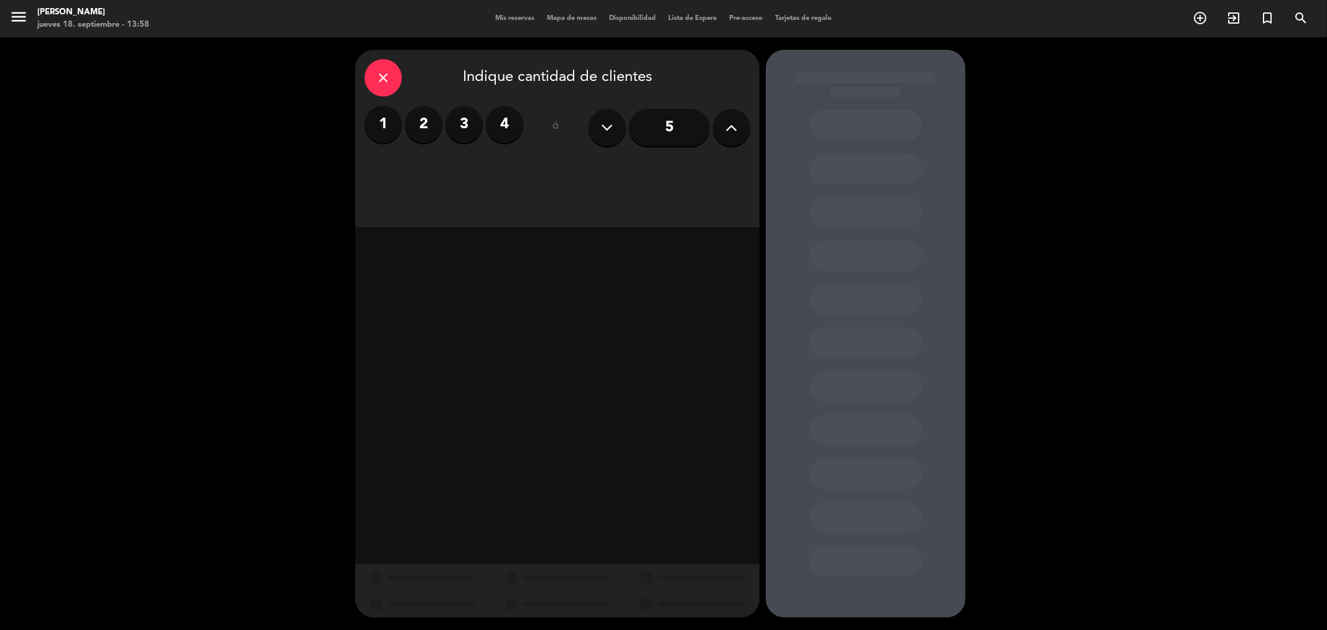
click at [729, 119] on icon at bounding box center [732, 127] width 12 height 19
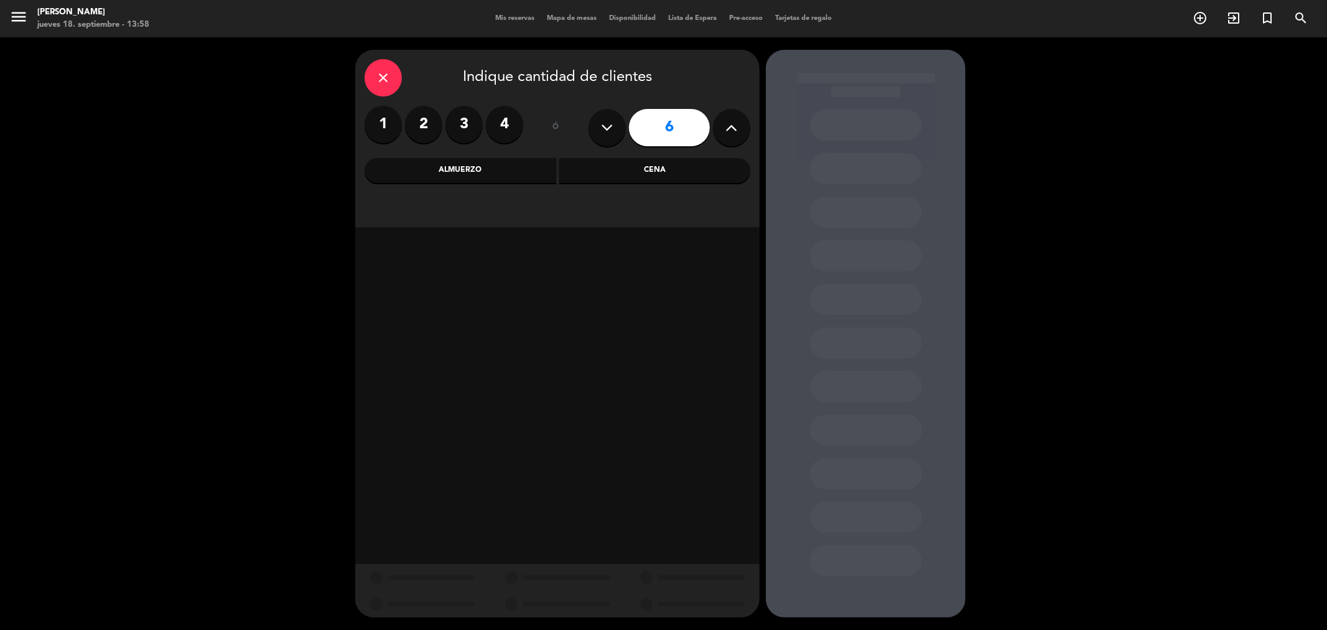
click at [729, 119] on icon at bounding box center [732, 127] width 12 height 19
type input "10"
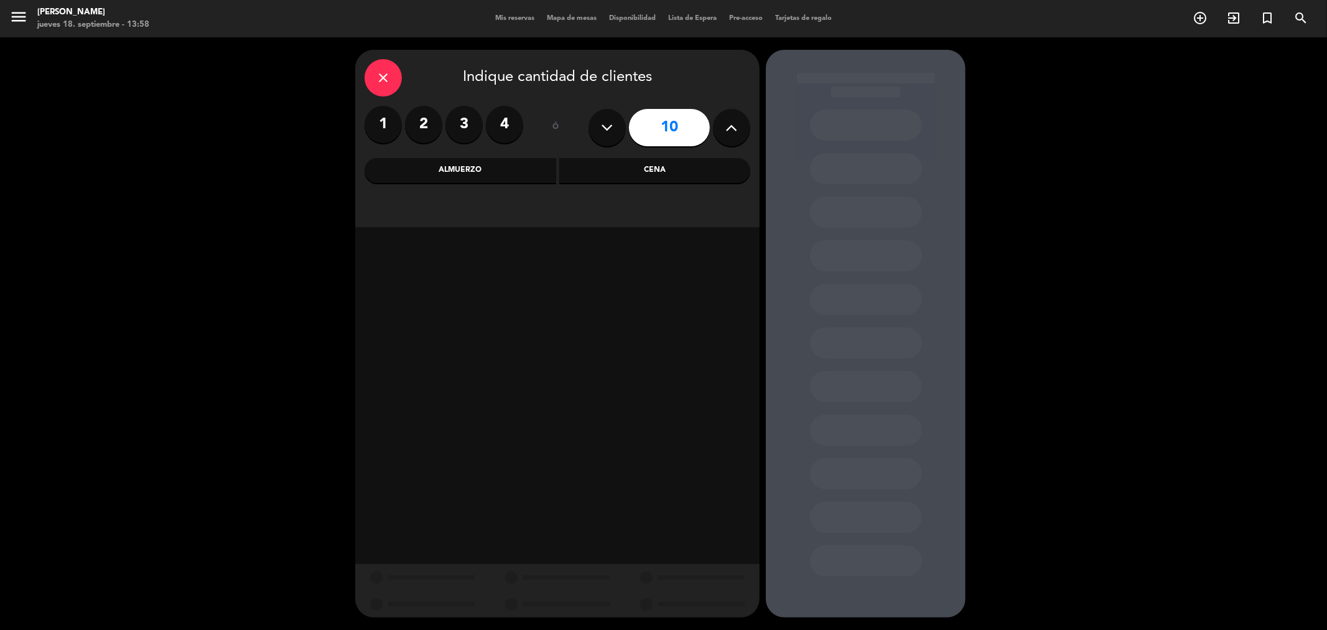
click at [701, 172] on div "Cena" at bounding box center [655, 170] width 192 height 25
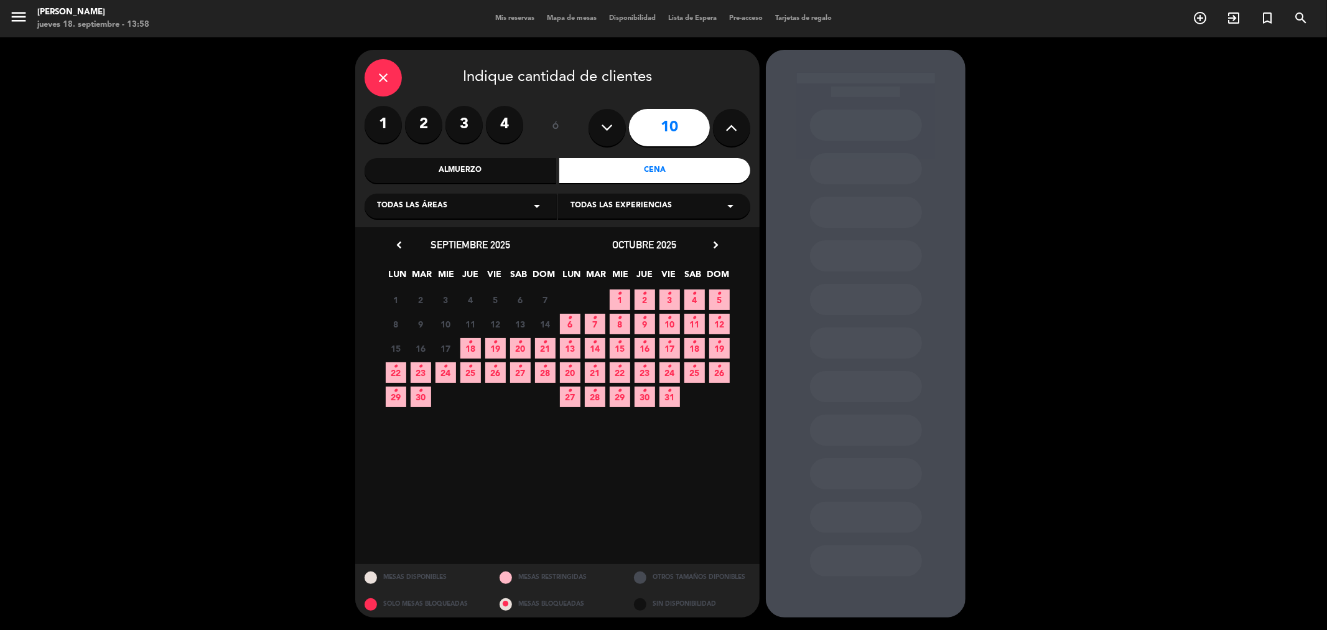
click at [470, 341] on icon "•" at bounding box center [471, 342] width 4 height 20
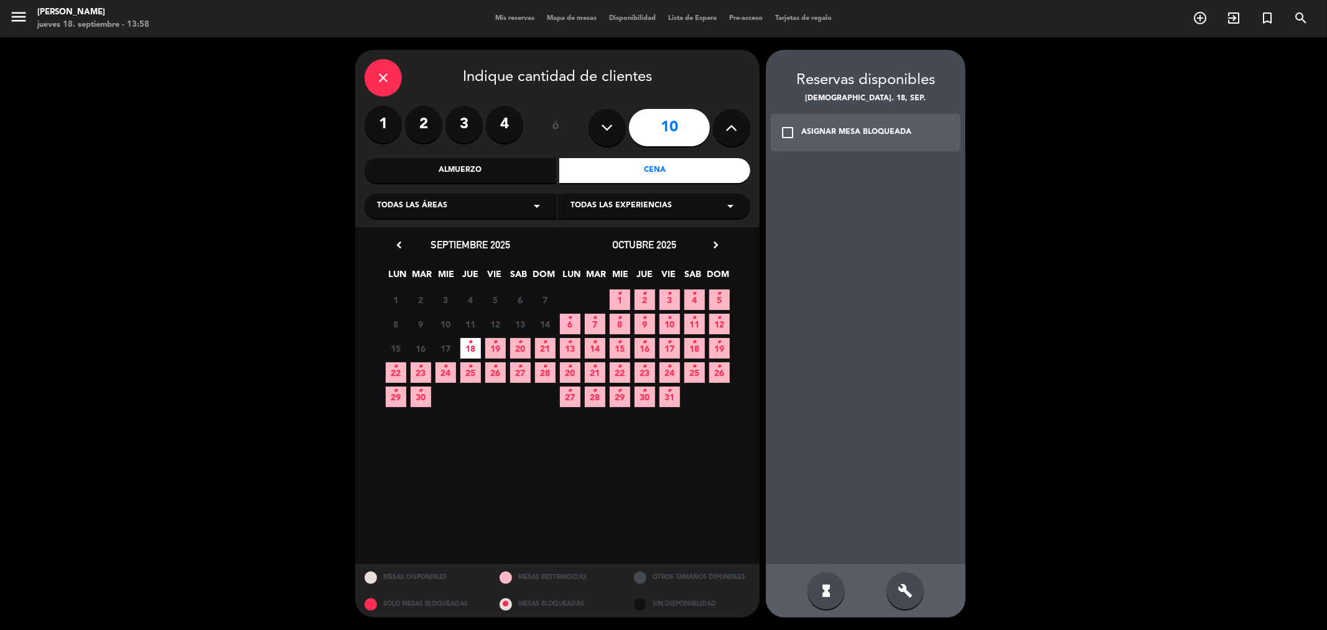
click at [832, 123] on div "check_box_outline_blank ASIGNAR MESA BLOQUEADA" at bounding box center [866, 132] width 190 height 37
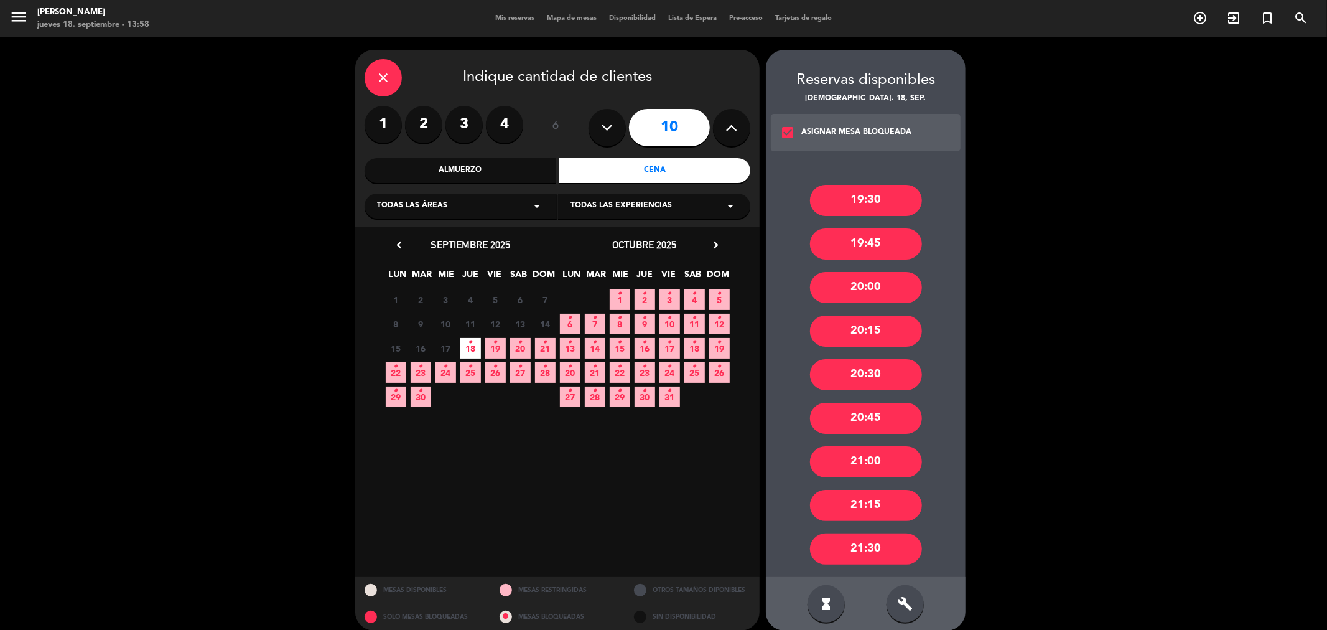
click at [904, 322] on div "20:15" at bounding box center [866, 331] width 112 height 31
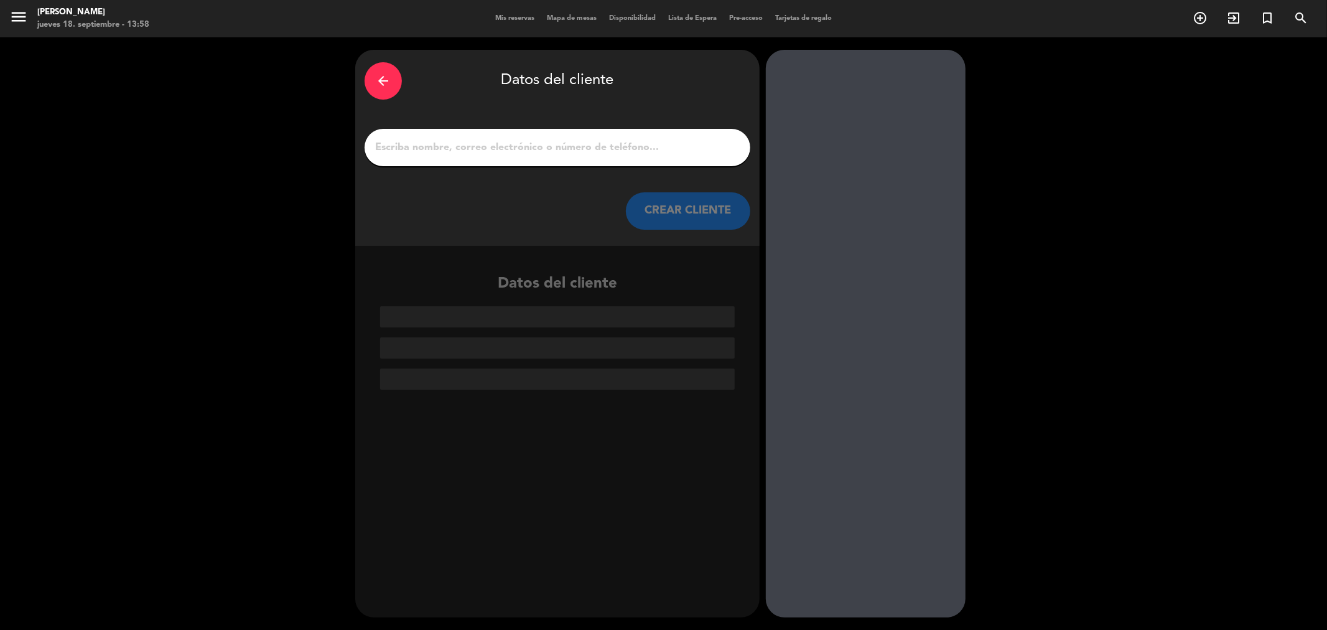
click at [564, 151] on input "1" at bounding box center [557, 147] width 367 height 17
paste input "[PERSON_NAME]"
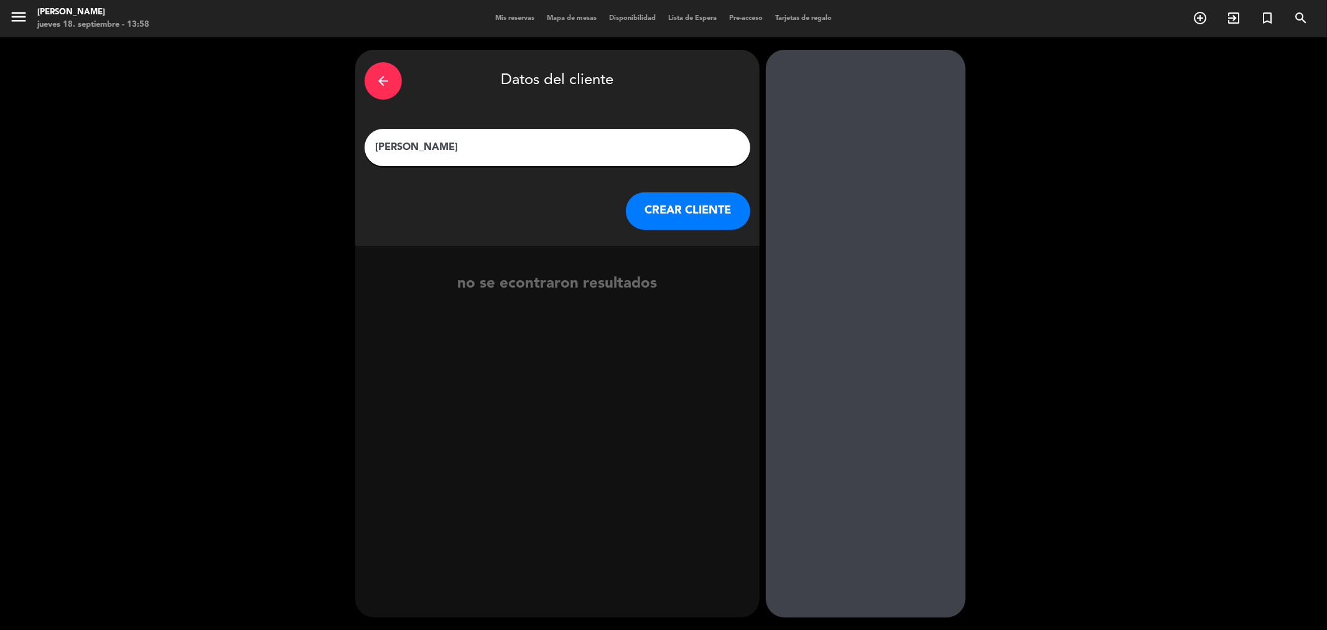
type input "[PERSON_NAME]"
click at [650, 207] on button "CREAR CLIENTE" at bounding box center [688, 210] width 124 height 37
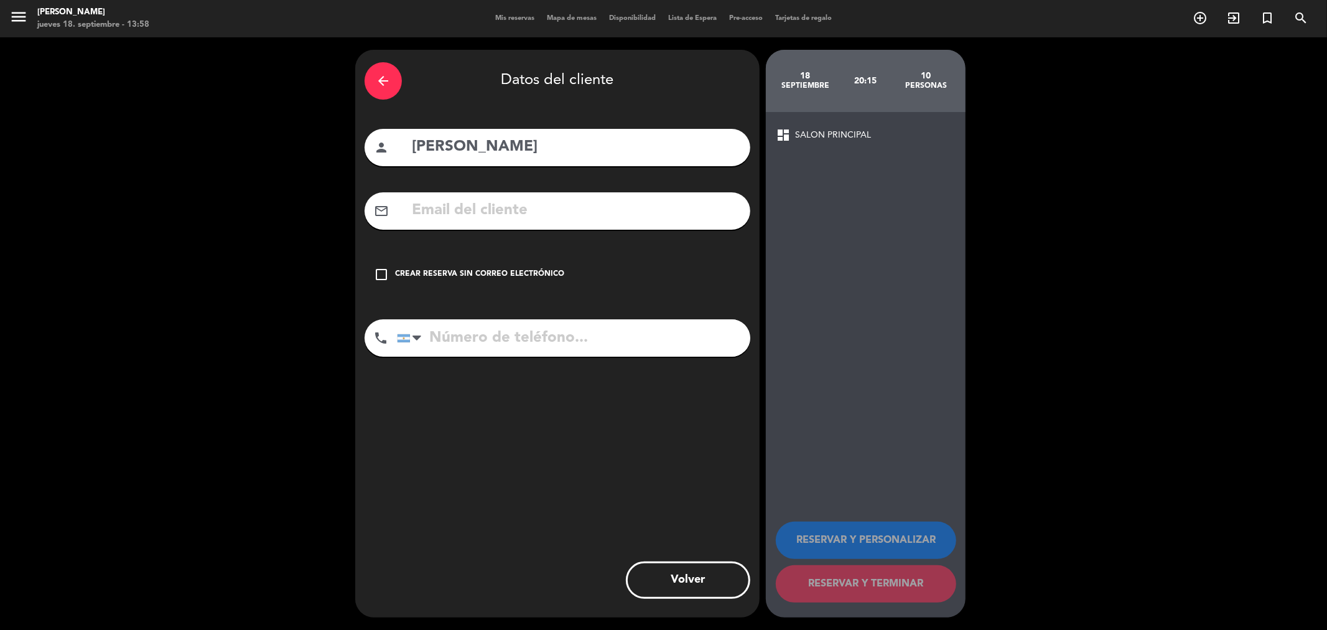
click at [495, 339] on input "tel" at bounding box center [573, 337] width 353 height 37
paste input "[PHONE_NUMBER]"
click at [497, 340] on input "[PHONE_NUMBER]" at bounding box center [573, 337] width 353 height 37
type input "1131964839"
click at [521, 271] on div "Crear reserva sin correo electrónico" at bounding box center [479, 274] width 169 height 12
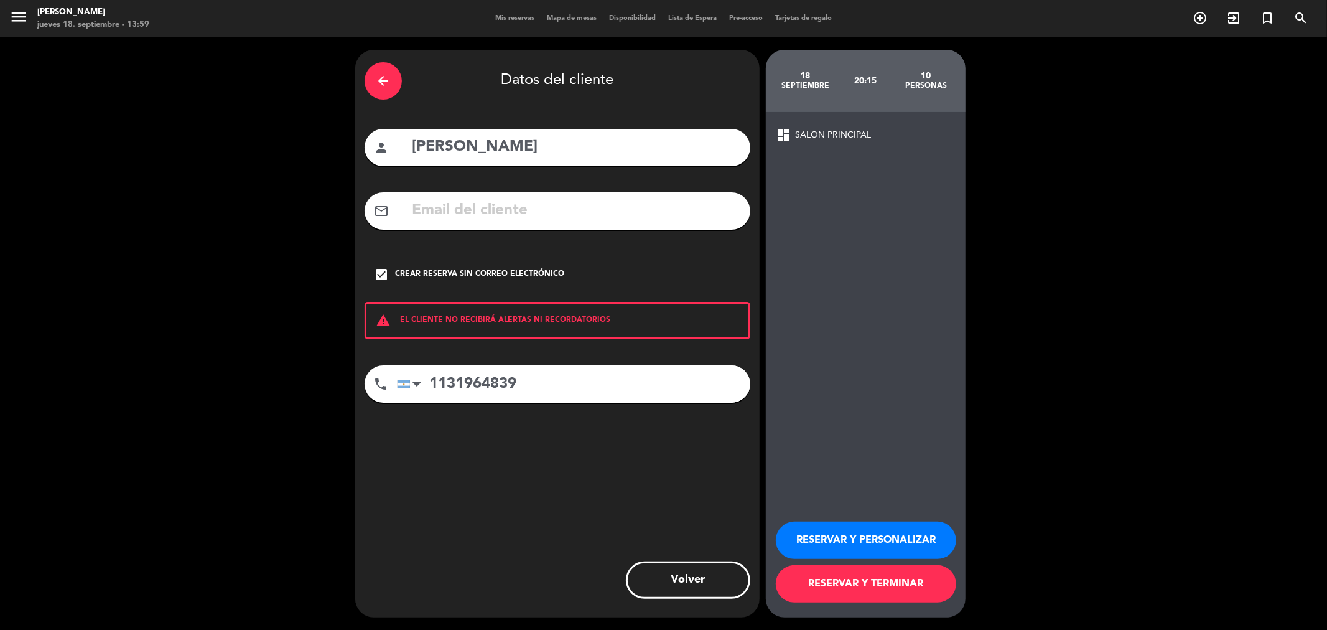
click at [871, 566] on button "RESERVAR Y TERMINAR" at bounding box center [866, 583] width 180 height 37
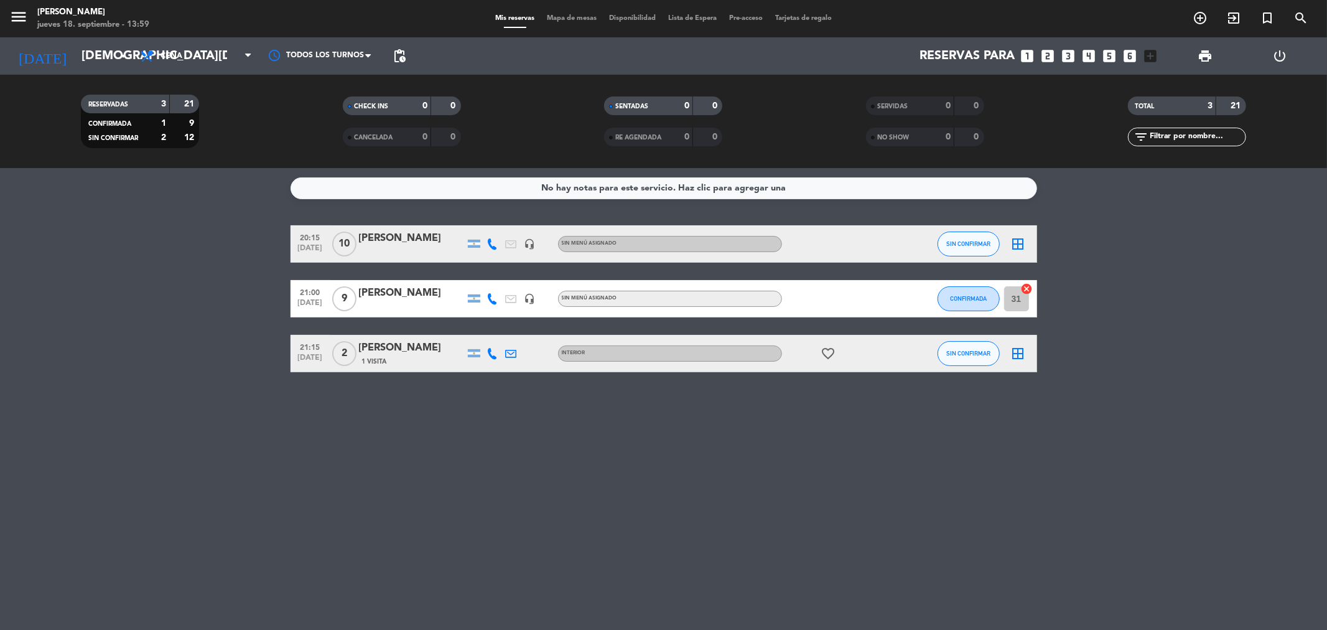
click at [1017, 246] on icon "border_all" at bounding box center [1018, 243] width 15 height 15
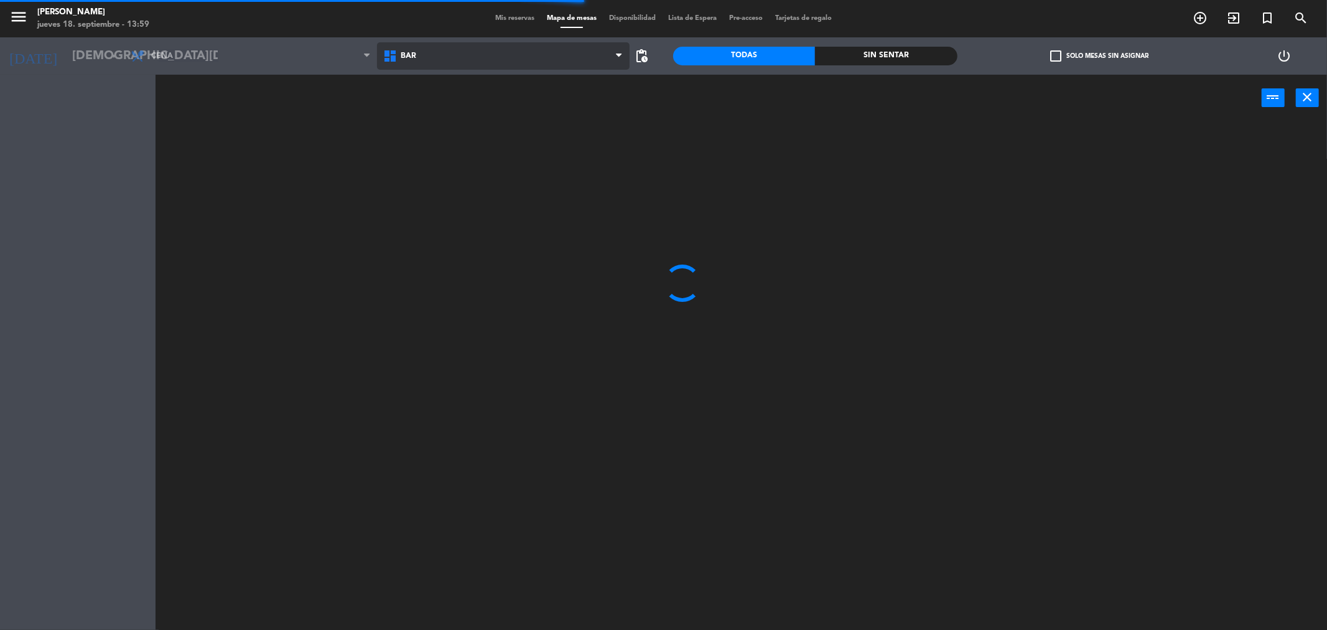
click at [409, 58] on span "BAR" at bounding box center [409, 56] width 16 height 9
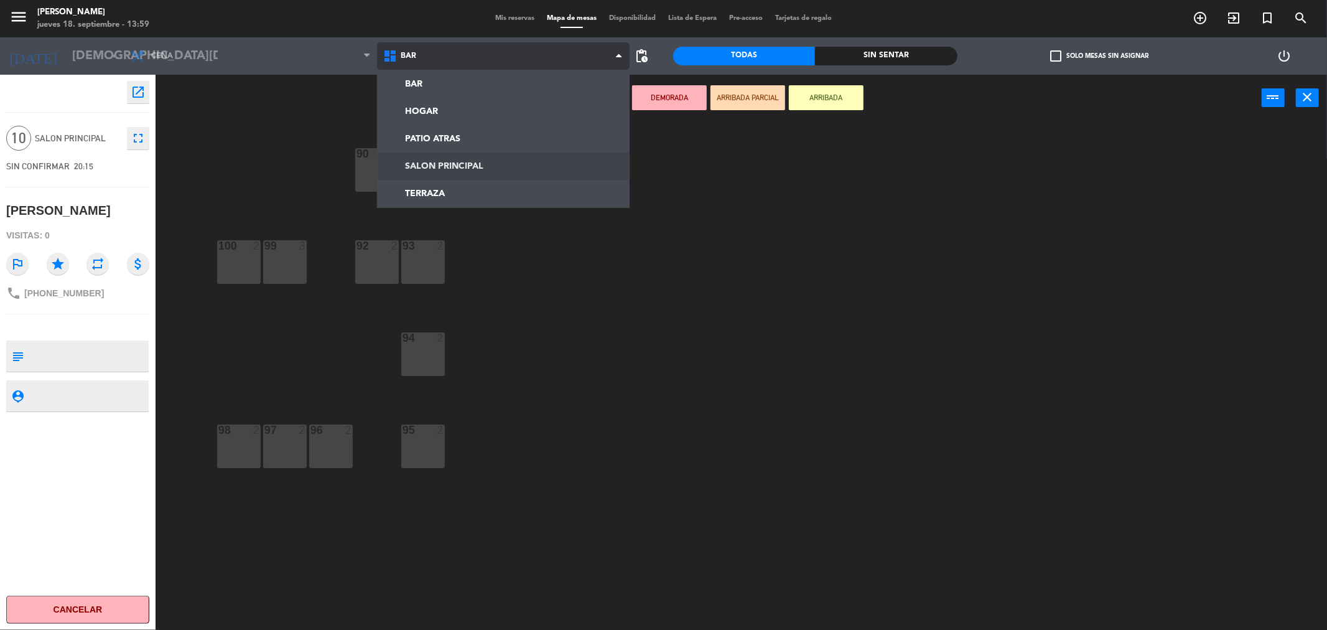
click at [437, 161] on ng-component "menu [PERSON_NAME] [DATE] 18. septiembre - 13:59 Mis reservas Mapa de mesas Dis…" at bounding box center [663, 317] width 1327 height 634
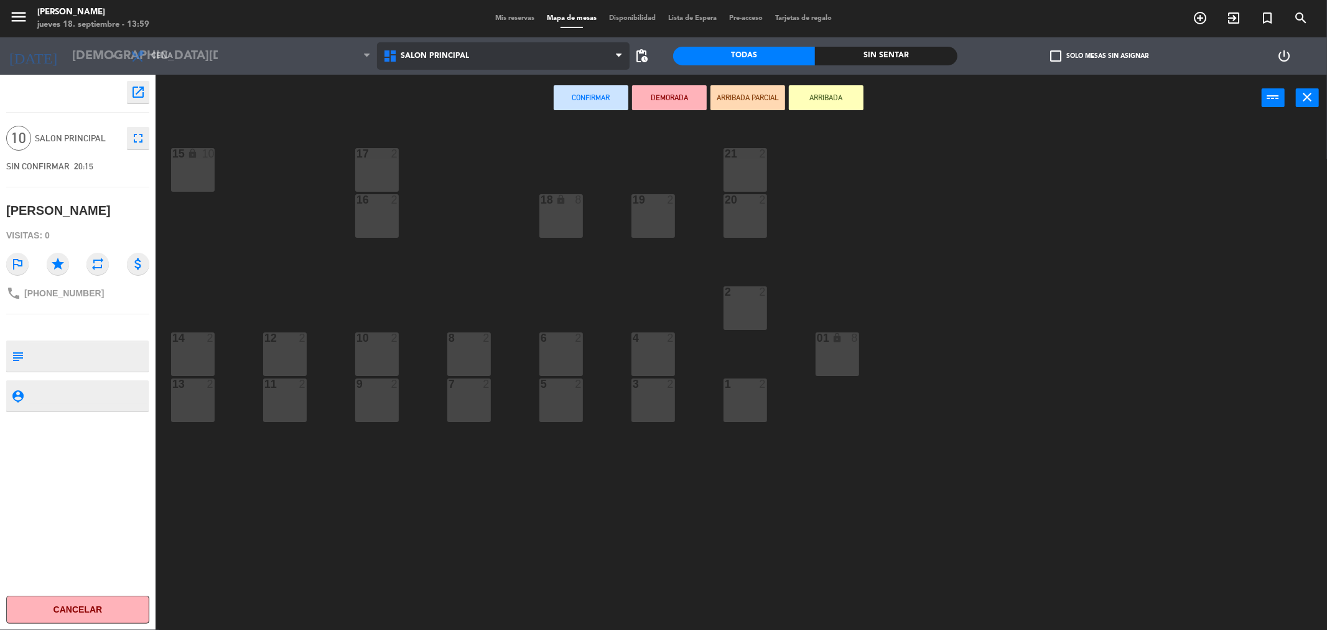
click at [446, 62] on span "SALON PRINCIPAL" at bounding box center [503, 55] width 253 height 27
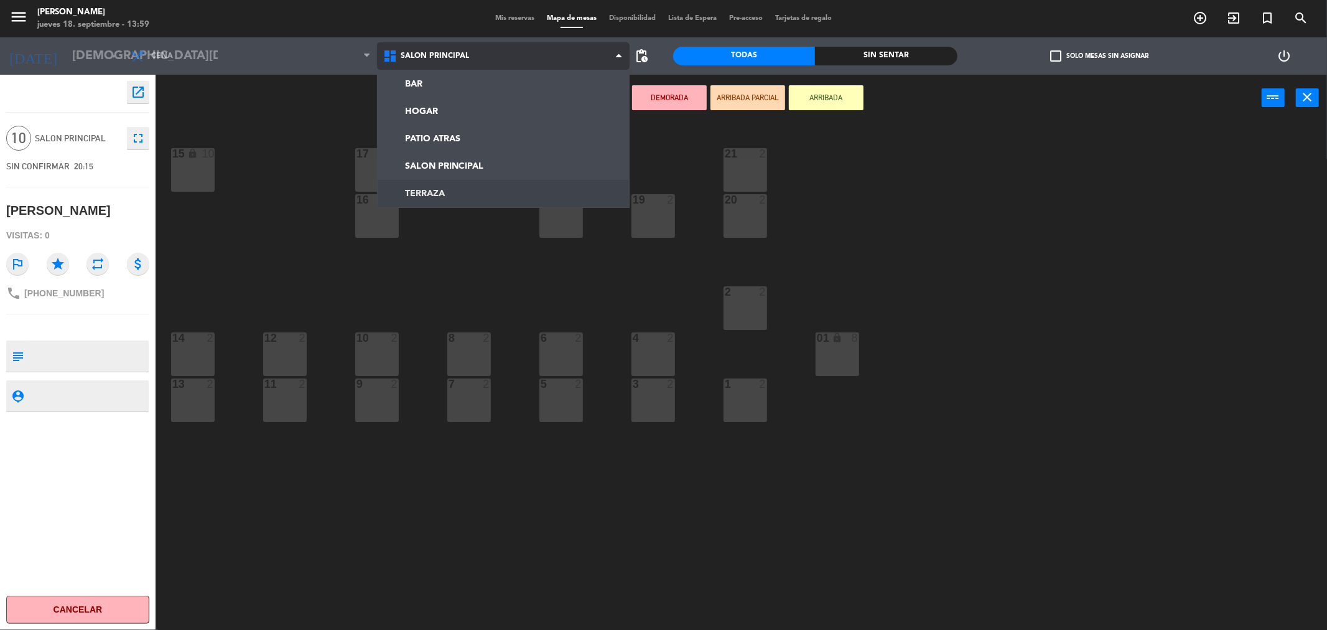
click at [447, 187] on ng-component "menu [PERSON_NAME] [DATE] 18. septiembre - 13:59 Mis reservas Mapa de mesas Dis…" at bounding box center [663, 317] width 1327 height 634
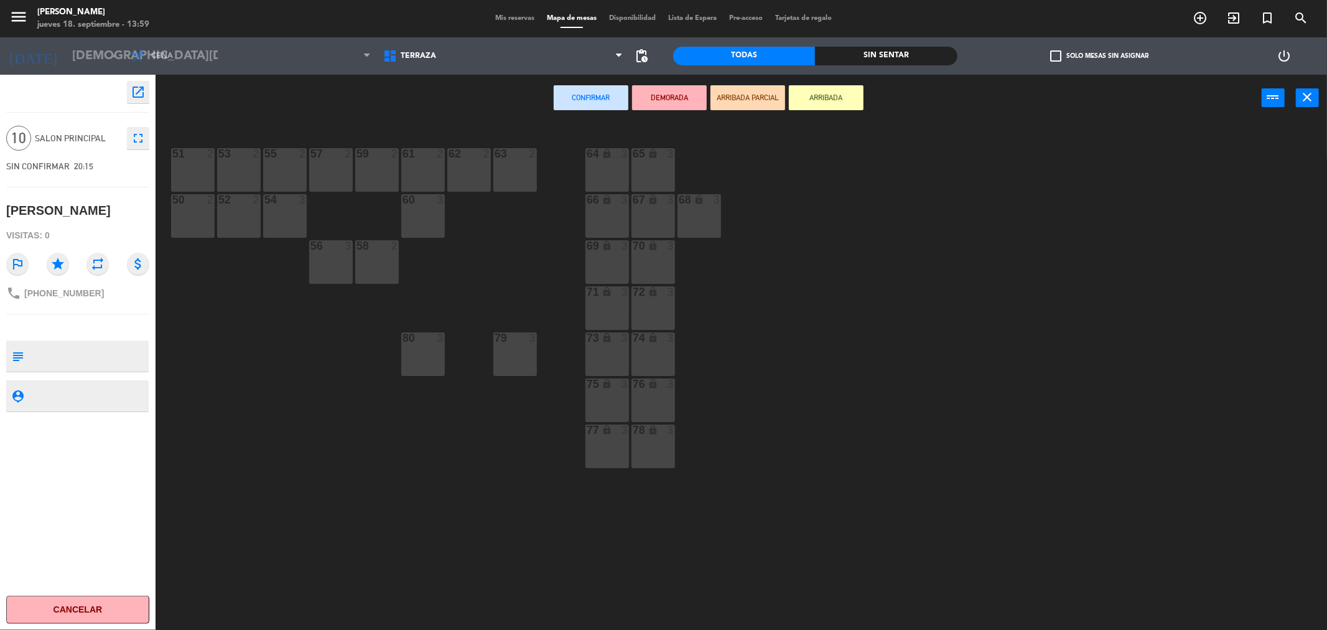
click at [430, 166] on div "61 2" at bounding box center [423, 170] width 44 height 44
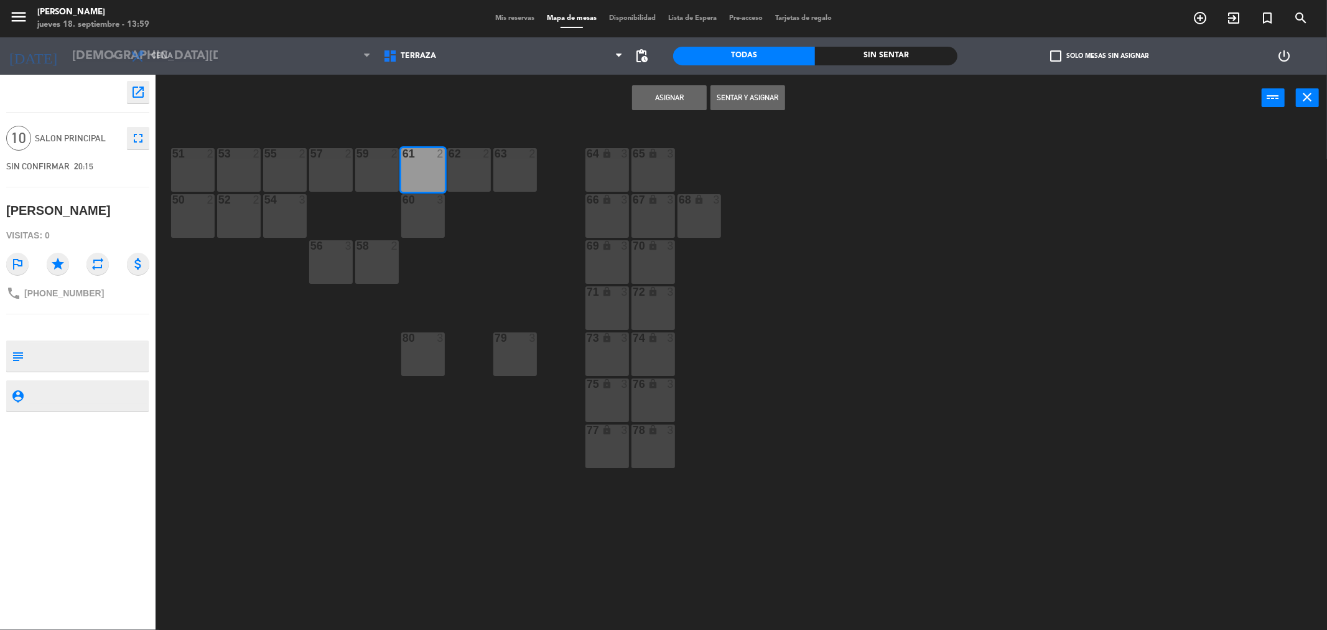
click at [445, 215] on div "51 2 53 2 55 2 57 2 59 2 61 2 62 2 63 2 64 lock 3 65 lock 3 50 2 52 2 54 3 60 3…" at bounding box center [748, 380] width 1159 height 508
click at [423, 217] on div "60 3" at bounding box center [423, 216] width 44 height 44
click at [467, 177] on div "62 2" at bounding box center [469, 170] width 44 height 44
click at [497, 171] on div "63 2" at bounding box center [515, 170] width 44 height 44
click at [432, 357] on div "80 3" at bounding box center [423, 354] width 44 height 44
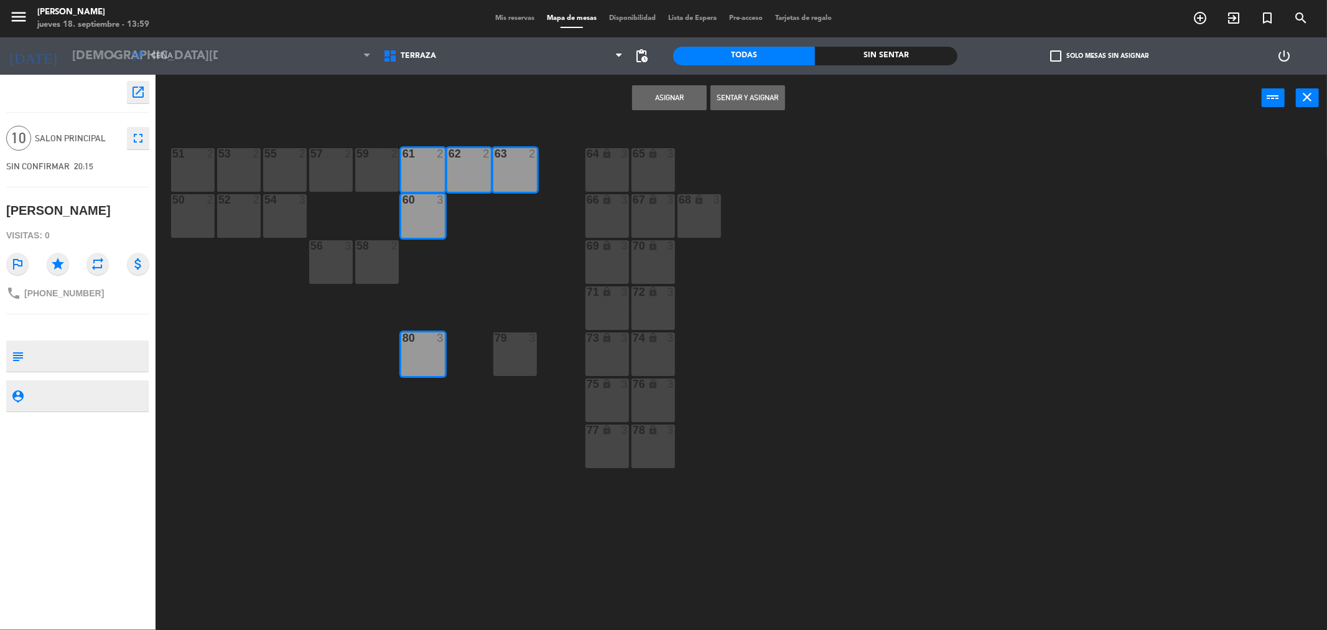
click at [652, 90] on button "Asignar" at bounding box center [669, 97] width 75 height 25
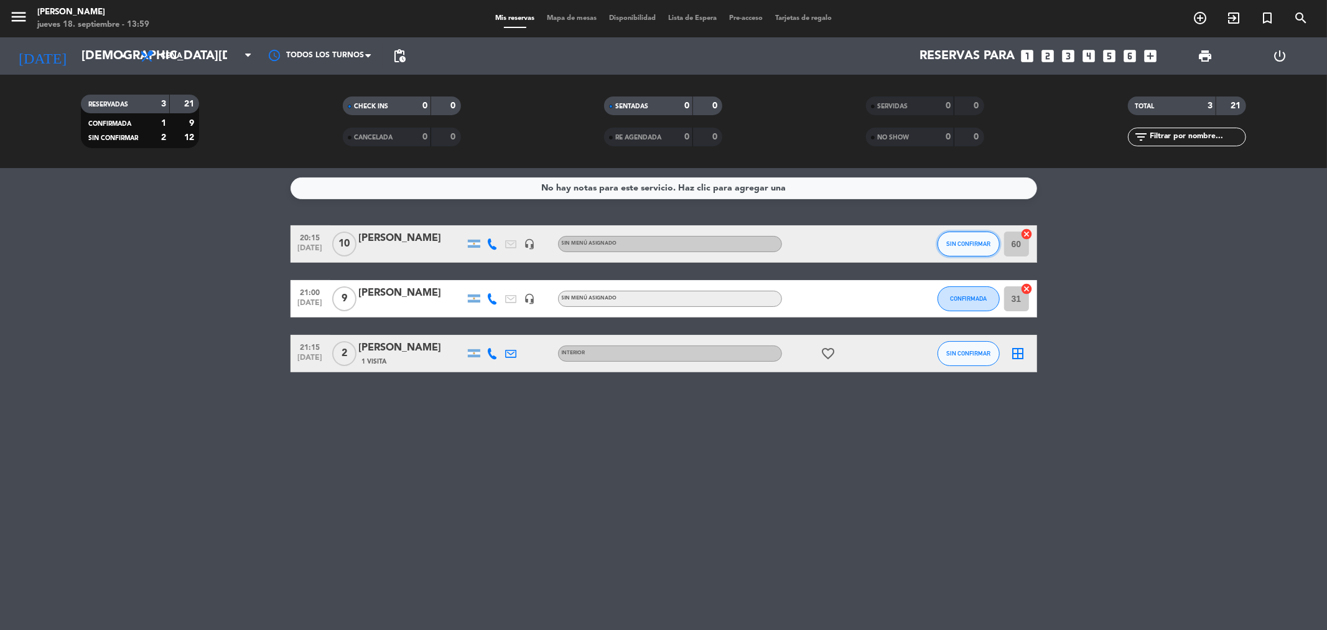
click at [960, 245] on span "SIN CONFIRMAR" at bounding box center [969, 243] width 44 height 7
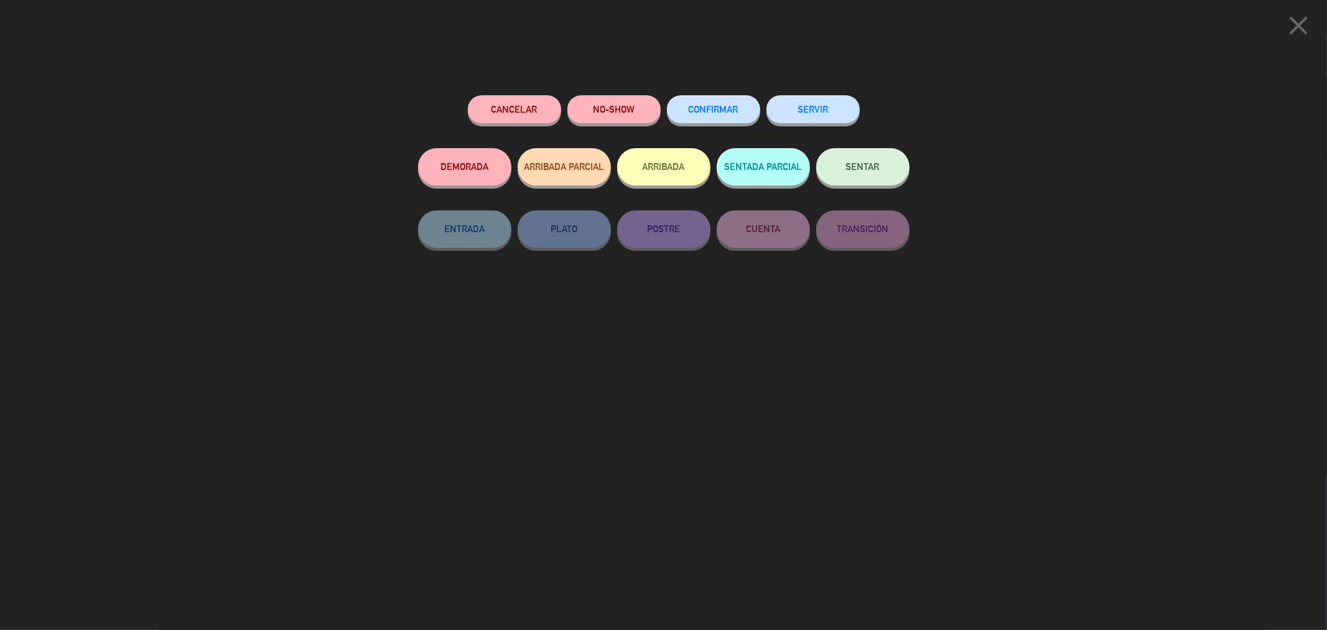
drag, startPoint x: 708, startPoint y: 106, endPoint x: 805, endPoint y: 220, distance: 150.0
click at [709, 108] on span "CONFIRMAR" at bounding box center [714, 109] width 50 height 11
click at [714, 118] on button "CONFIRMAR" at bounding box center [713, 109] width 93 height 28
